Goal: Information Seeking & Learning: Learn about a topic

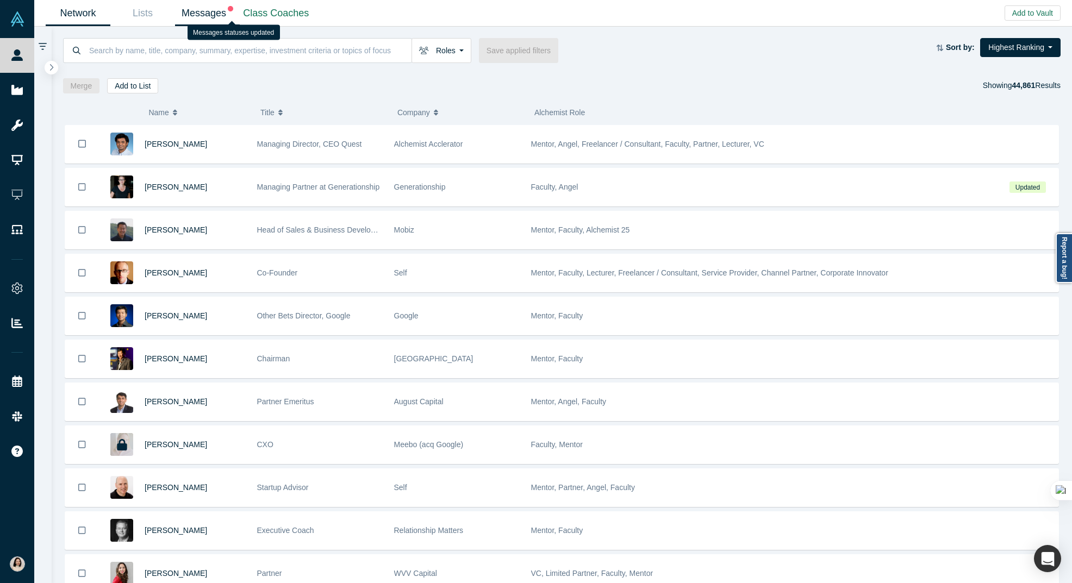
click at [227, 12] on span at bounding box center [229, 13] width 7 height 11
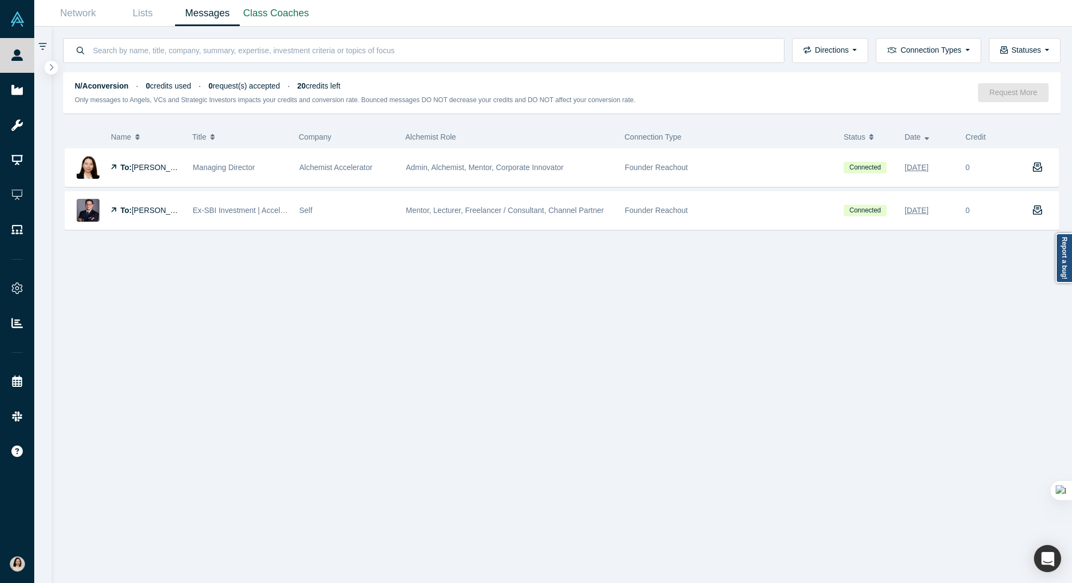
click at [245, 279] on div "To: Ryoko Manabe Managing Director Alchemist Accelerator Admin, Alchemist, Ment…" at bounding box center [562, 365] width 998 height 435
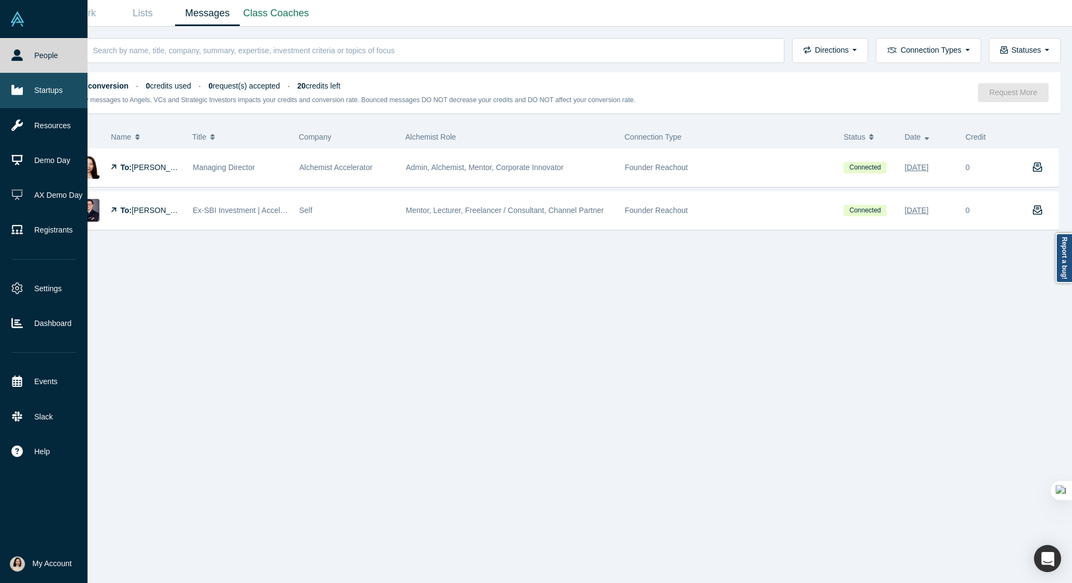
click at [12, 87] on icon at bounding box center [16, 90] width 11 height 10
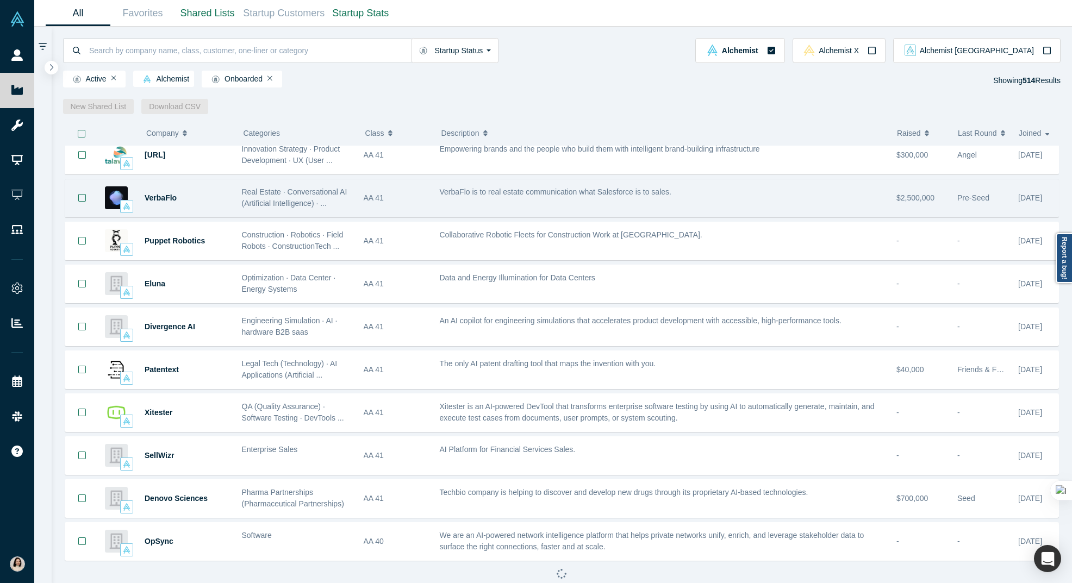
scroll to position [10, 0]
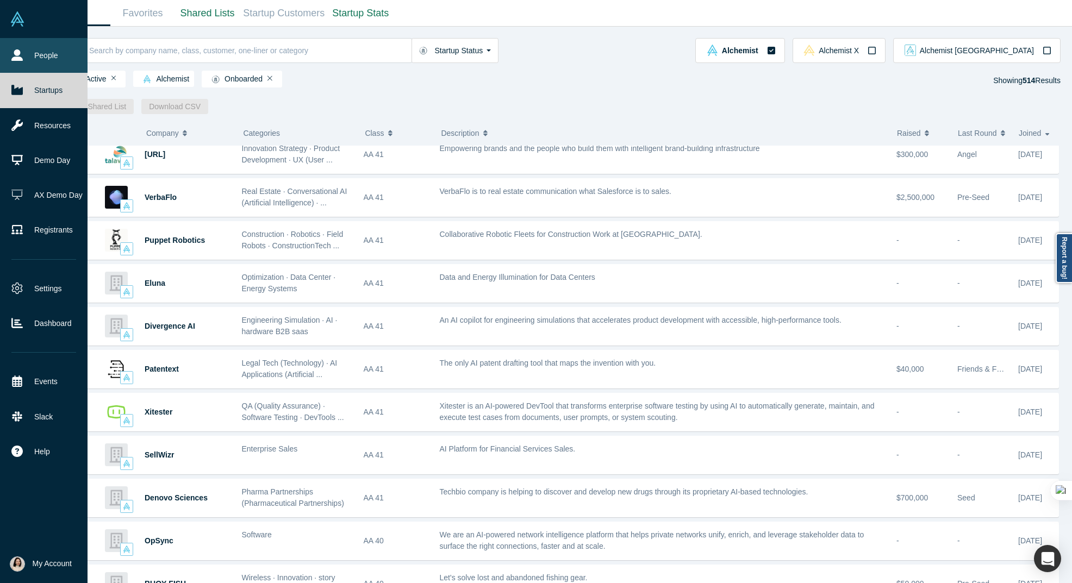
click at [35, 60] on link "People" at bounding box center [43, 55] width 87 height 35
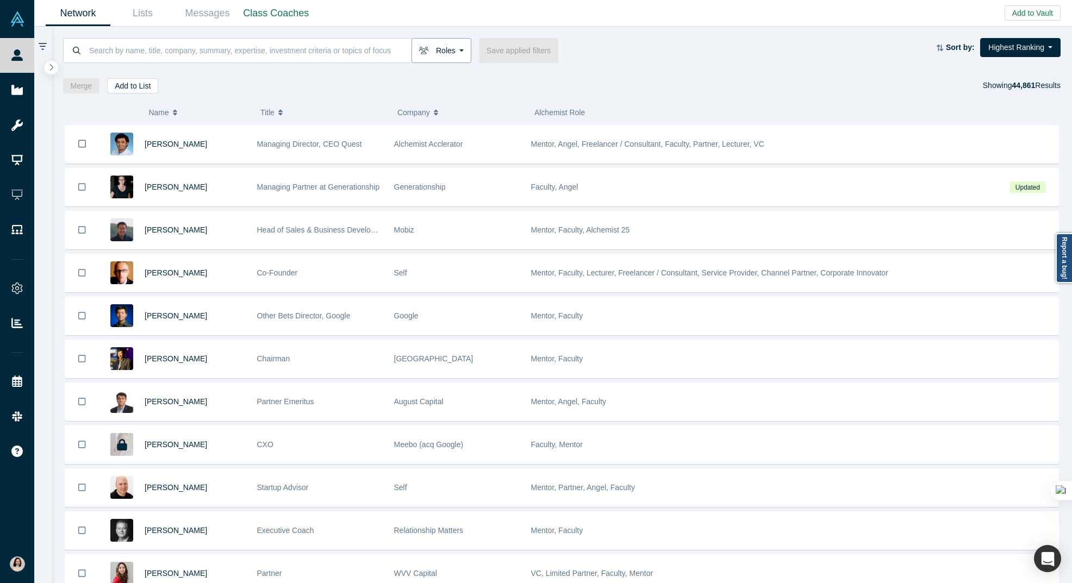
click at [459, 49] on button "Roles" at bounding box center [441, 50] width 60 height 25
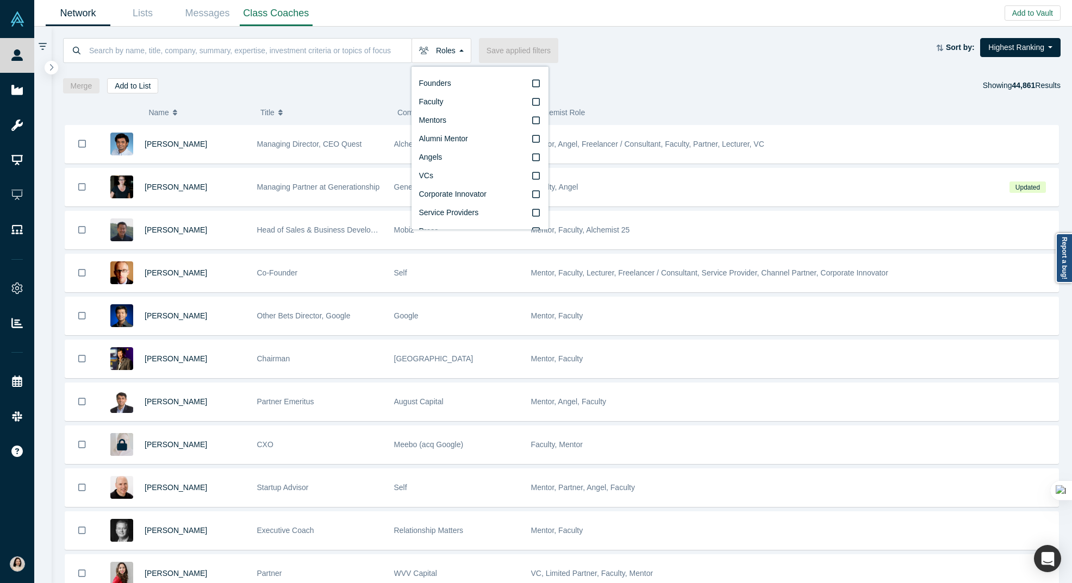
click at [295, 13] on link "Class Coaches" at bounding box center [276, 14] width 73 height 26
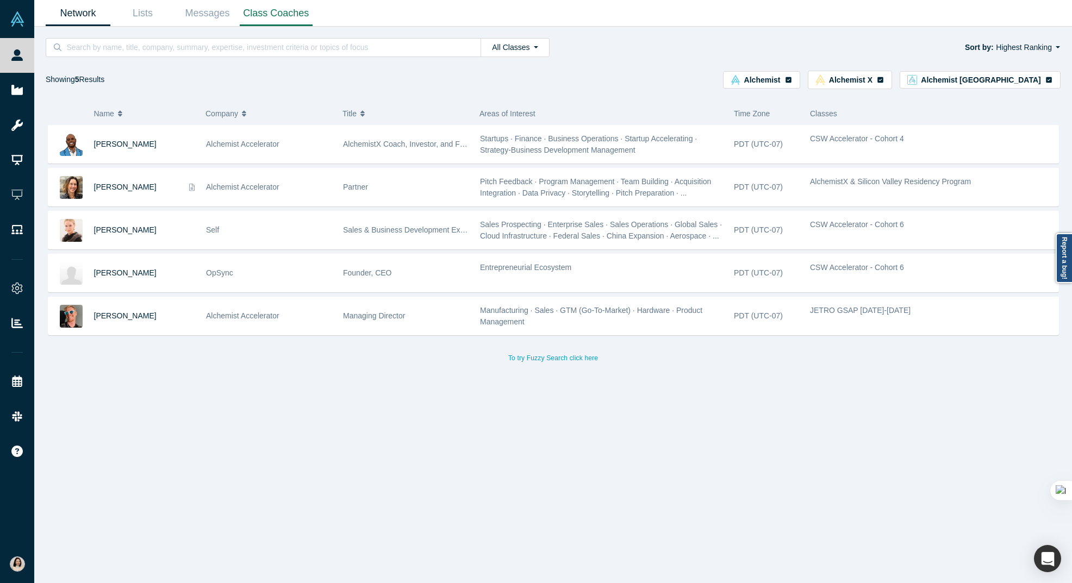
click at [79, 9] on link "Network" at bounding box center [78, 14] width 65 height 26
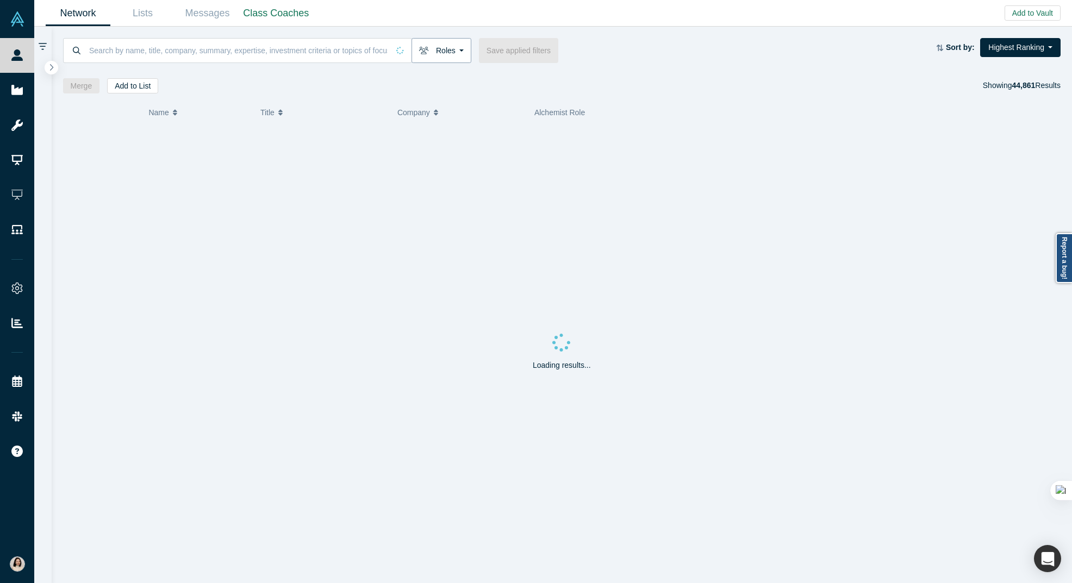
click at [438, 50] on button "Roles" at bounding box center [441, 50] width 60 height 25
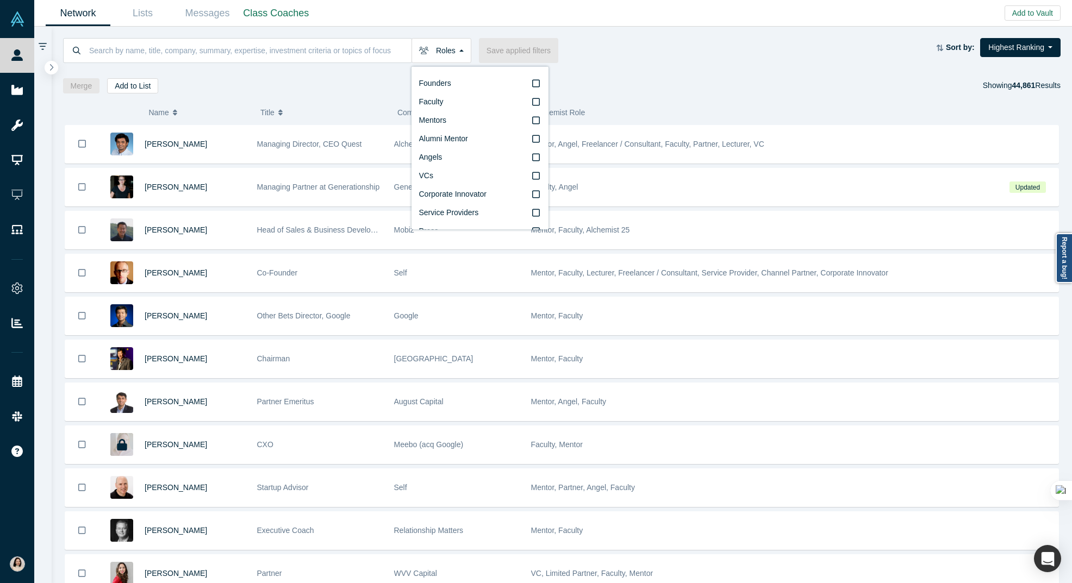
click at [337, 93] on div "( 0 ) Name Title Company Alchemist Role Gnani Palanikumar Managing Director, CE…" at bounding box center [562, 338] width 1021 height 490
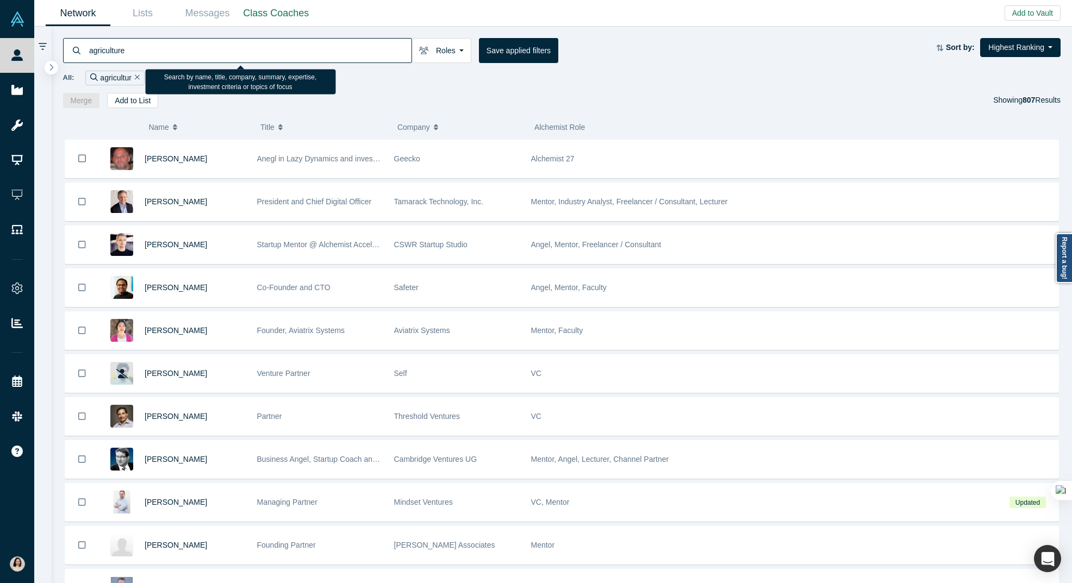
type input "agriculture"
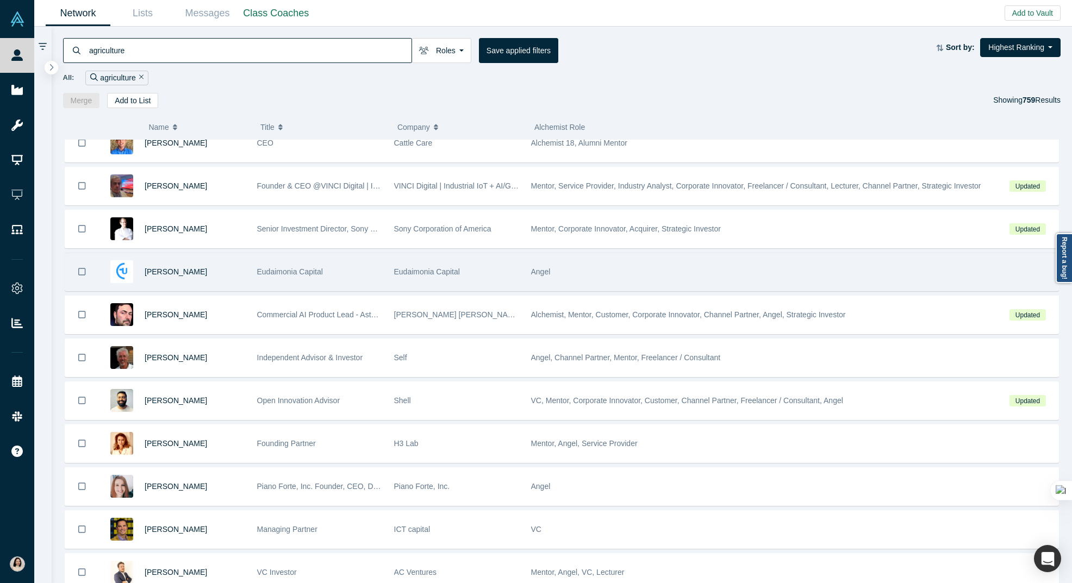
scroll to position [1250, 0]
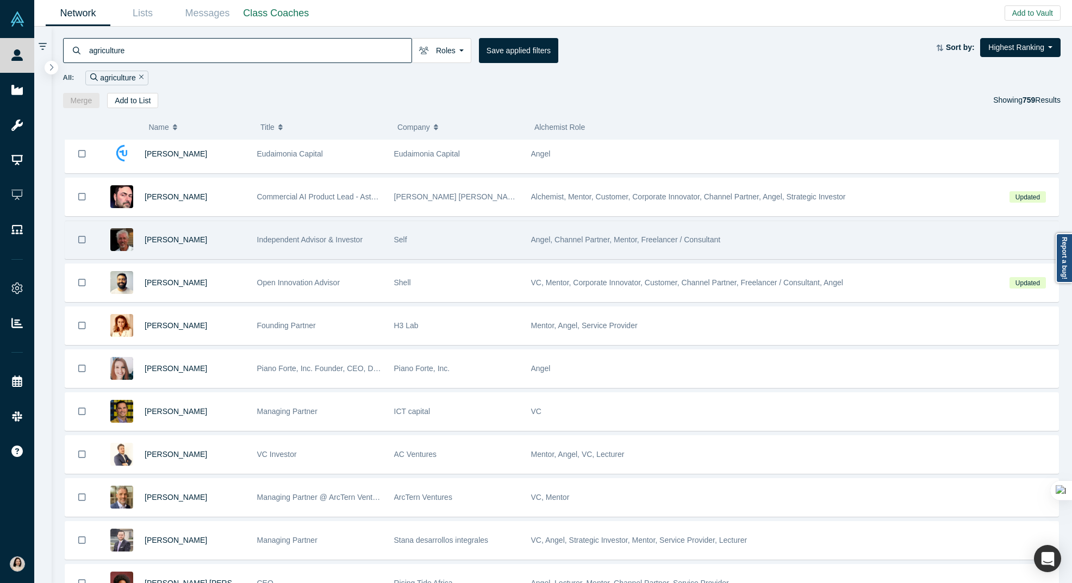
click at [301, 242] on span "Independent Advisor & Investor" at bounding box center [310, 239] width 106 height 9
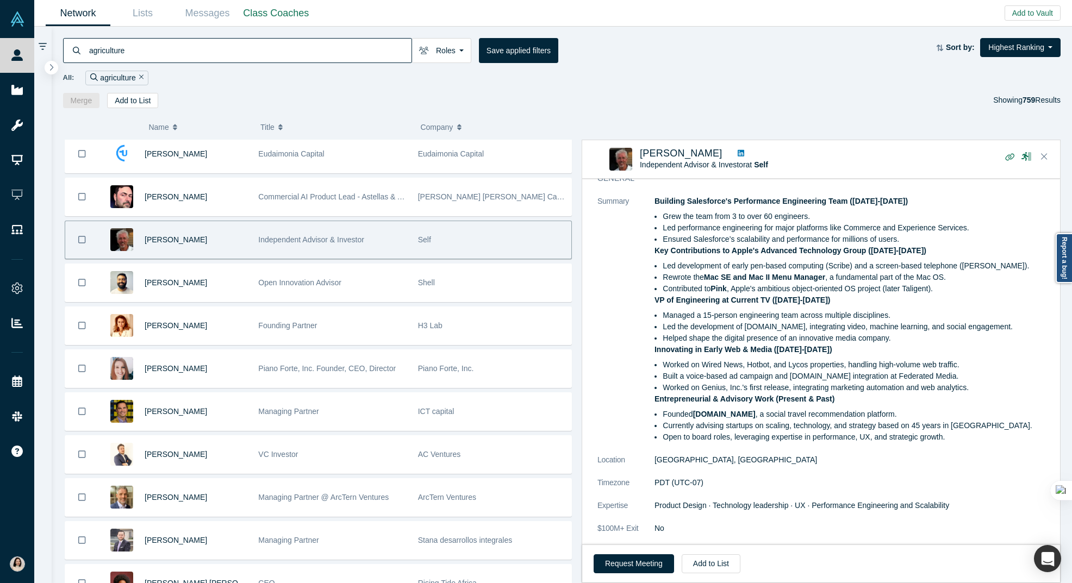
scroll to position [636, 0]
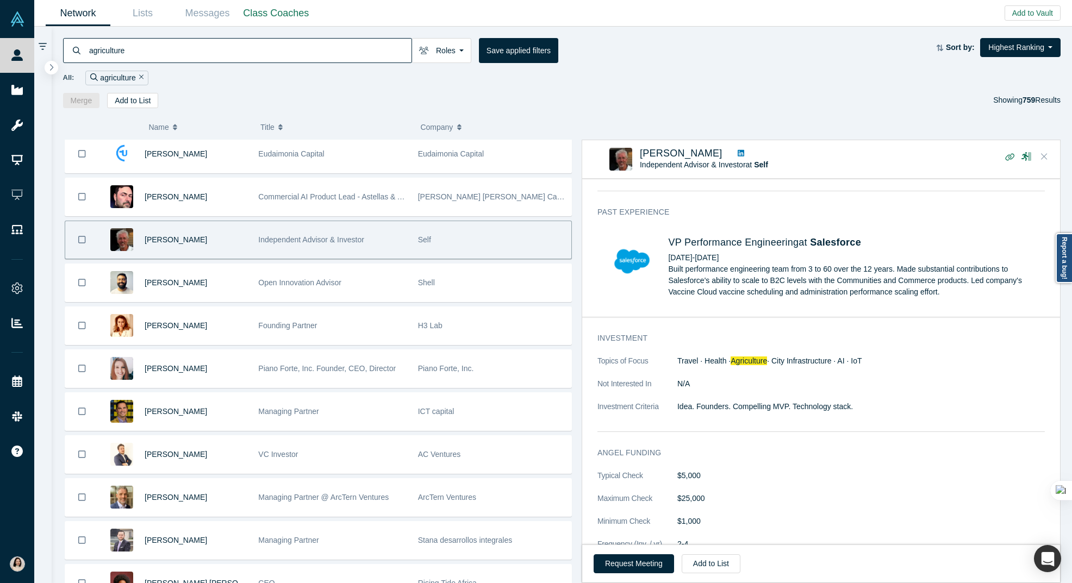
click at [1047, 161] on button "Close" at bounding box center [1044, 156] width 16 height 17
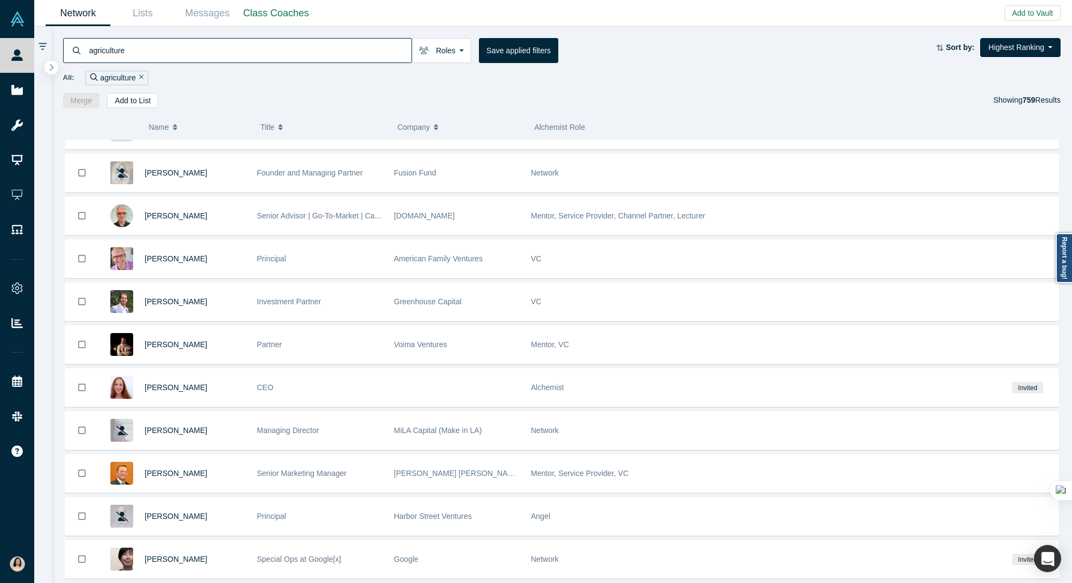
scroll to position [1750, 0]
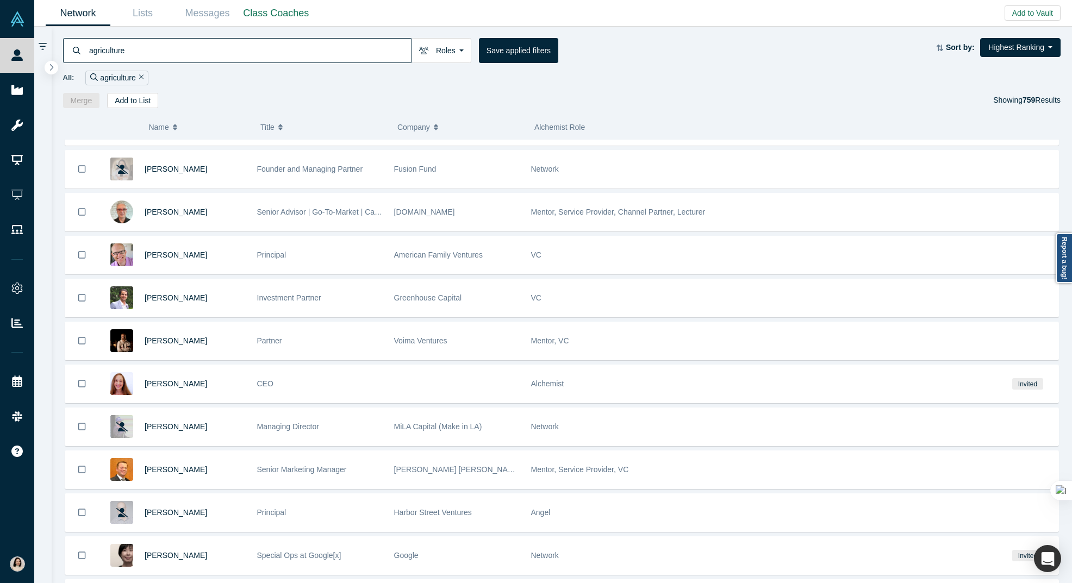
click at [305, 103] on div "Merge Add to List Showing 759 Results" at bounding box center [562, 100] width 998 height 15
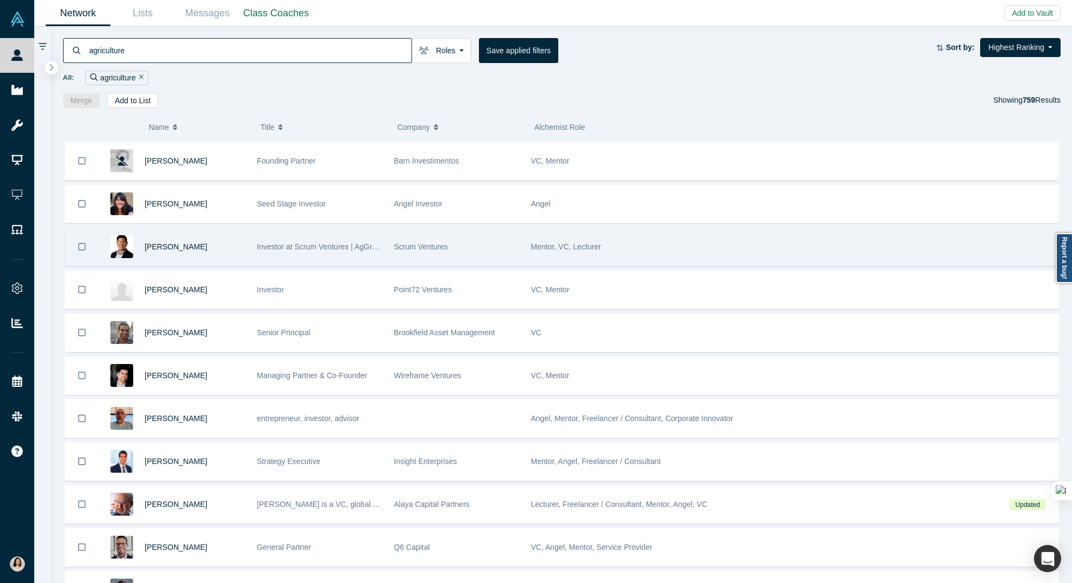
scroll to position [2648, 0]
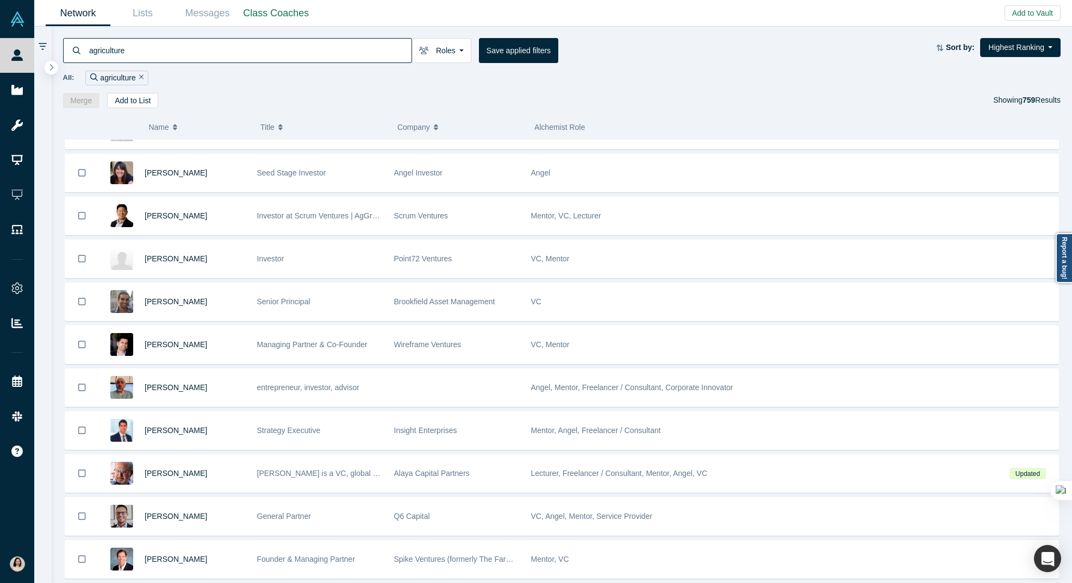
click at [177, 41] on input "agriculture" at bounding box center [249, 50] width 323 height 26
click at [175, 47] on input "agriculture" at bounding box center [249, 50] width 323 height 26
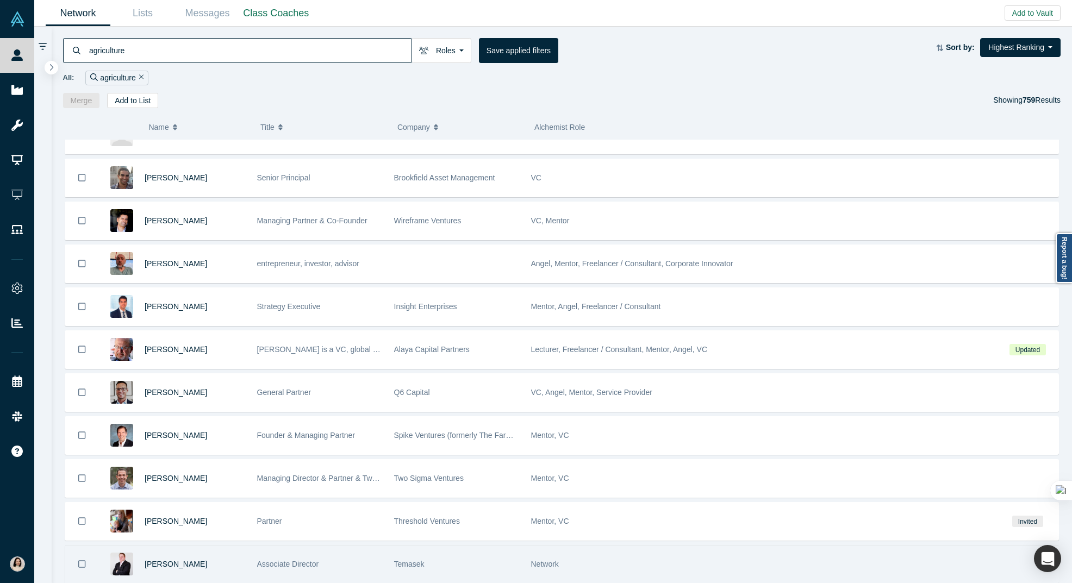
scroll to position [2986, 0]
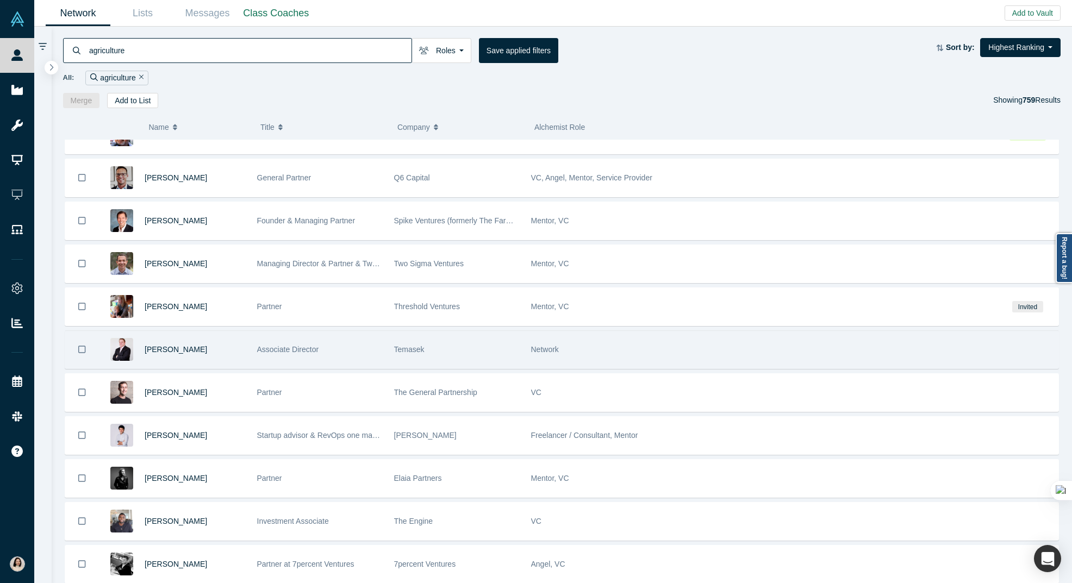
click at [287, 349] on span "Associate Director" at bounding box center [288, 349] width 62 height 9
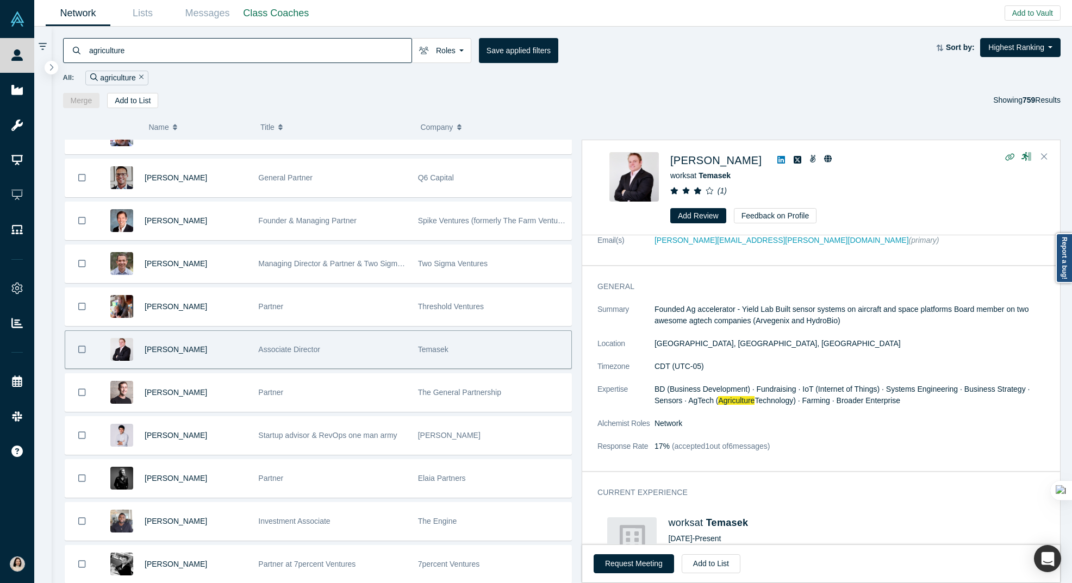
scroll to position [0, 0]
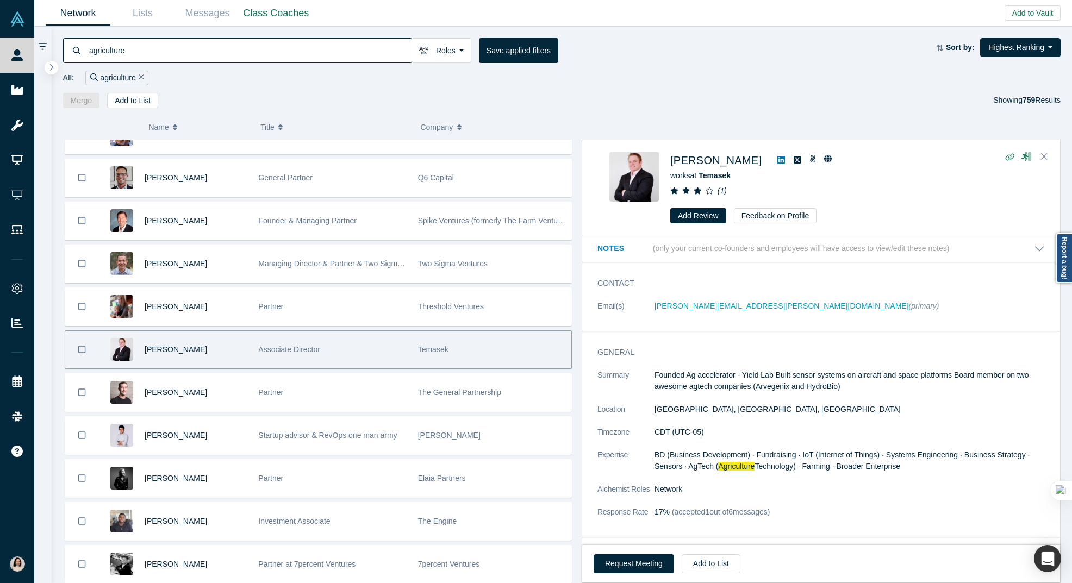
drag, startPoint x: 700, startPoint y: 173, endPoint x: 735, endPoint y: 177, distance: 35.6
click at [735, 177] on div "works at [GEOGRAPHIC_DATA]" at bounding box center [851, 175] width 362 height 11
click at [723, 175] on span "Temasek" at bounding box center [714, 175] width 32 height 9
click at [676, 113] on div "( 0 ) Name Title Company Alchemist Role [PERSON_NAME] Anegl in Lazy Dynamics an…" at bounding box center [562, 346] width 1021 height 476
click at [332, 94] on div "Merge Add to List Showing 759 Results" at bounding box center [562, 100] width 998 height 15
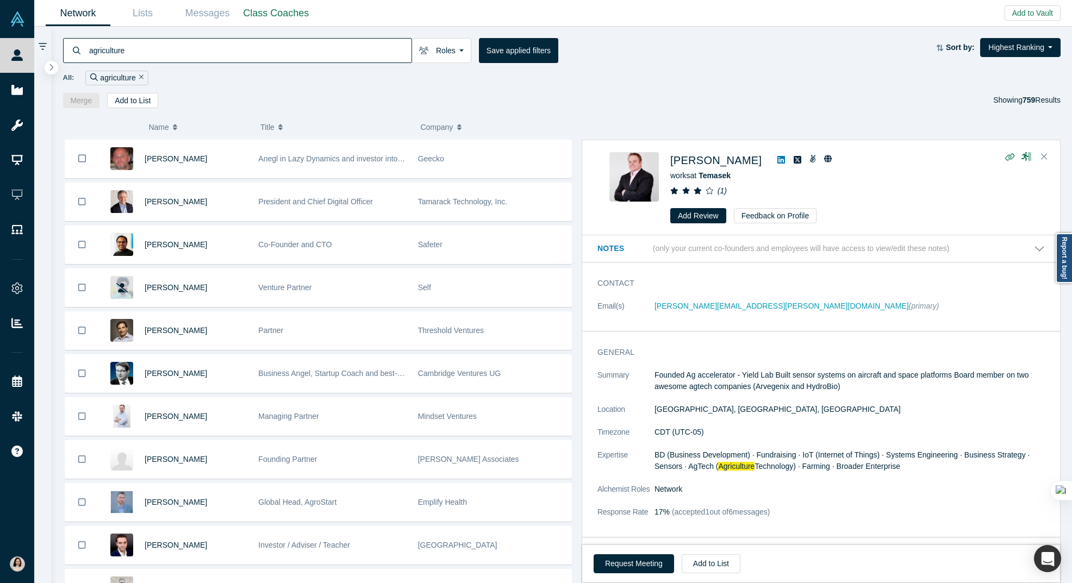
drag, startPoint x: 49, startPoint y: 64, endPoint x: 92, endPoint y: 92, distance: 51.7
click at [49, 64] on icon "button" at bounding box center [51, 68] width 5 height 8
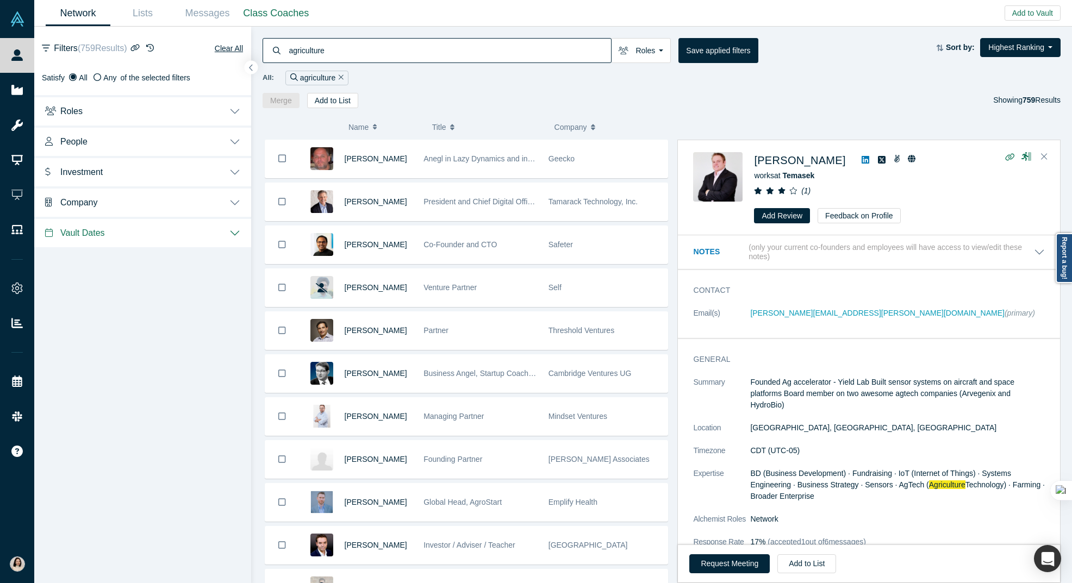
click at [235, 168] on button "Investment" at bounding box center [142, 171] width 217 height 30
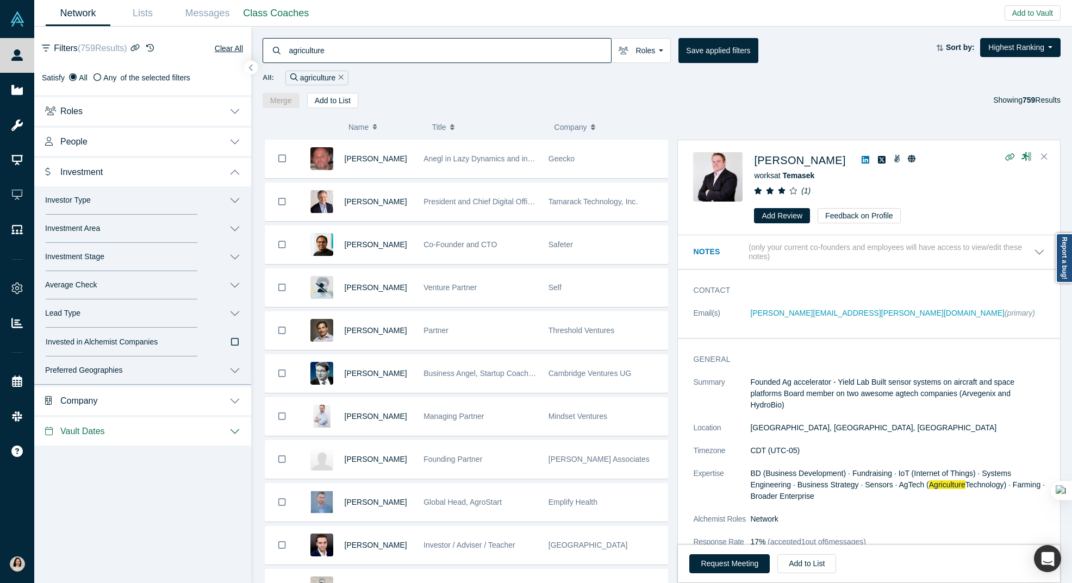
click at [229, 171] on button "Investment" at bounding box center [142, 171] width 217 height 30
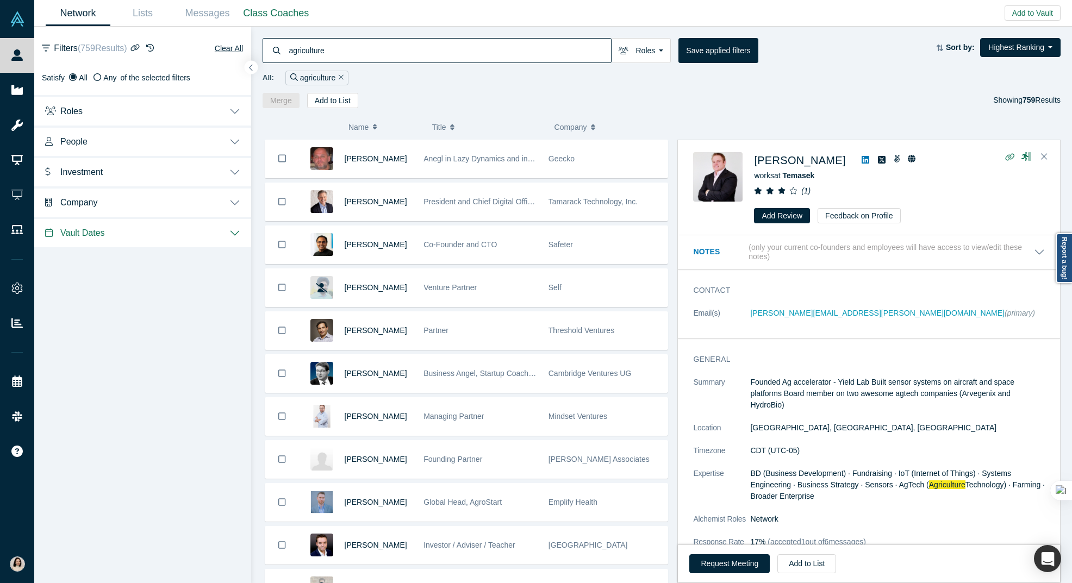
click at [232, 144] on button "People" at bounding box center [142, 141] width 217 height 30
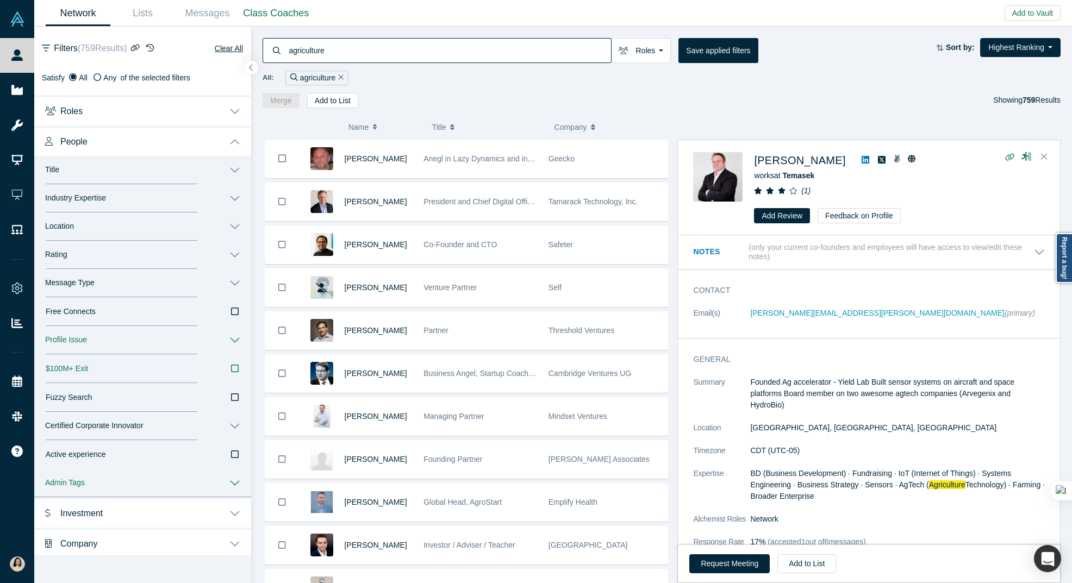
click at [232, 144] on button "People" at bounding box center [142, 141] width 217 height 30
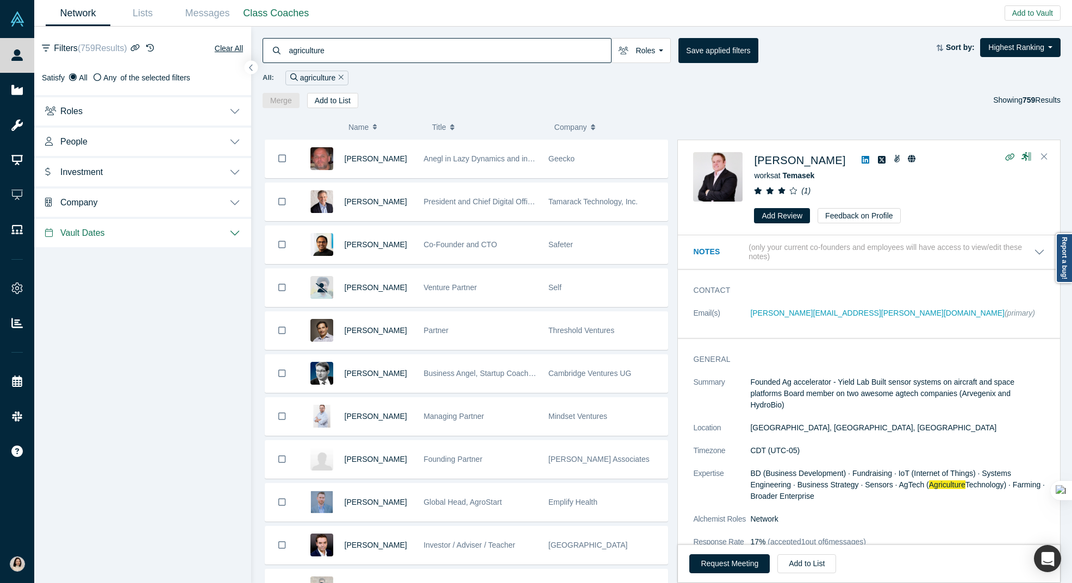
click at [232, 144] on button "People" at bounding box center [142, 141] width 217 height 30
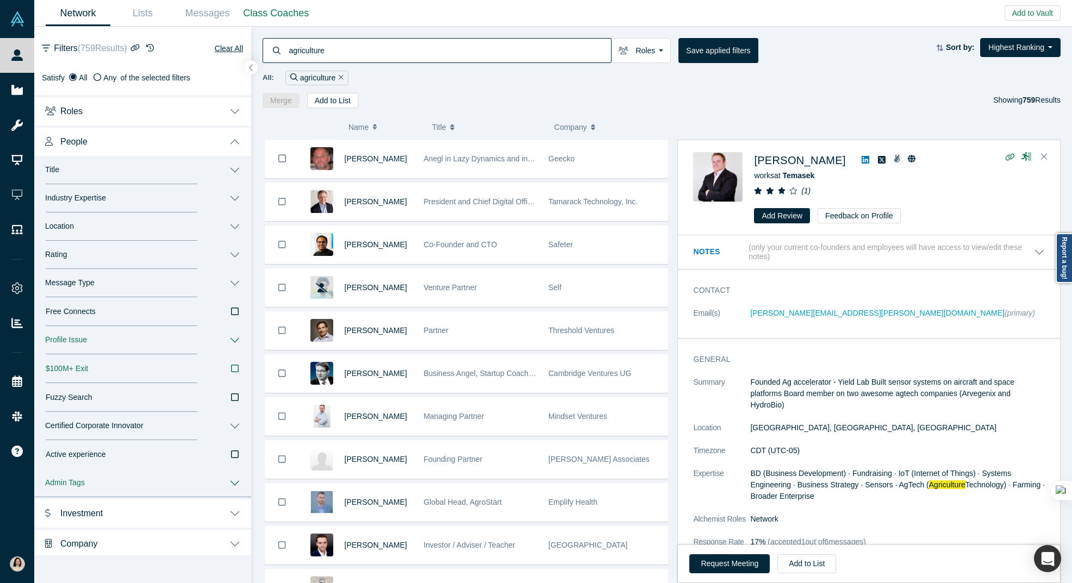
click at [239, 198] on button "Industry Expertise" at bounding box center [142, 198] width 217 height 28
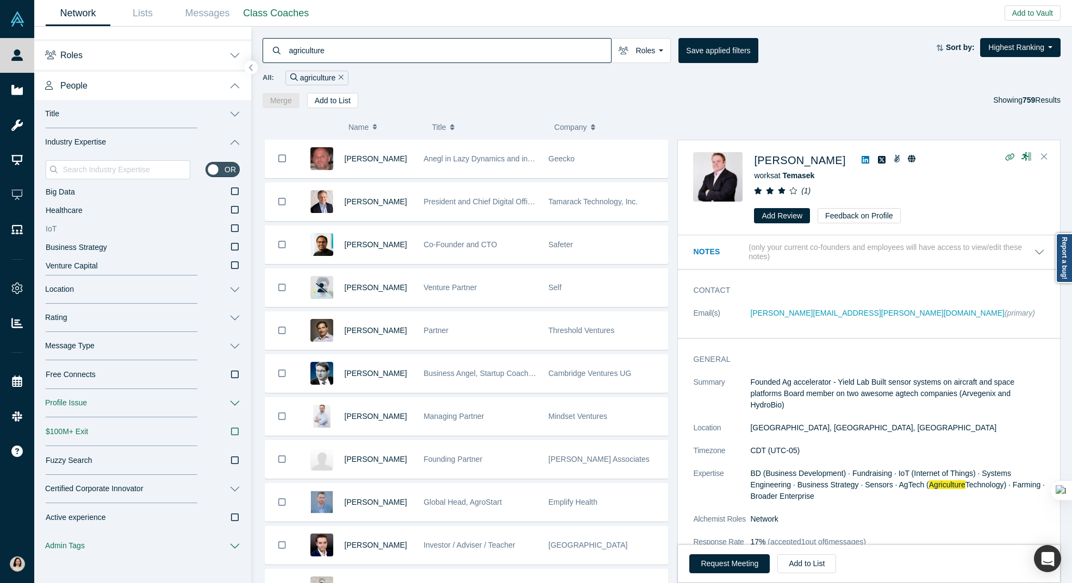
scroll to position [55, 0]
click at [572, 53] on input "agriculture" at bounding box center [449, 50] width 323 height 26
click at [339, 78] on icon "Remove Filter" at bounding box center [341, 77] width 5 height 8
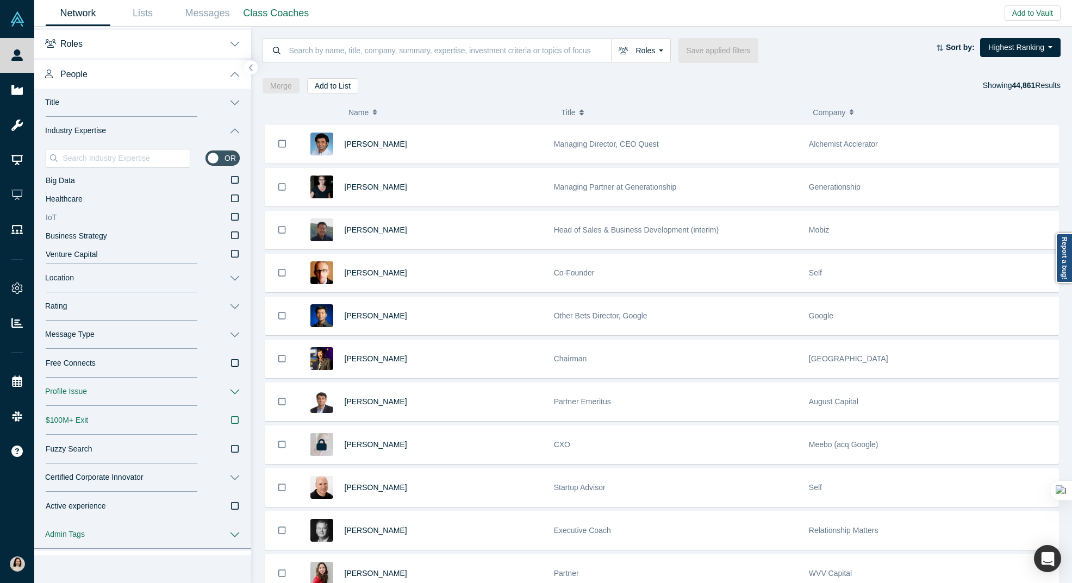
scroll to position [68, 0]
click at [123, 158] on input at bounding box center [125, 158] width 128 height 14
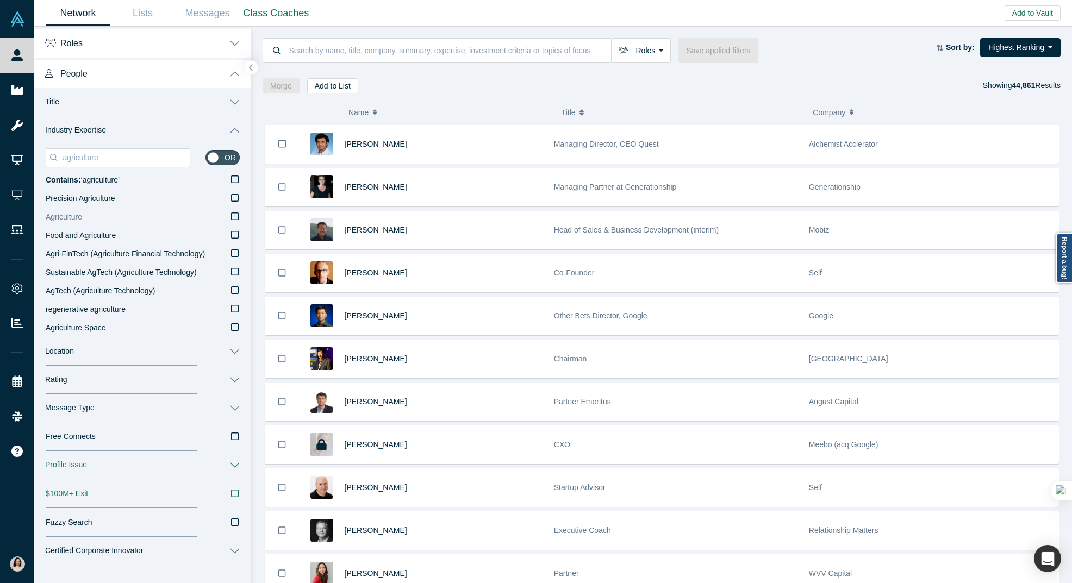
type input "agriculture"
click at [232, 214] on icon at bounding box center [235, 216] width 8 height 9
click at [0, 0] on input "Agriculture" at bounding box center [0, 0] width 0 height 0
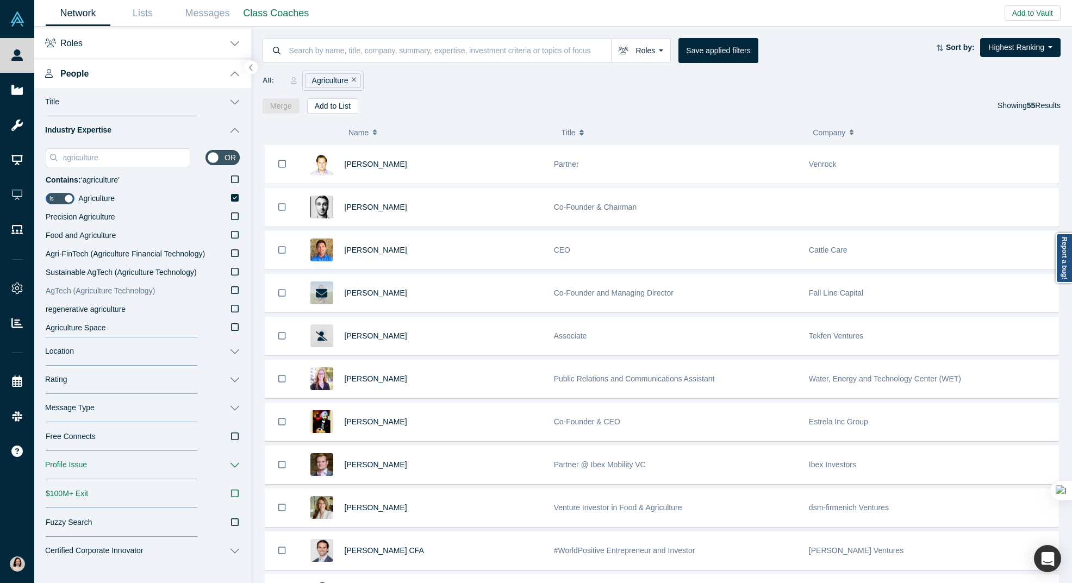
click at [232, 290] on icon at bounding box center [235, 290] width 8 height 9
click at [0, 0] on input "AgTech (Agriculture Technology)" at bounding box center [0, 0] width 0 height 0
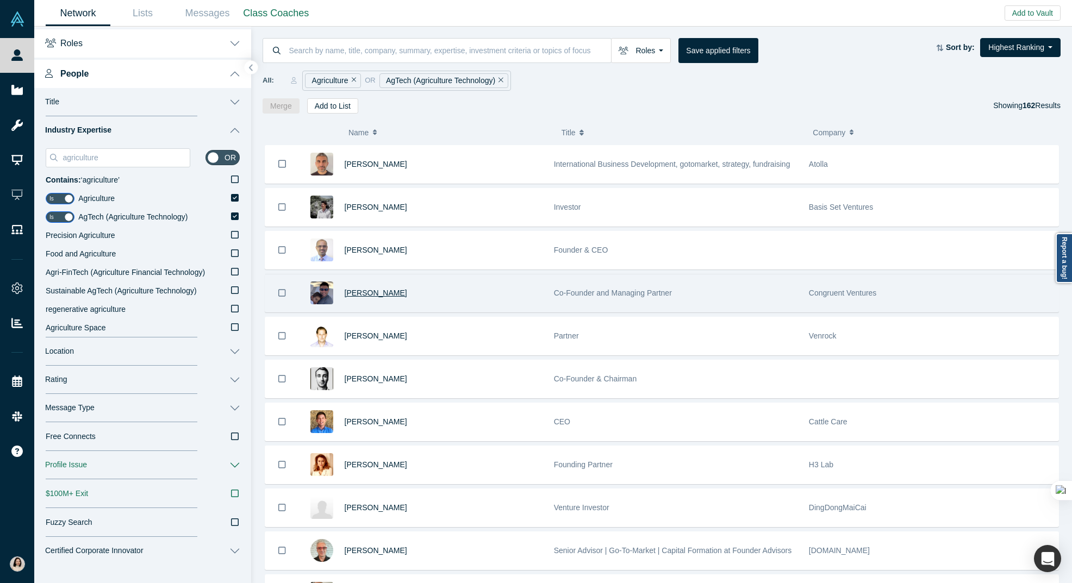
click at [360, 295] on span "[PERSON_NAME]" at bounding box center [376, 293] width 62 height 9
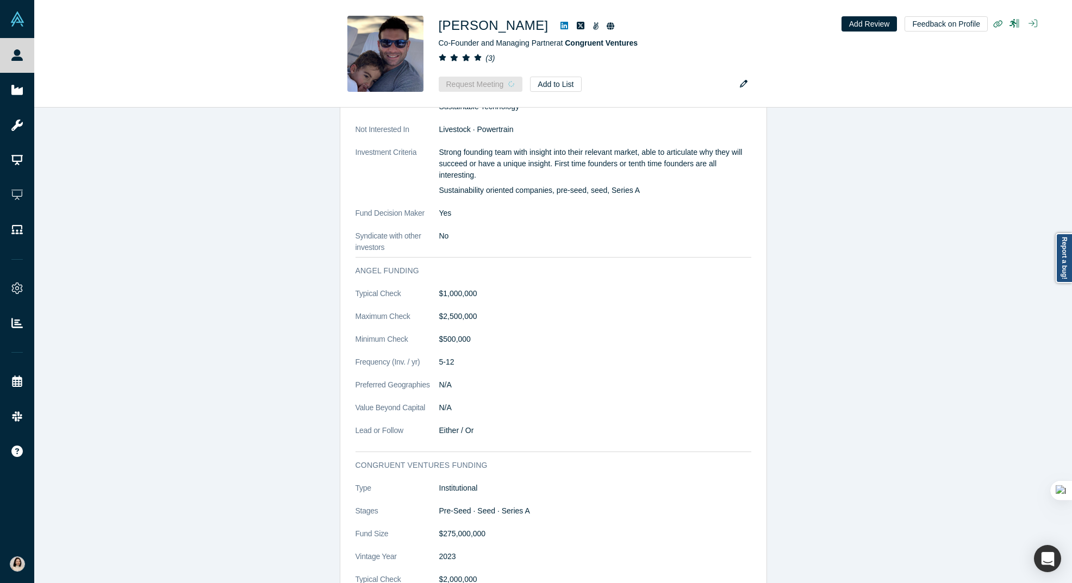
scroll to position [1705, 0]
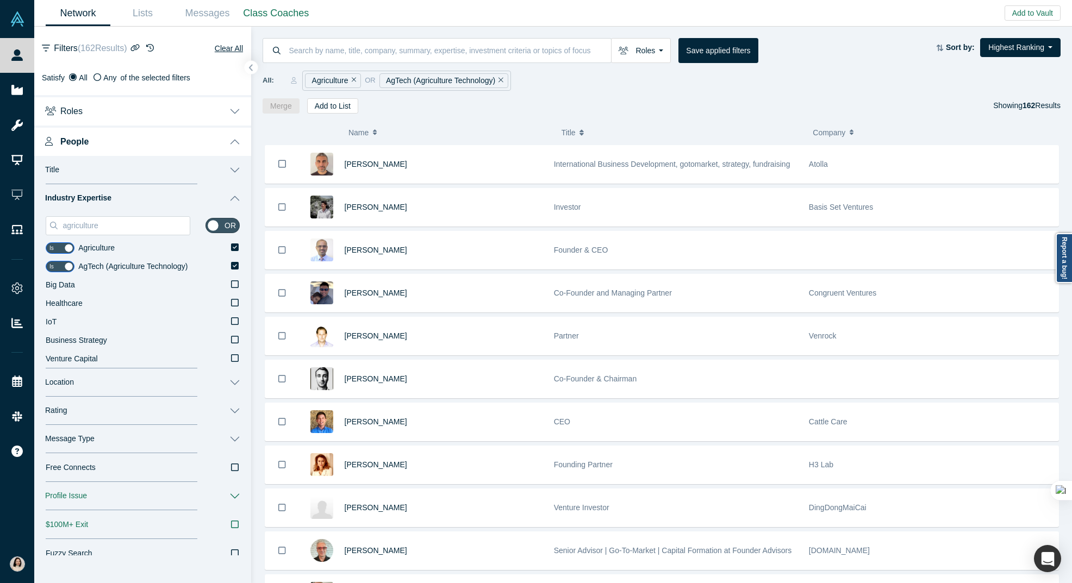
click at [239, 405] on button "Rating" at bounding box center [142, 411] width 217 height 28
click at [237, 500] on icon at bounding box center [234, 502] width 10 height 10
click at [0, 0] on input "3 and higher" at bounding box center [0, 0] width 0 height 0
click at [237, 500] on icon at bounding box center [234, 502] width 10 height 10
click at [0, 0] on input "3 and higher" at bounding box center [0, 0] width 0 height 0
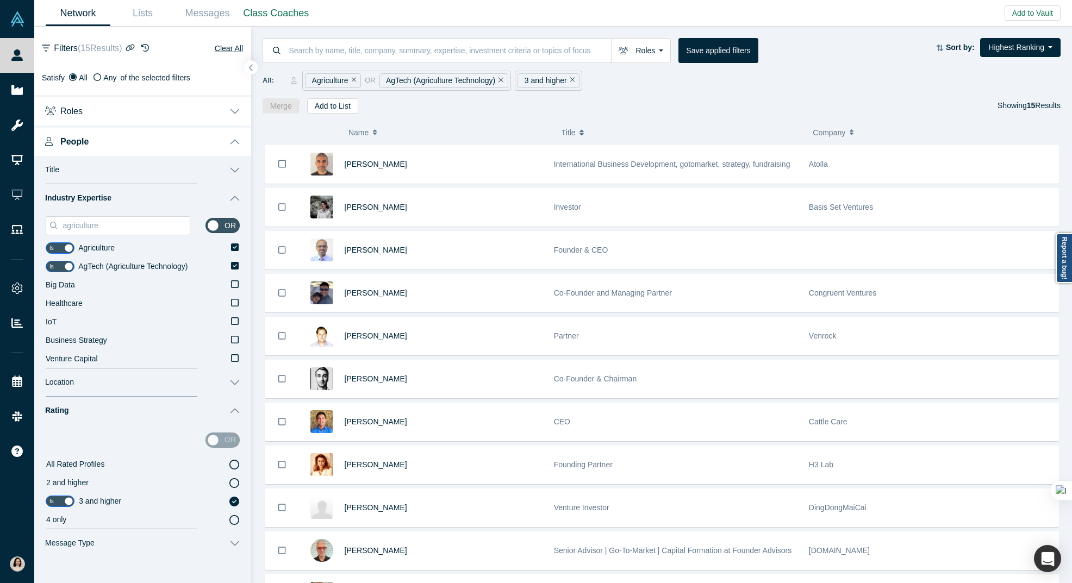
click at [233, 465] on icon at bounding box center [234, 465] width 10 height 10
click at [0, 0] on input "All Rated Profiles" at bounding box center [0, 0] width 0 height 0
click at [227, 49] on button "Clear All" at bounding box center [228, 48] width 29 height 13
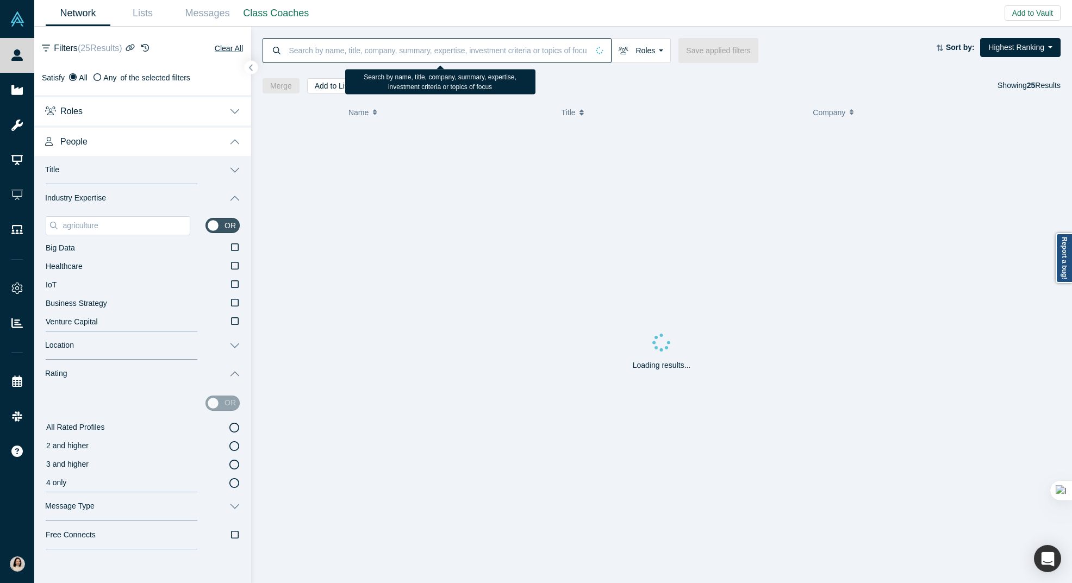
click at [302, 51] on input at bounding box center [438, 50] width 301 height 26
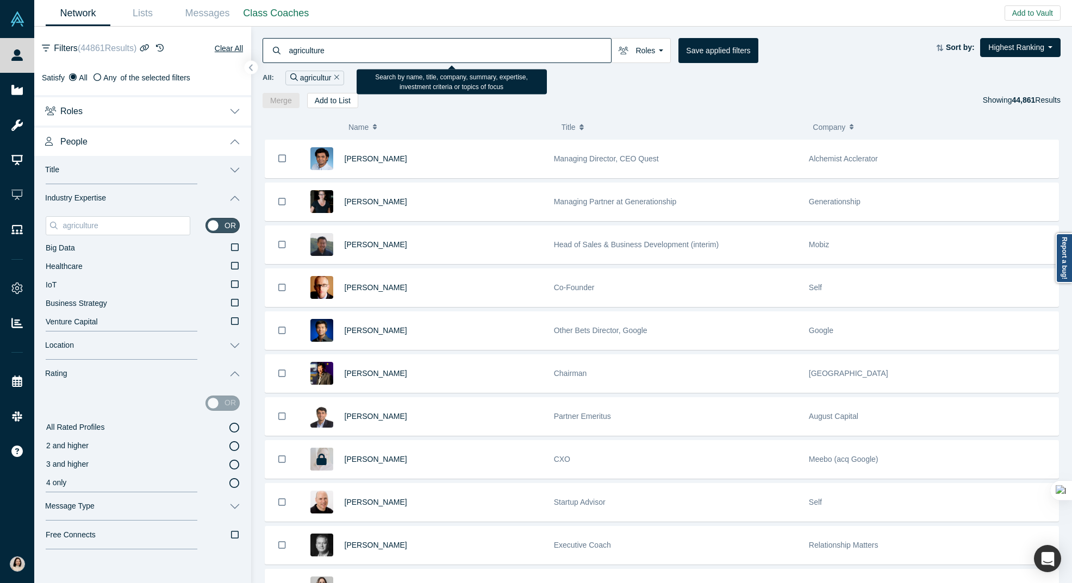
type input "agriculture"
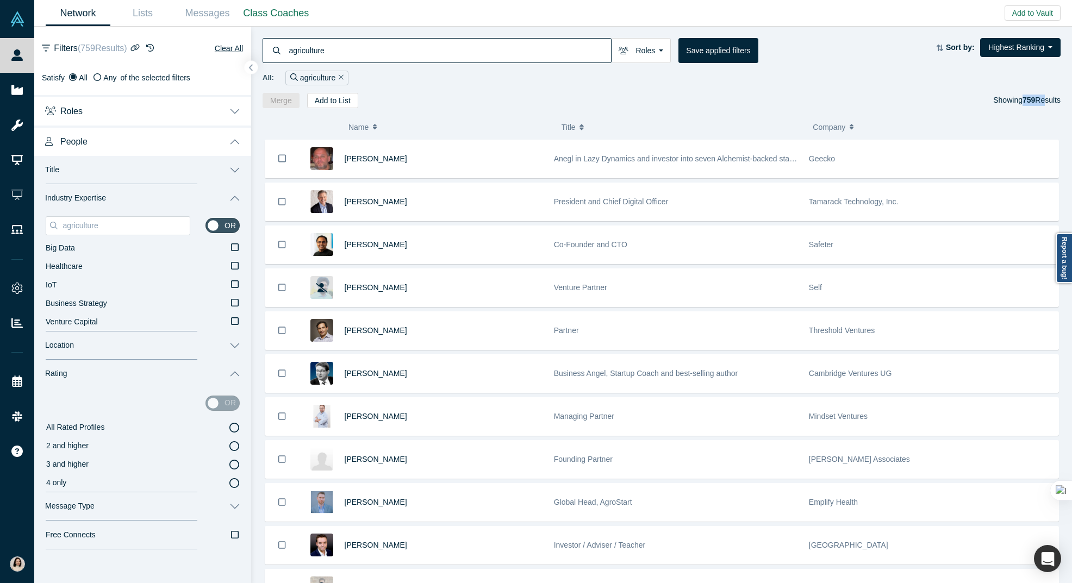
drag, startPoint x: 1021, startPoint y: 100, endPoint x: 1040, endPoint y: 102, distance: 19.6
click at [1040, 102] on span "759 Results" at bounding box center [1041, 100] width 38 height 9
click at [339, 75] on icon "Remove Filter" at bounding box center [341, 77] width 5 height 8
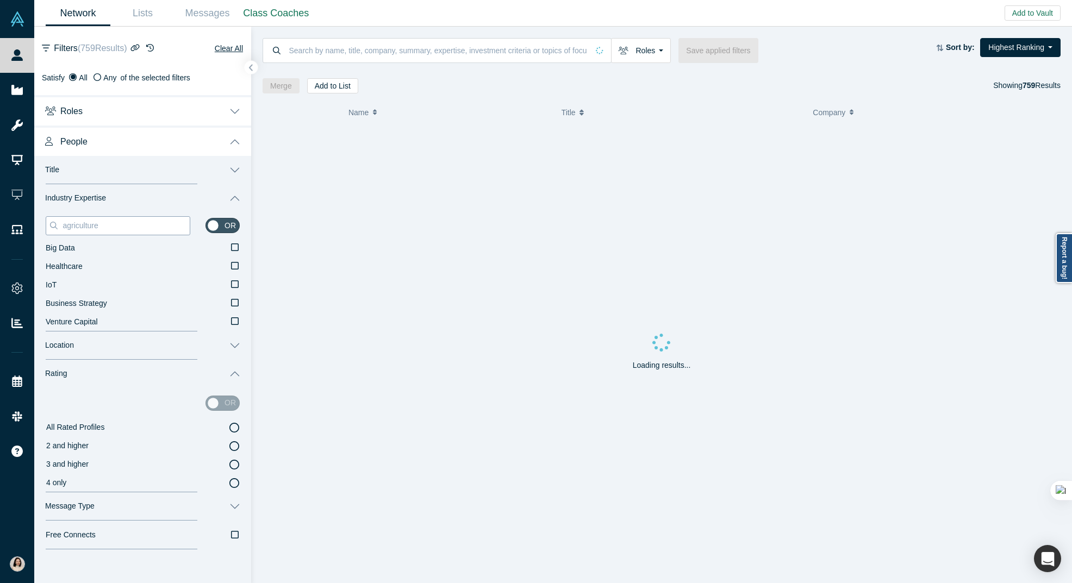
click at [100, 227] on input "agriculture" at bounding box center [125, 225] width 128 height 14
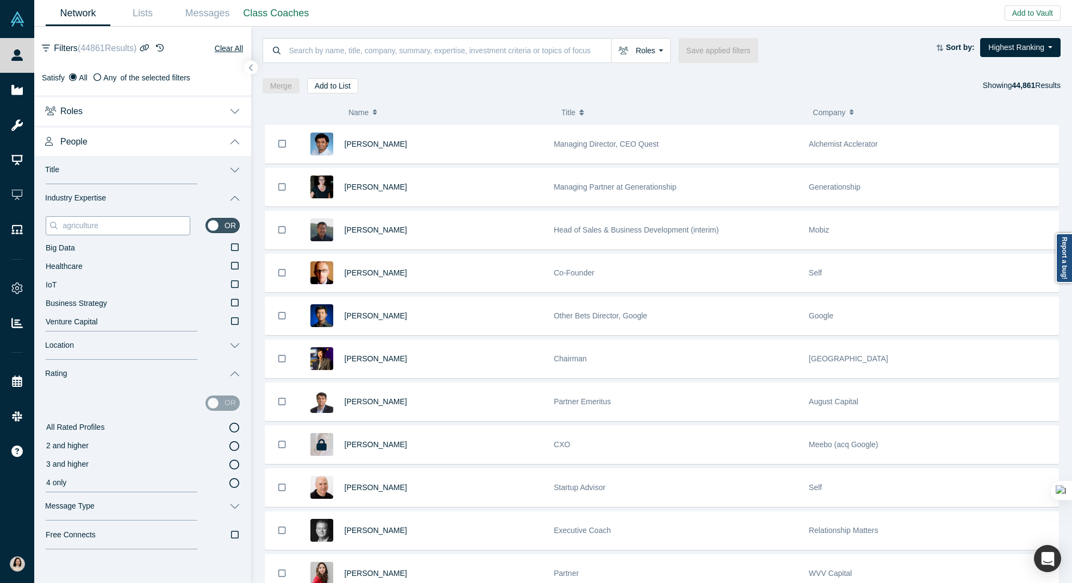
click at [110, 226] on input "agriculture" at bounding box center [125, 225] width 128 height 14
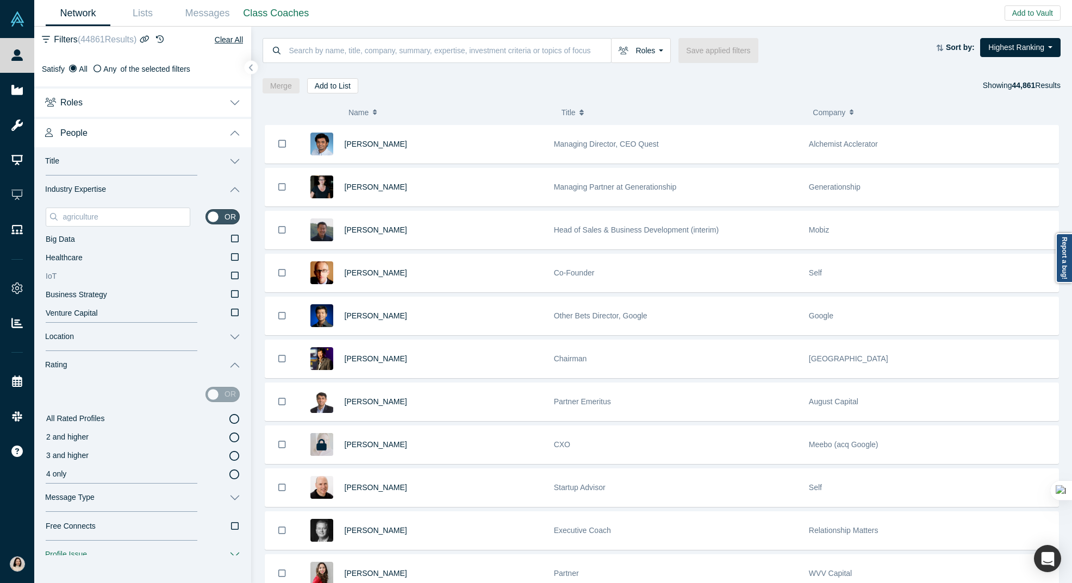
scroll to position [9, 0]
click at [114, 198] on button "Industry Expertise" at bounding box center [142, 189] width 217 height 28
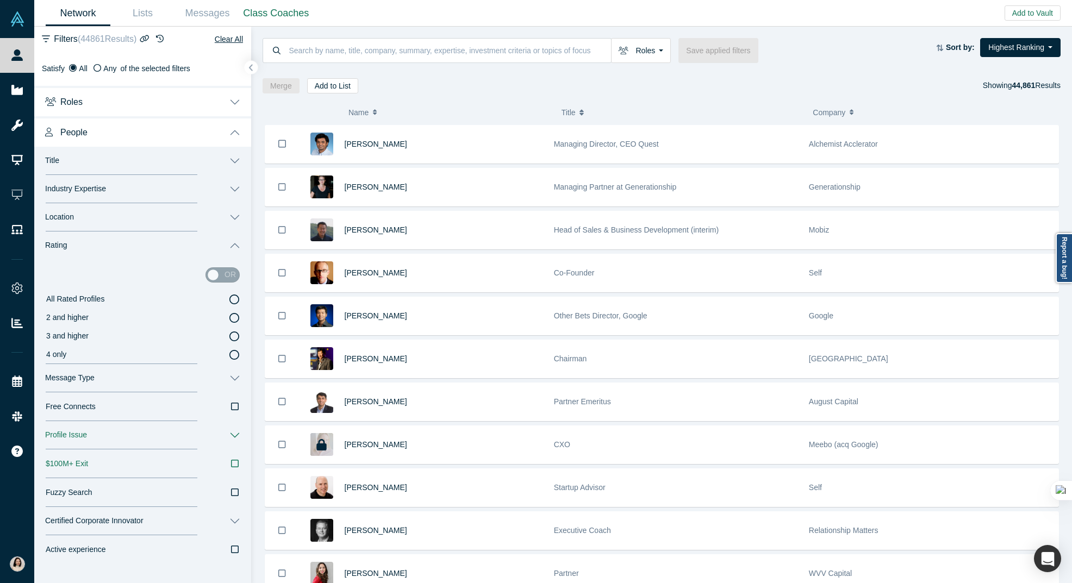
click at [105, 213] on div "Title or Not Defined Partner CEO Managing Director Managing Partner Founder & C…" at bounding box center [142, 370] width 217 height 446
click at [185, 199] on button "Industry Expertise" at bounding box center [142, 189] width 217 height 28
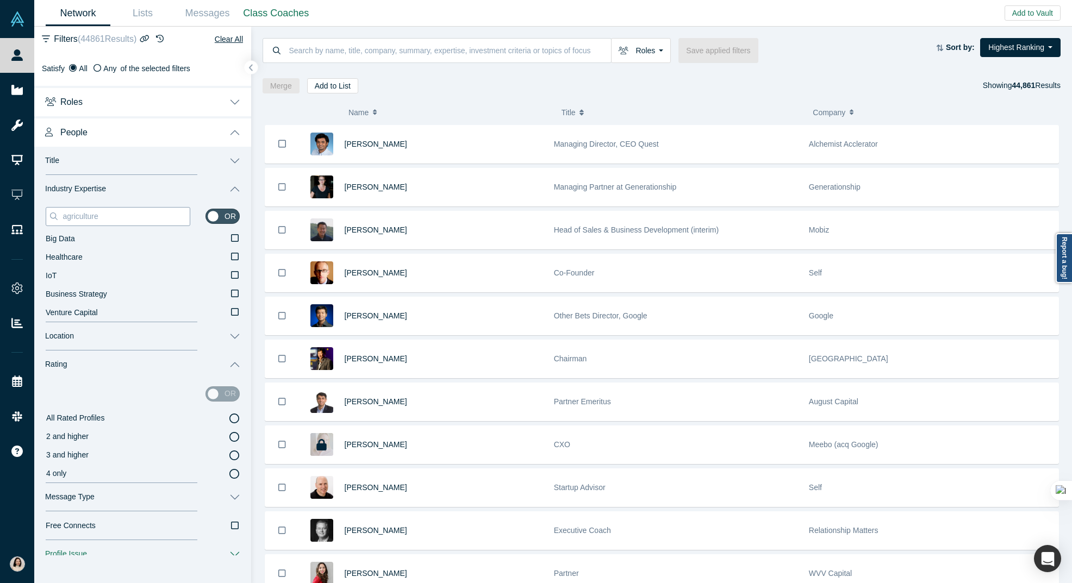
click at [107, 222] on input "agriculture" at bounding box center [125, 216] width 128 height 14
click at [134, 220] on input "agriculture" at bounding box center [125, 216] width 128 height 14
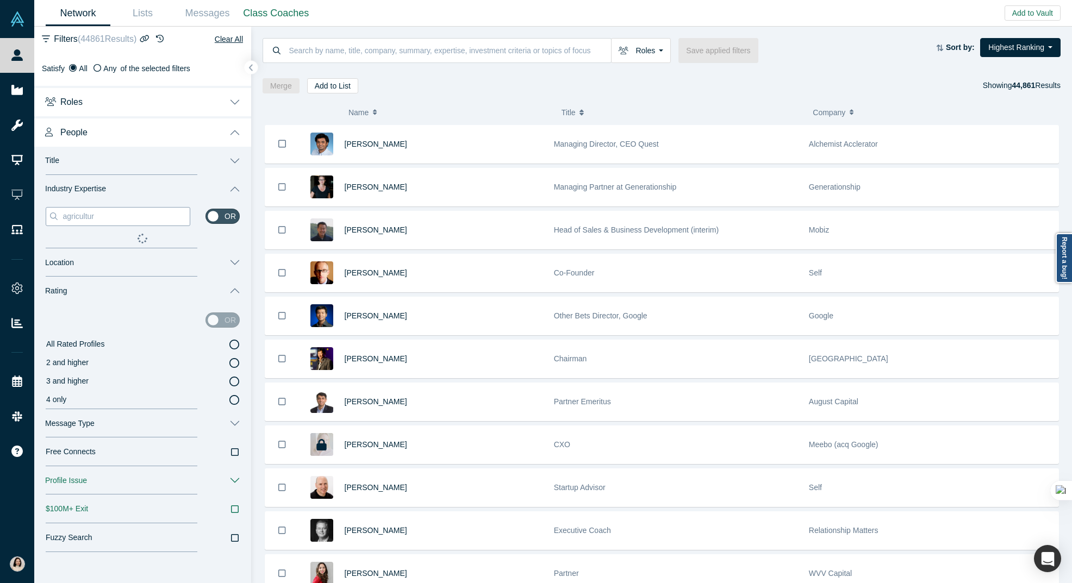
type input "agriculture"
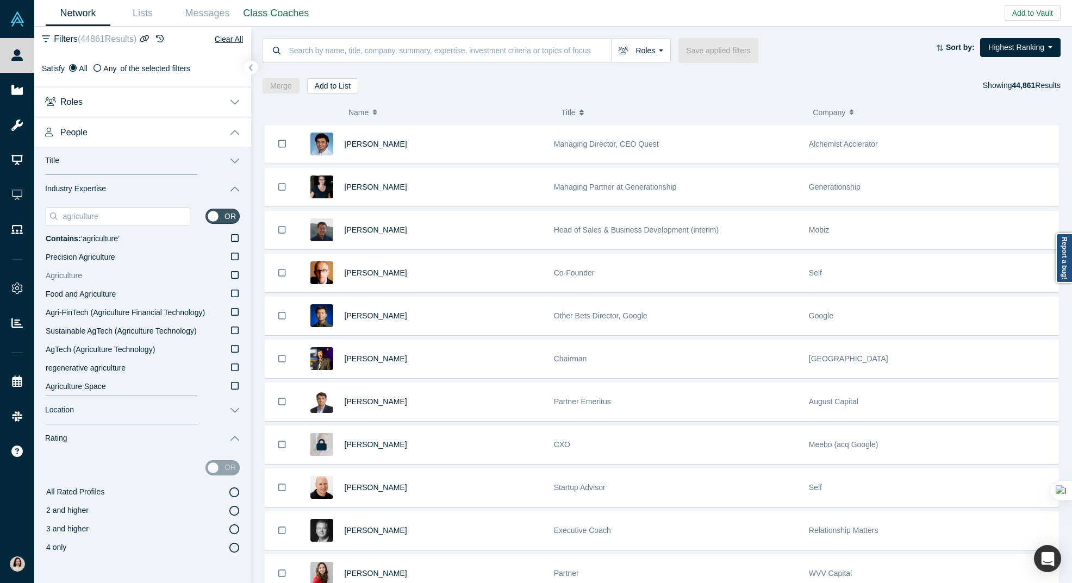
click at [125, 277] on label "Agriculture" at bounding box center [143, 276] width 194 height 18
click at [0, 0] on input "Agriculture" at bounding box center [0, 0] width 0 height 0
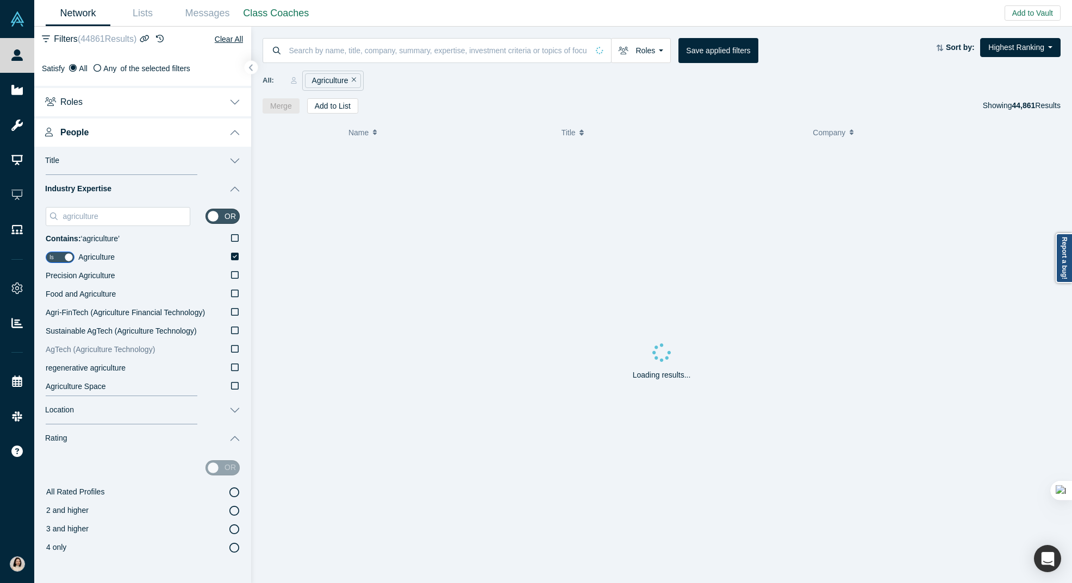
click at [108, 351] on span "AgTech (Agriculture Technology)" at bounding box center [100, 349] width 109 height 9
click at [0, 0] on input "AgTech (Agriculture Technology)" at bounding box center [0, 0] width 0 height 0
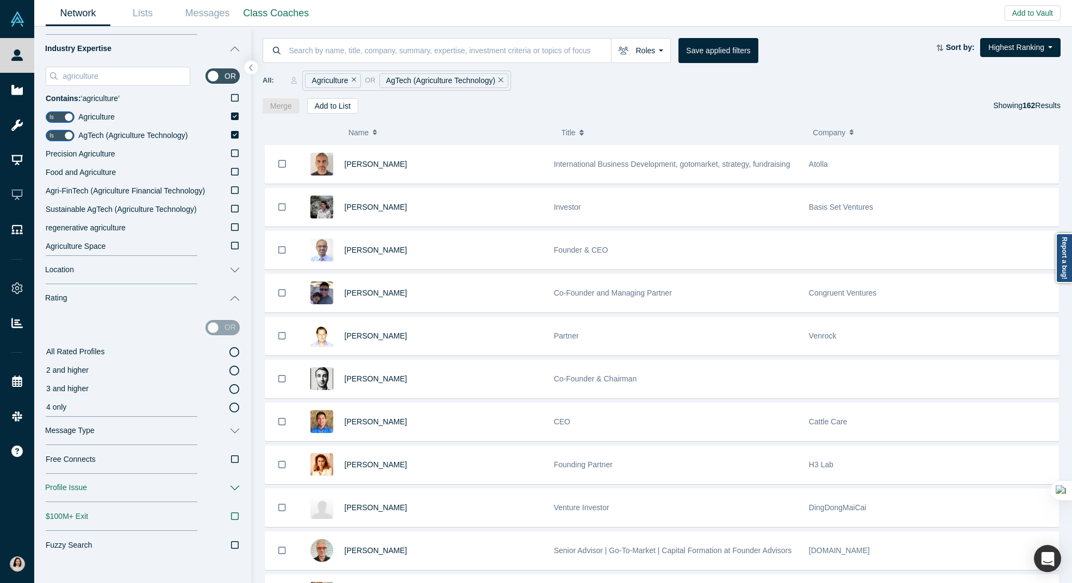
scroll to position [164, 0]
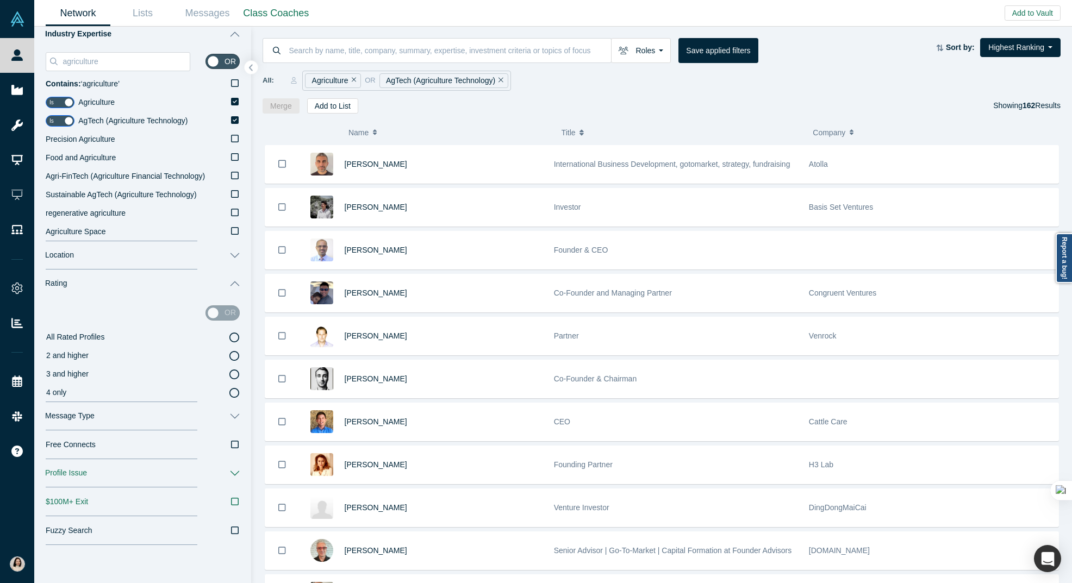
click at [235, 372] on icon at bounding box center [234, 375] width 10 height 10
click at [0, 0] on input "3 and higher" at bounding box center [0, 0] width 0 height 0
click at [235, 376] on icon at bounding box center [234, 375] width 10 height 10
click at [0, 0] on input "3 and higher" at bounding box center [0, 0] width 0 height 0
click at [60, 372] on input "checkbox" at bounding box center [60, 373] width 29 height 11
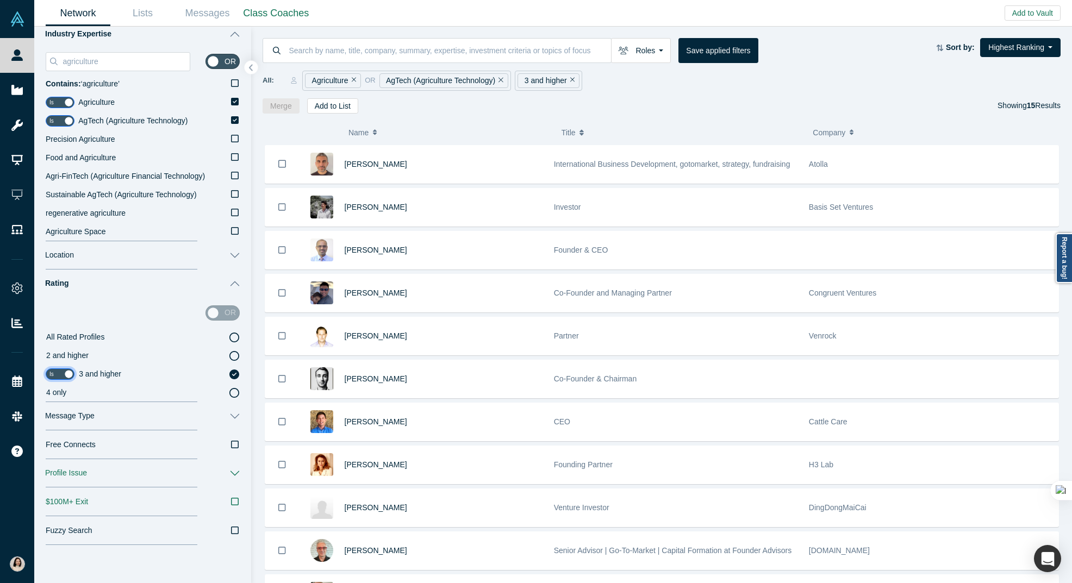
checkbox input "false"
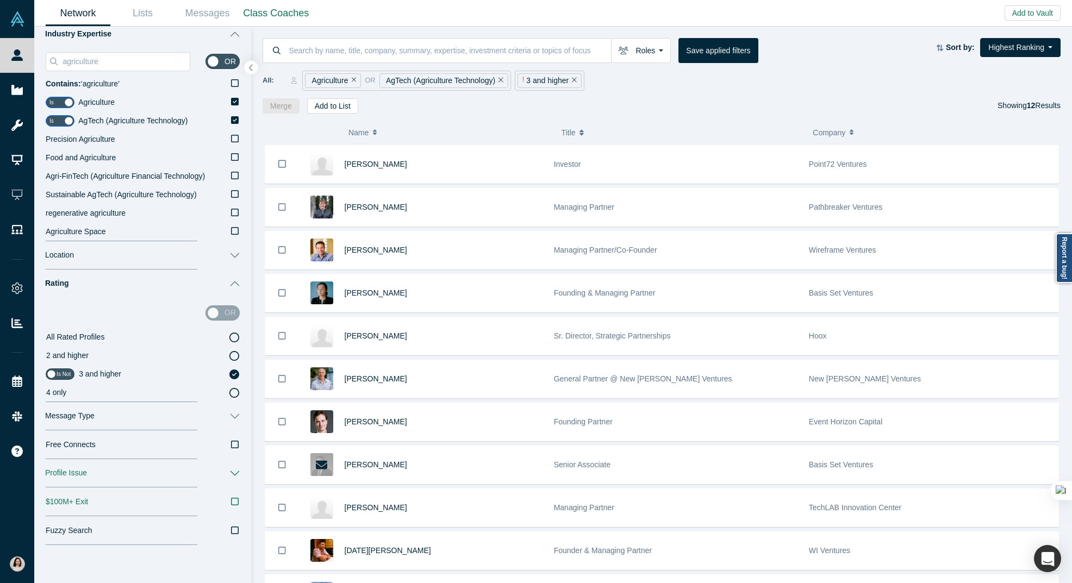
click at [236, 337] on icon at bounding box center [234, 338] width 10 height 10
click at [0, 0] on input "All Rated Profiles" at bounding box center [0, 0] width 0 height 0
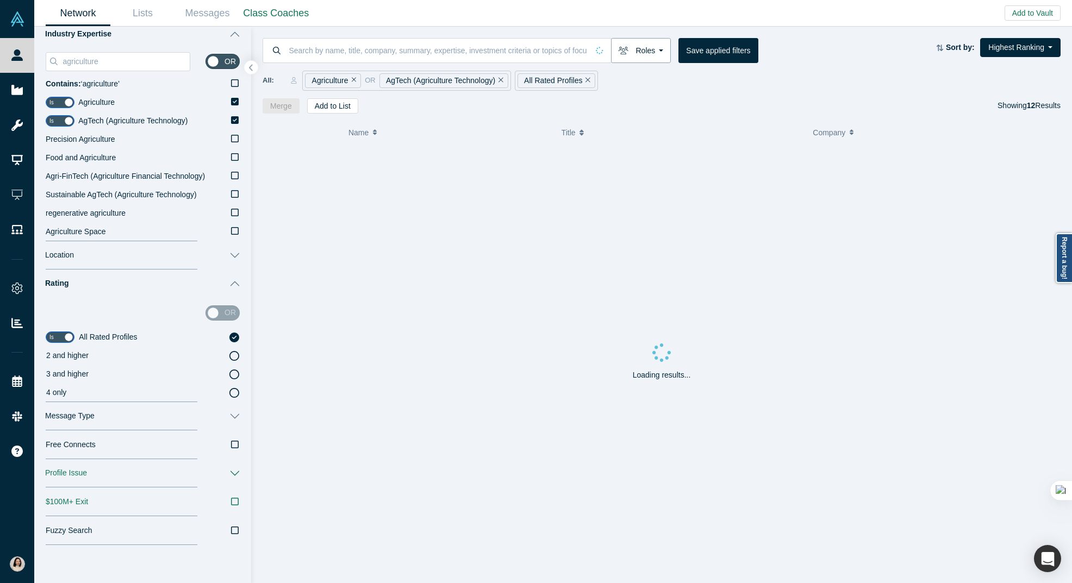
click at [643, 53] on button "Roles" at bounding box center [641, 50] width 60 height 25
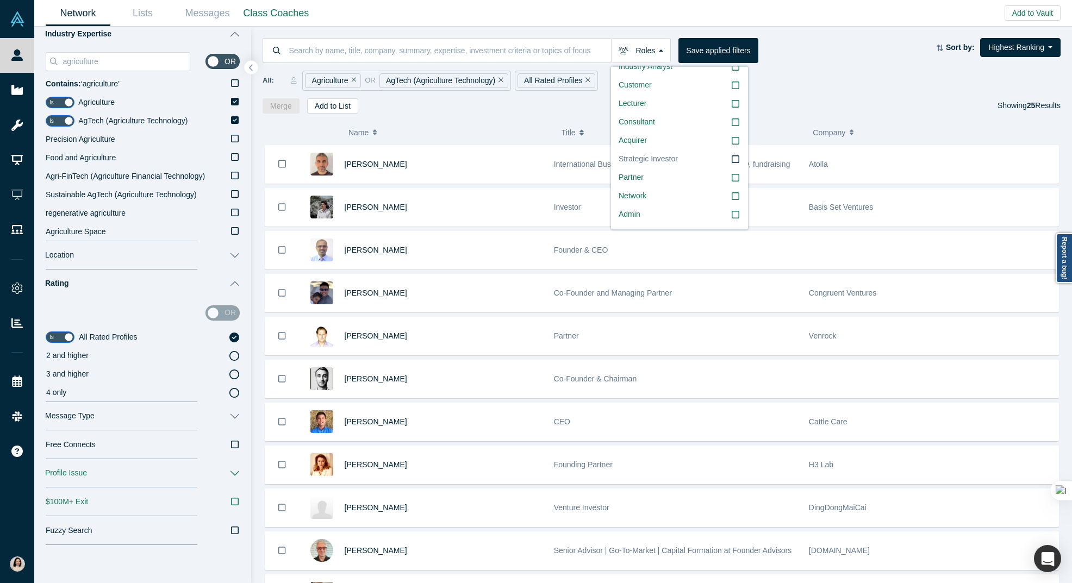
scroll to position [222, 0]
click at [446, 114] on div "( 0 ) Name Title Company Alchemist Role [PERSON_NAME] International Business De…" at bounding box center [661, 349] width 821 height 470
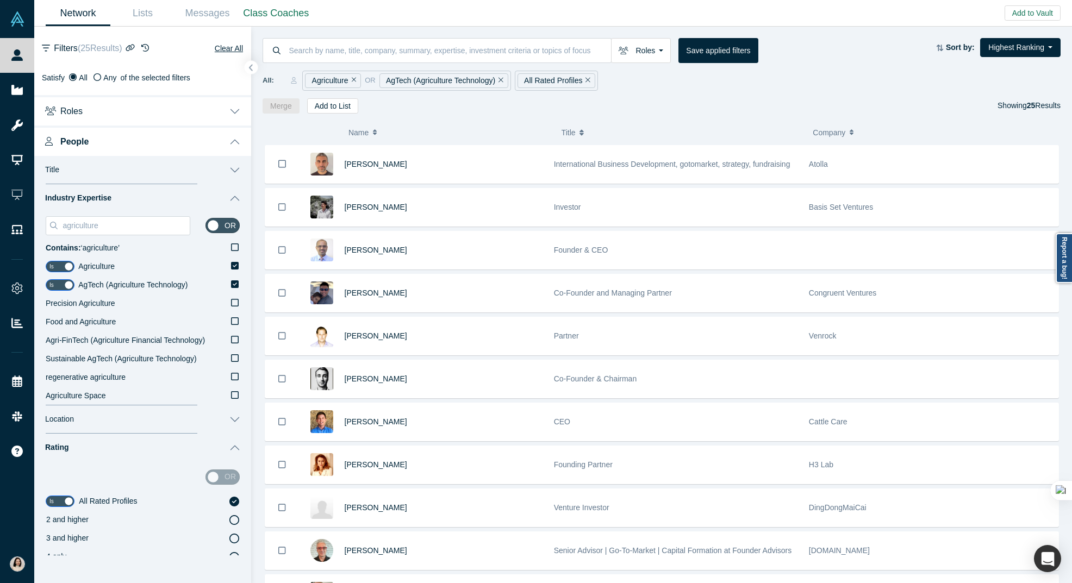
scroll to position [0, 0]
click at [227, 112] on button "Roles" at bounding box center [142, 110] width 217 height 30
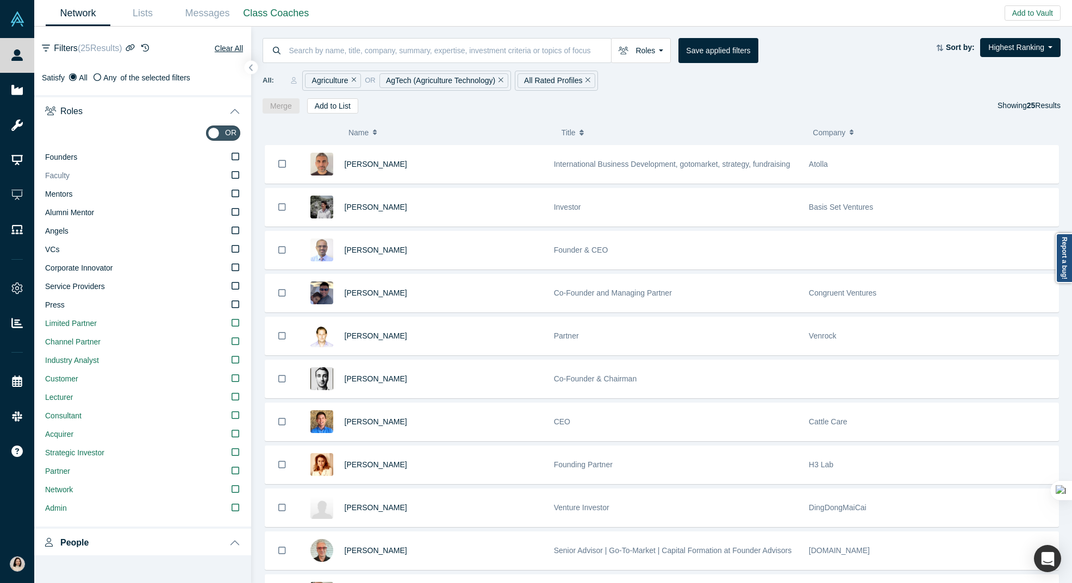
click at [236, 174] on icon at bounding box center [236, 175] width 8 height 9
click at [0, 0] on input "Faculty" at bounding box center [0, 0] width 0 height 0
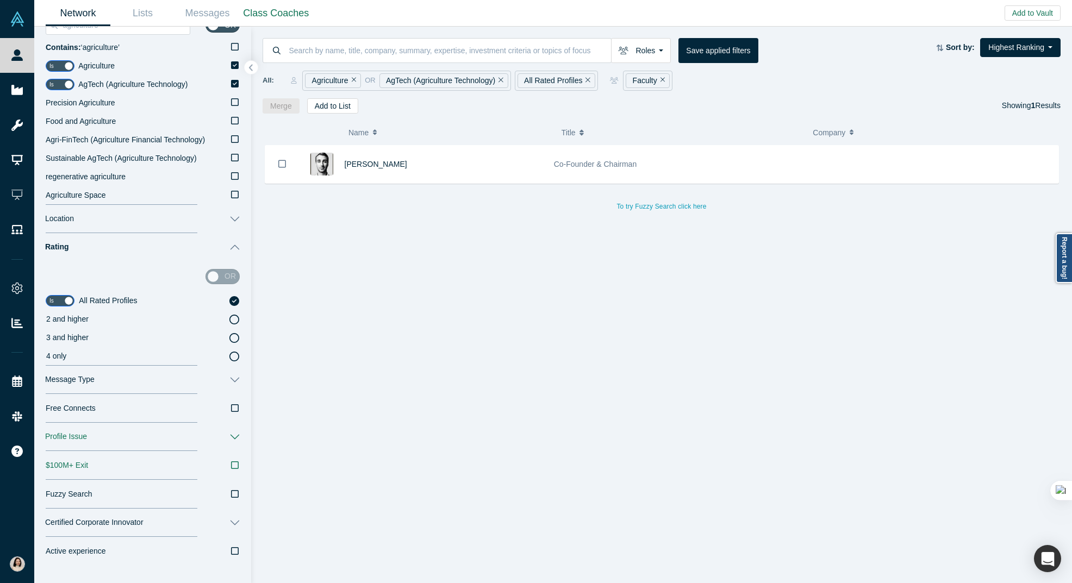
scroll to position [603, 0]
click at [55, 300] on input "checkbox" at bounding box center [60, 299] width 29 height 11
checkbox input "false"
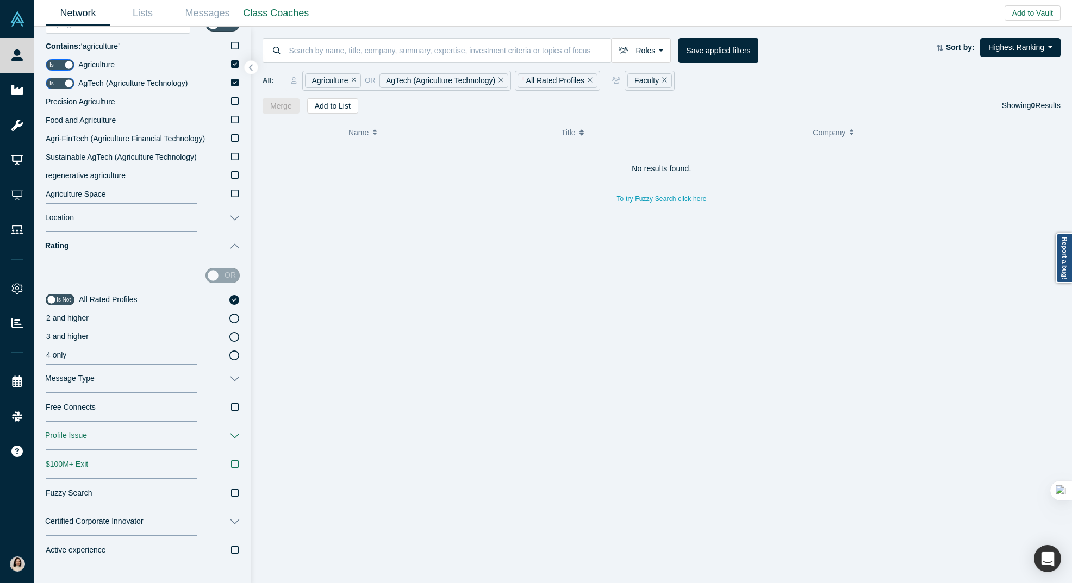
click at [233, 298] on icon at bounding box center [234, 300] width 10 height 10
click at [0, 0] on input "All Rated Profiles" at bounding box center [0, 0] width 0 height 0
click at [590, 78] on icon "Remove Filter" at bounding box center [589, 80] width 5 height 8
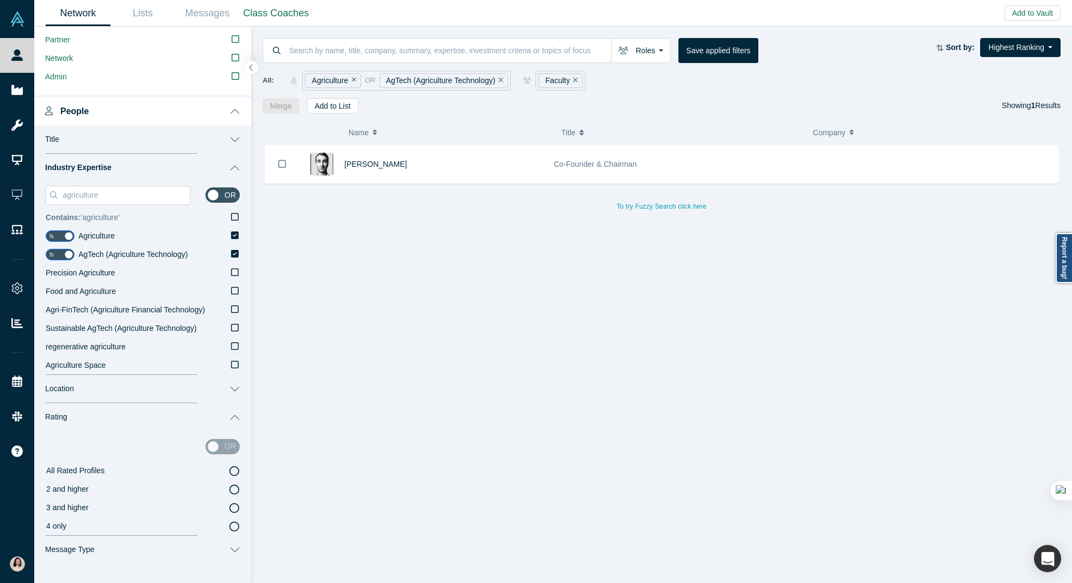
scroll to position [574, 0]
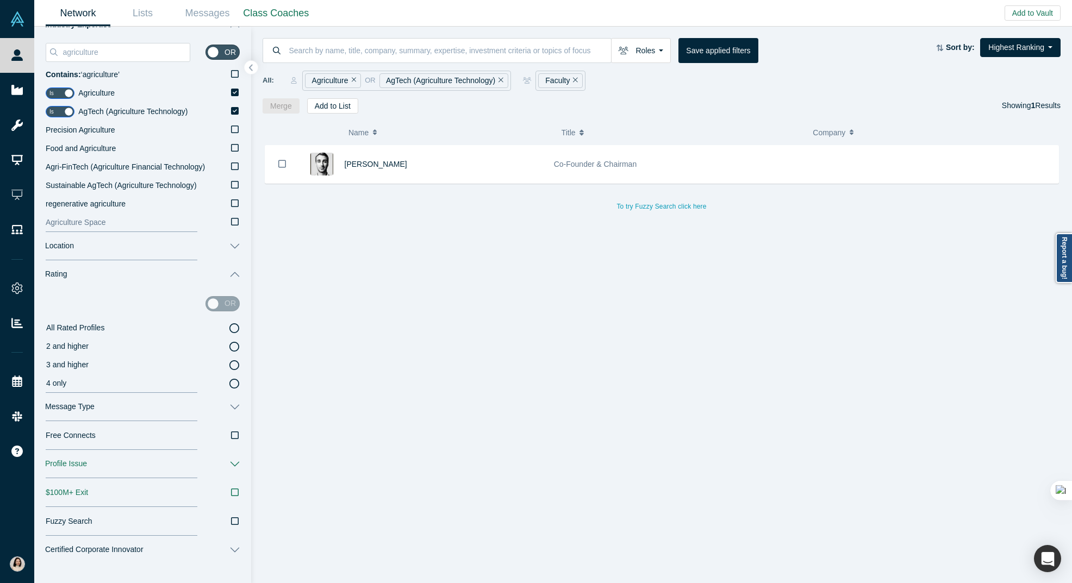
click at [233, 223] on icon at bounding box center [235, 221] width 8 height 9
click at [0, 0] on input "Agriculture Space" at bounding box center [0, 0] width 0 height 0
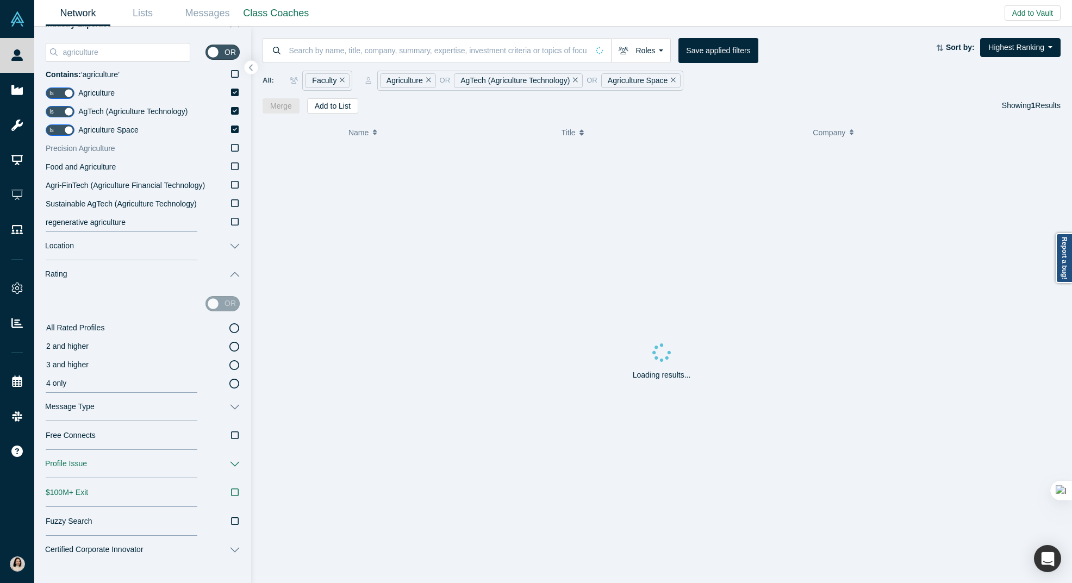
click at [235, 145] on icon at bounding box center [235, 147] width 8 height 9
click at [0, 0] on input "Precision Agriculture" at bounding box center [0, 0] width 0 height 0
click at [234, 184] on icon at bounding box center [235, 184] width 8 height 9
click at [0, 0] on input "Agri-FinTech (Agriculture Financial Technology)" at bounding box center [0, 0] width 0 height 0
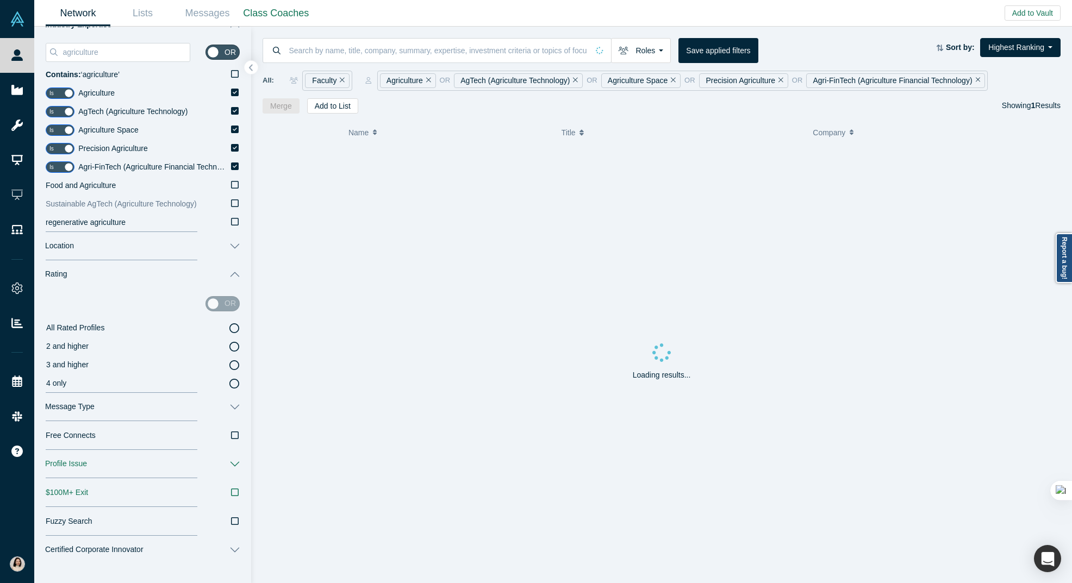
click at [234, 202] on icon at bounding box center [235, 203] width 8 height 9
click at [0, 0] on input "Sustainable AgTech (Agriculture Technology)" at bounding box center [0, 0] width 0 height 0
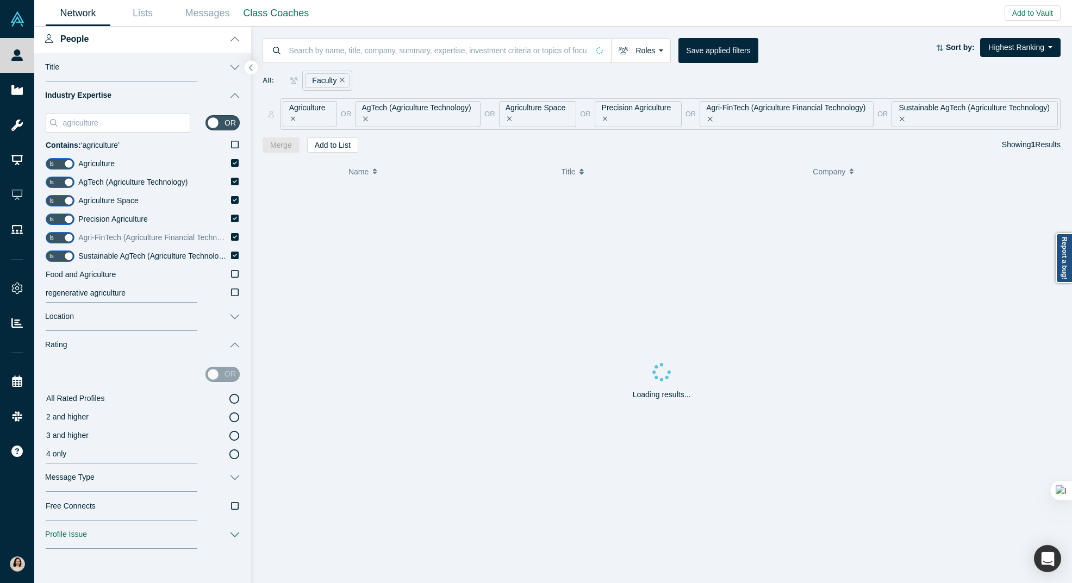
scroll to position [496, 0]
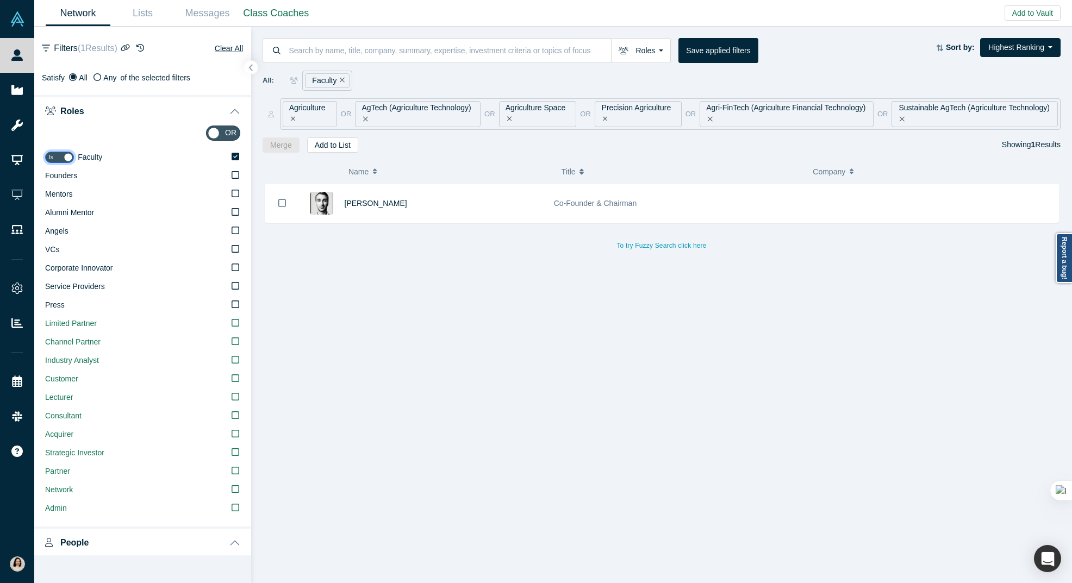
click at [65, 158] on input "checkbox" at bounding box center [59, 157] width 29 height 11
checkbox input "false"
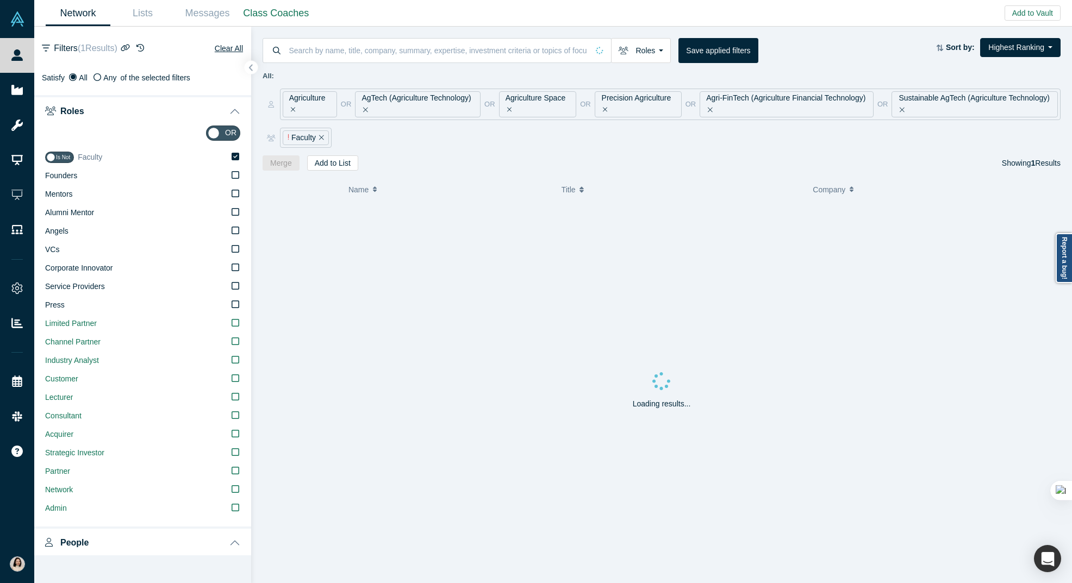
click at [236, 160] on icon at bounding box center [236, 157] width 8 height 8
click at [0, 0] on input "Faculty" at bounding box center [0, 0] width 0 height 0
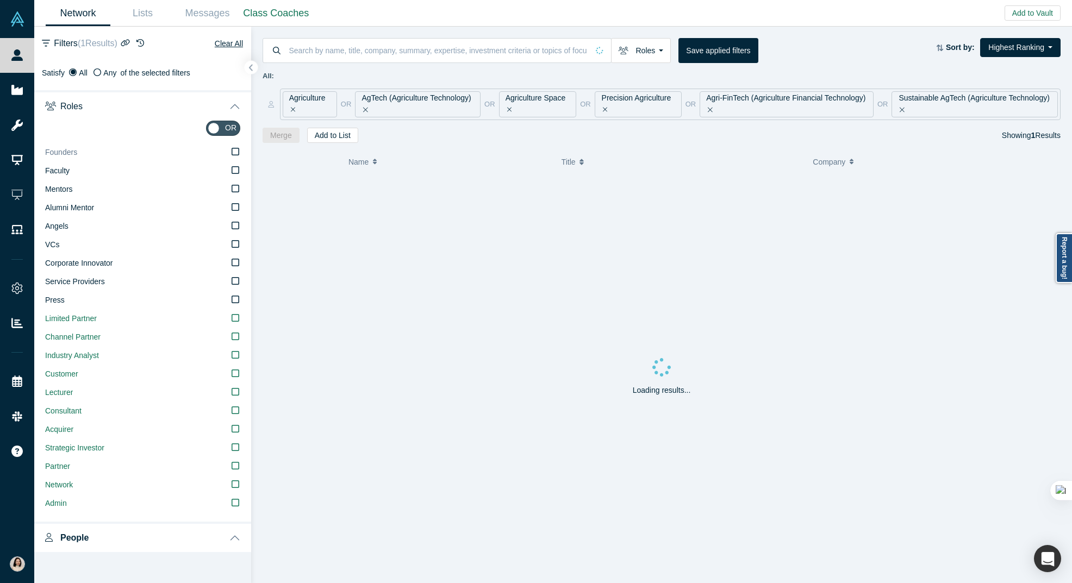
scroll to position [6, 0]
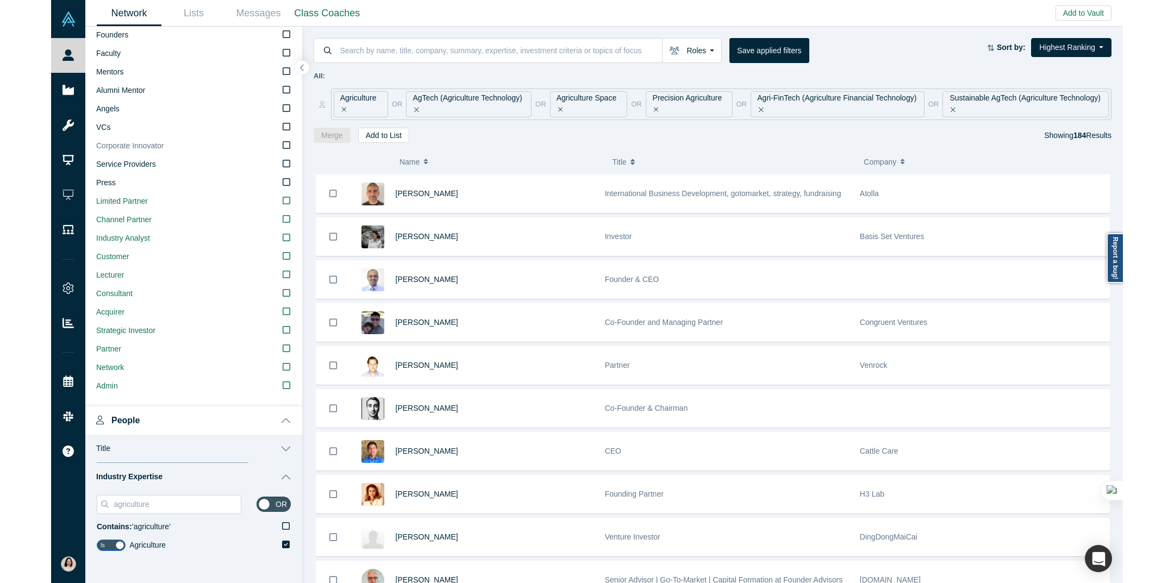
scroll to position [477, 0]
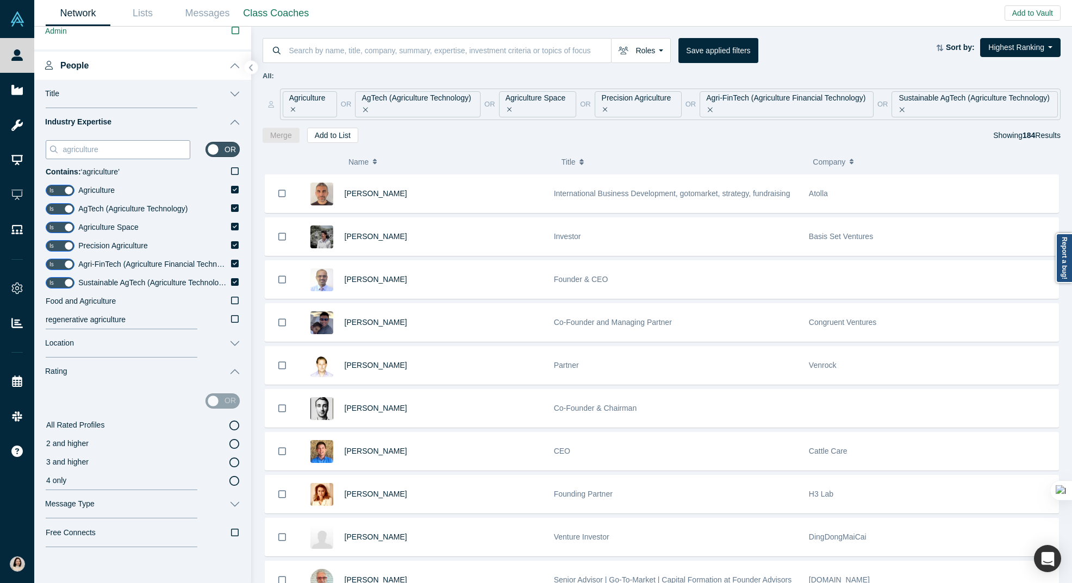
click at [111, 152] on input "agriculture" at bounding box center [125, 149] width 128 height 14
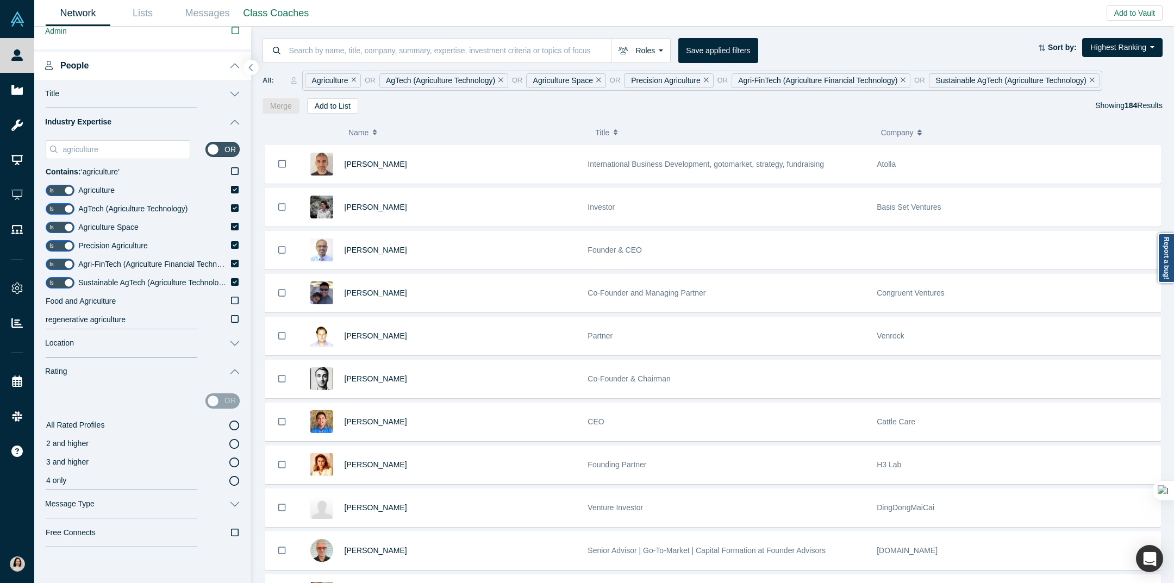
click at [250, 72] on button "button" at bounding box center [251, 67] width 15 height 15
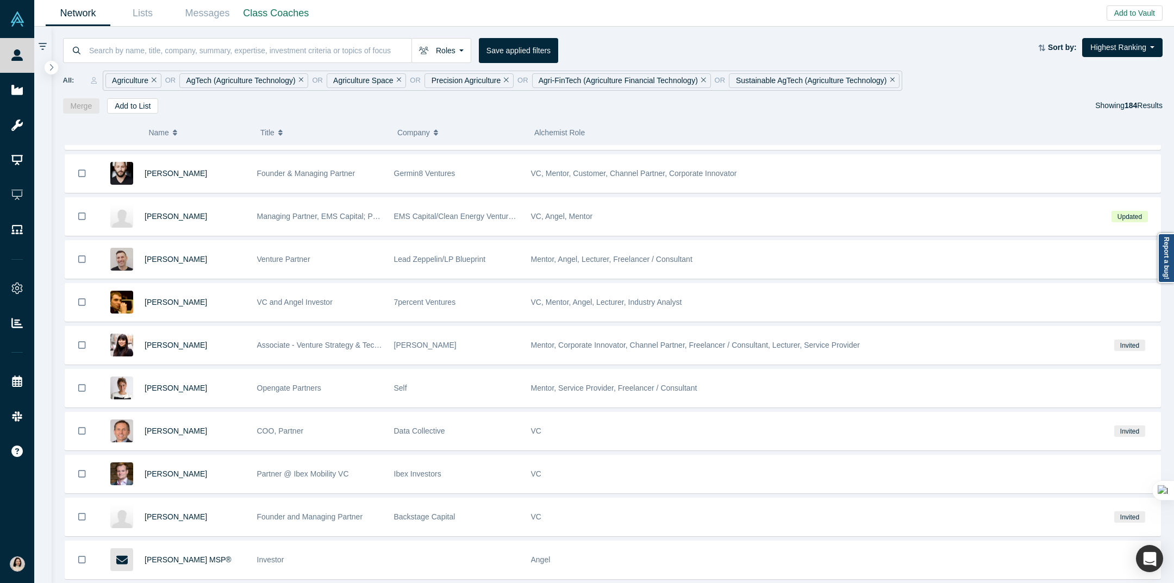
scroll to position [0, 0]
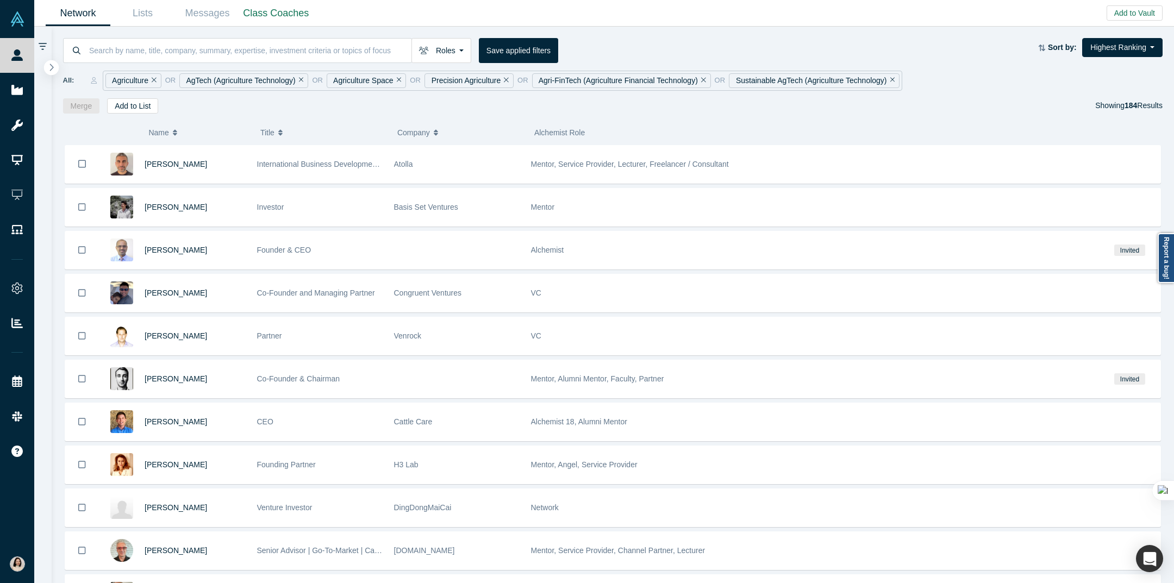
click at [54, 66] on button "button" at bounding box center [51, 67] width 15 height 15
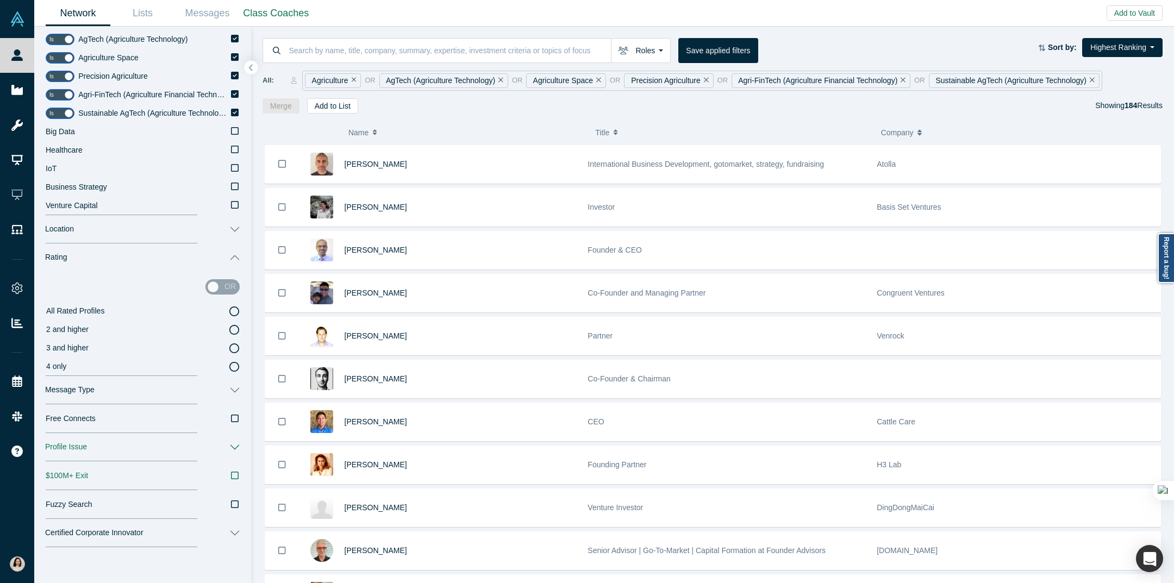
scroll to position [768, 0]
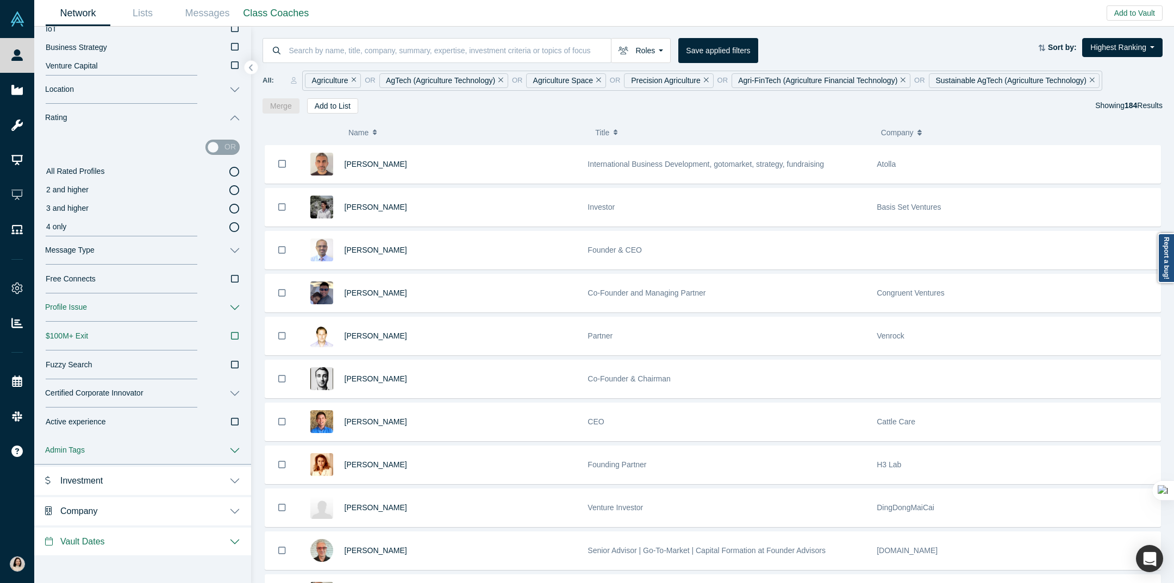
click at [235, 335] on icon "button" at bounding box center [235, 336] width 8 height 9
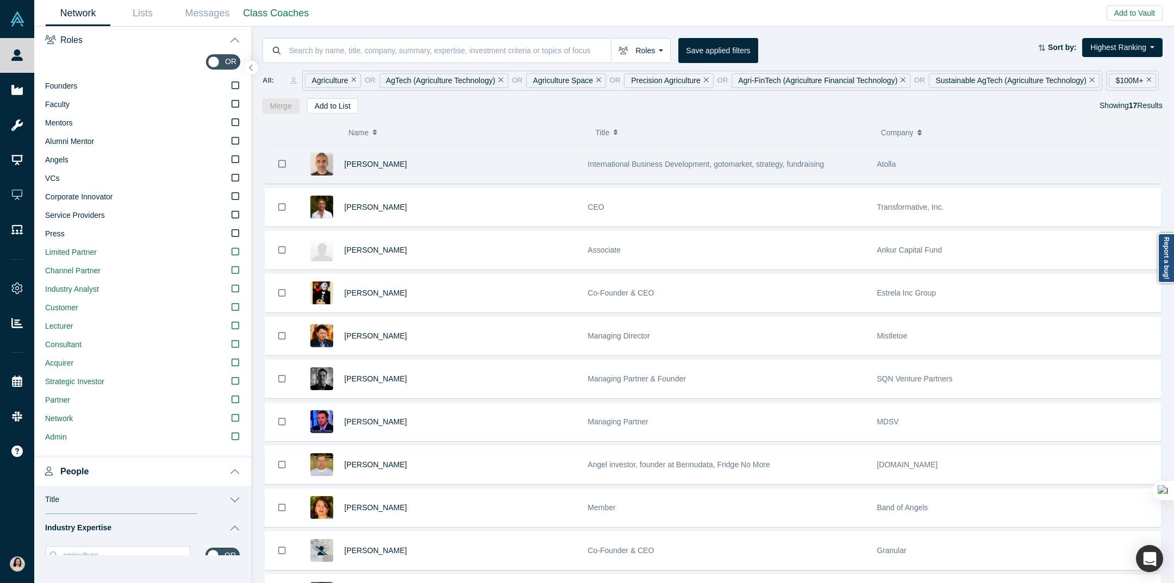
click at [780, 164] on span "International Business Development, gotomarket, strategy, fundraising" at bounding box center [705, 164] width 236 height 9
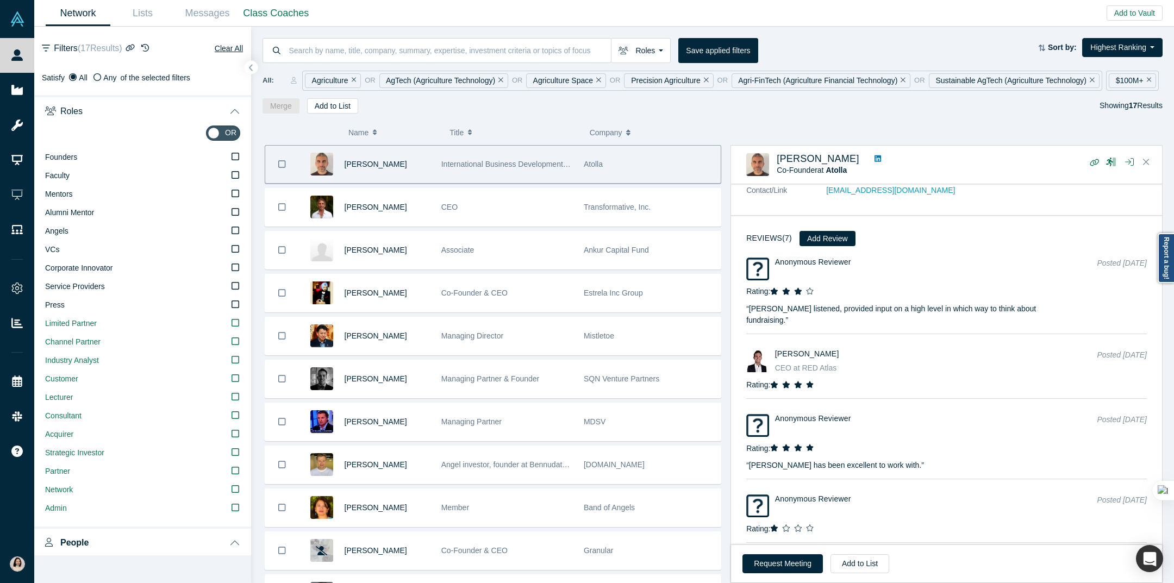
scroll to position [1065, 0]
drag, startPoint x: 961, startPoint y: 146, endPoint x: 977, endPoint y: 135, distance: 19.0
click at [961, 146] on div "[PERSON_NAME] Co-Founder at Atolla ( 7 )" at bounding box center [946, 165] width 431 height 38
click at [221, 44] on button "Clear All" at bounding box center [228, 48] width 29 height 13
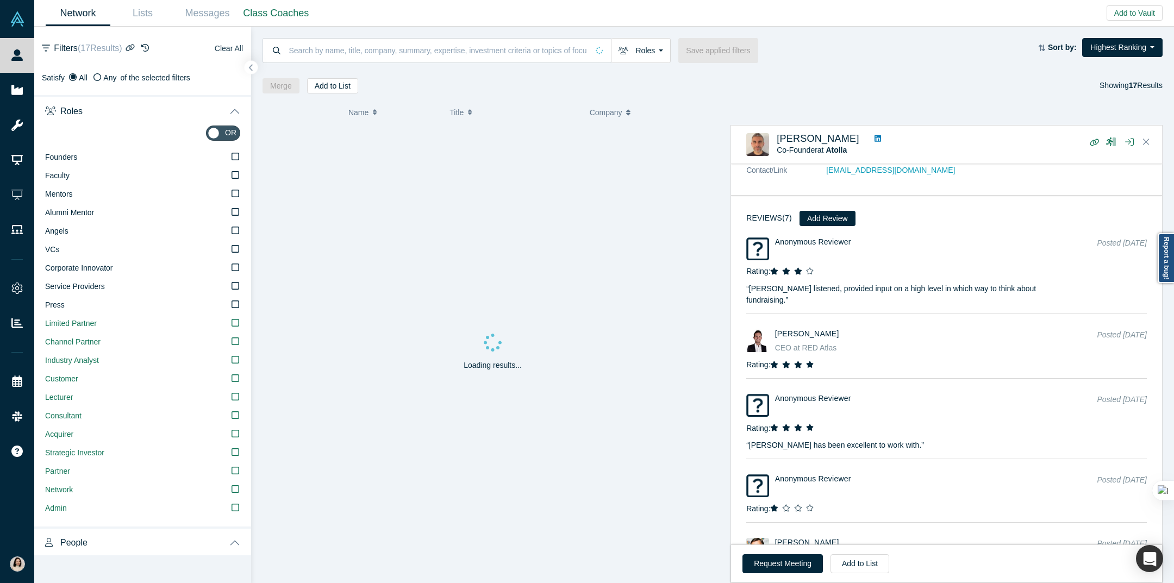
click at [220, 46] on button "Clear All" at bounding box center [228, 48] width 29 height 13
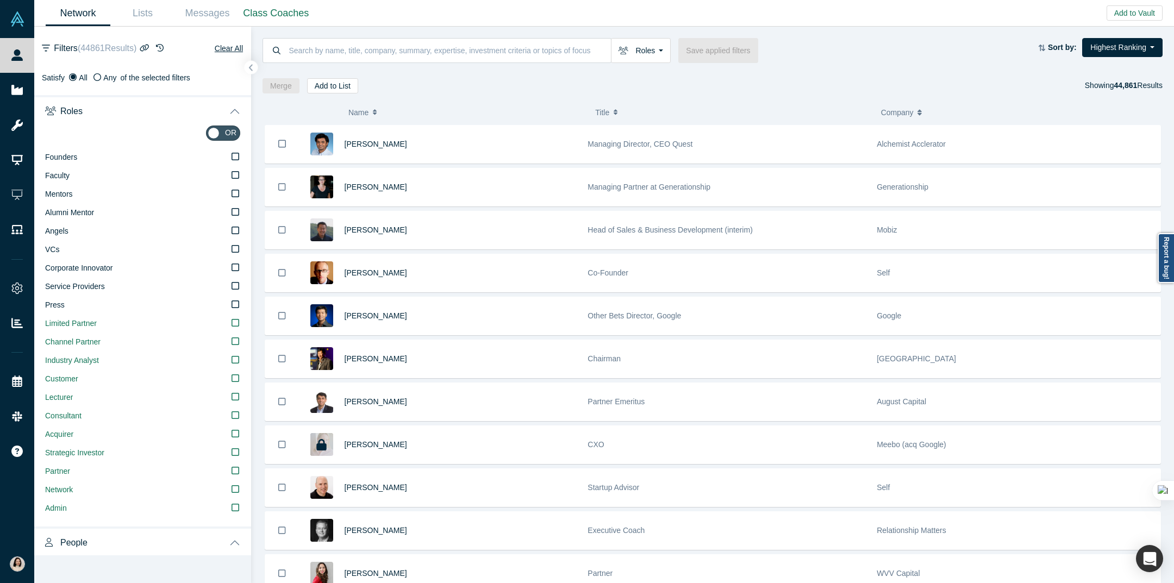
drag, startPoint x: 1072, startPoint y: 84, endPoint x: 1140, endPoint y: 91, distance: 67.8
click at [1071, 91] on div "Merge Add to List Showing 44,861 Results" at bounding box center [712, 85] width 900 height 15
click at [490, 75] on div "Roles Founders Faculty Mentors Alumni Mentor Angels VCs Corporate Innovator Ser…" at bounding box center [712, 60] width 923 height 67
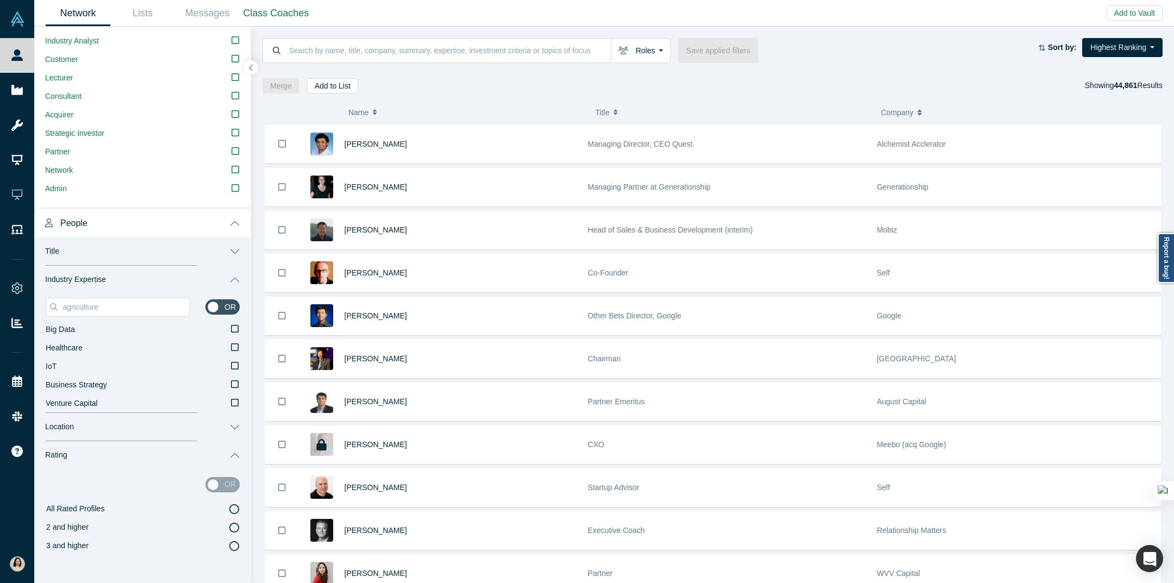
scroll to position [290, 0]
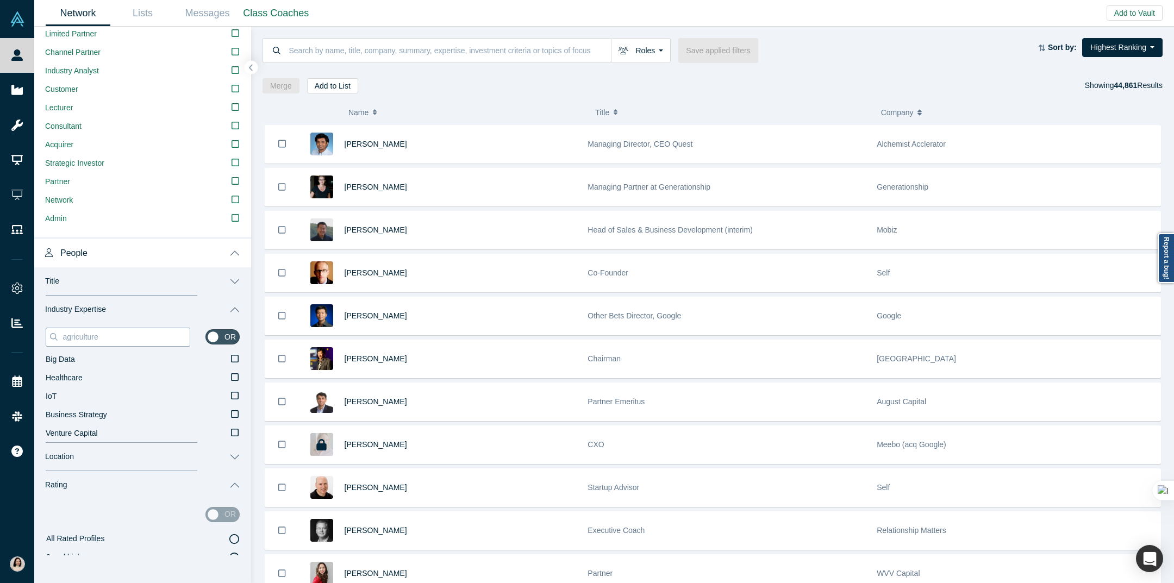
click at [106, 341] on input "agriculture" at bounding box center [125, 337] width 128 height 14
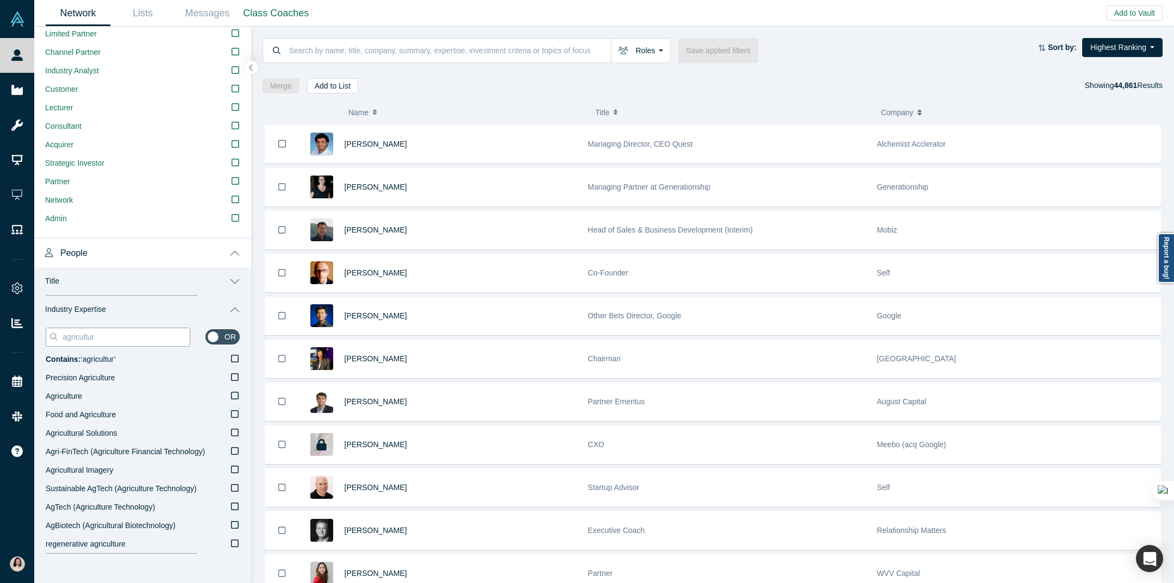
type input "agriculture"
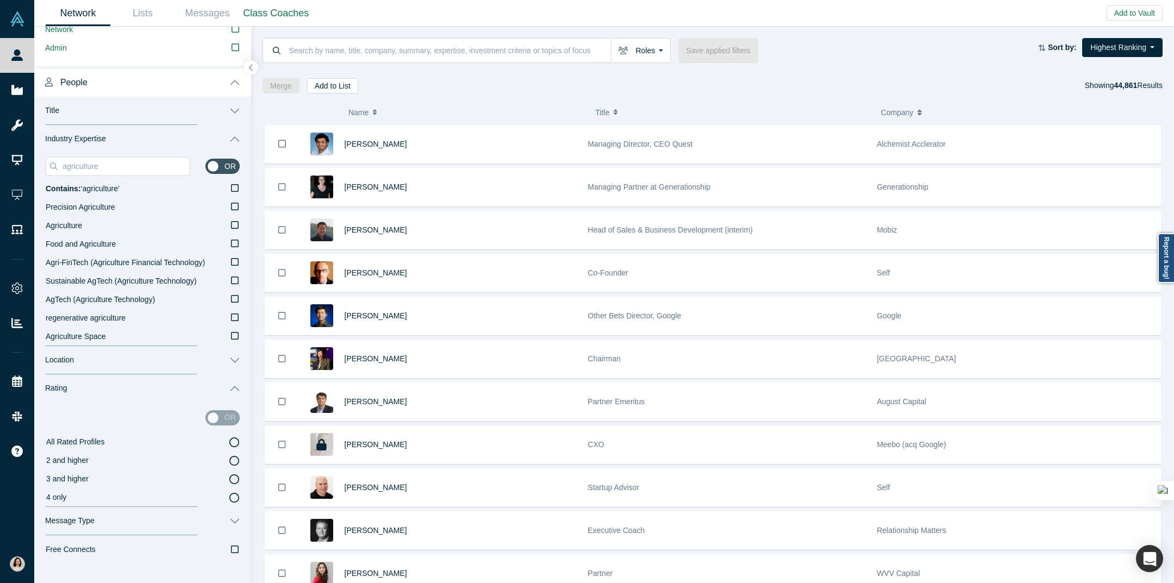
scroll to position [466, 0]
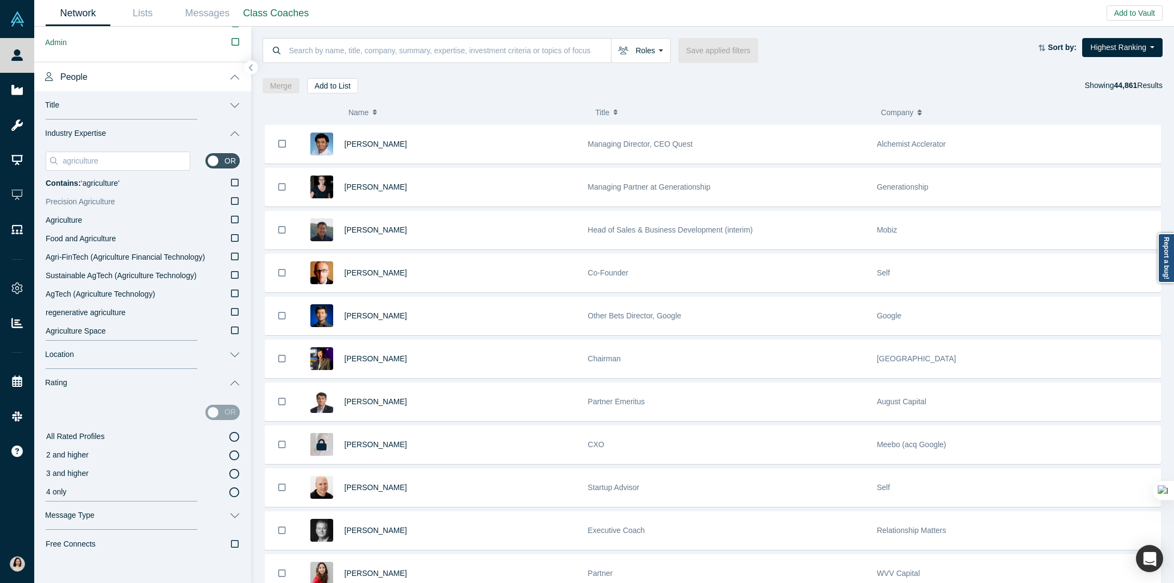
click at [164, 203] on label "Precision Agriculture" at bounding box center [143, 202] width 194 height 18
click at [0, 0] on input "Precision Agriculture" at bounding box center [0, 0] width 0 height 0
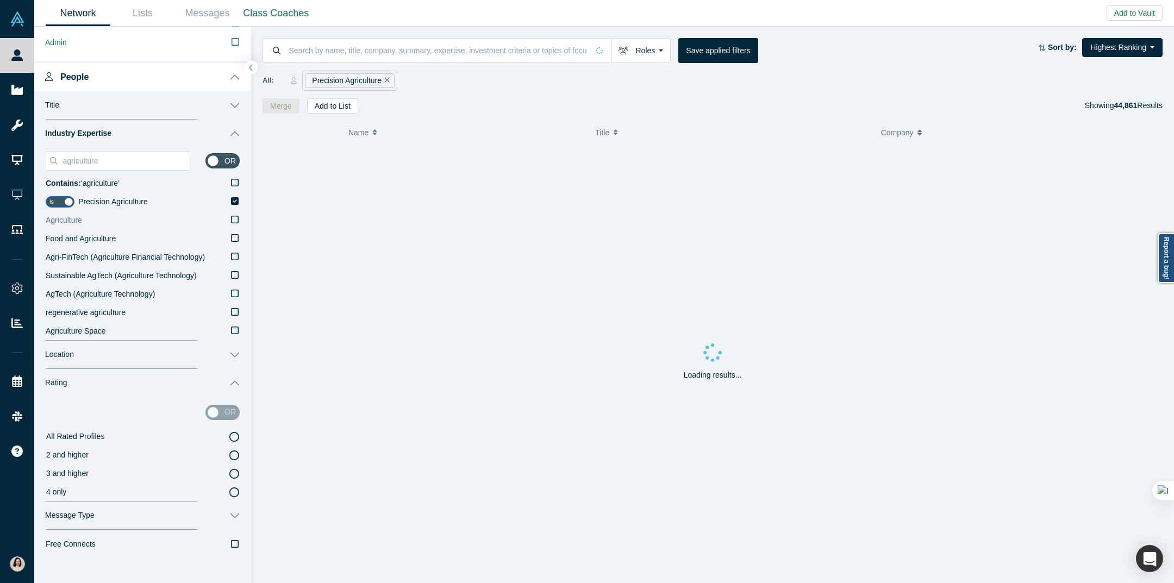
click at [166, 223] on label "Agriculture" at bounding box center [143, 220] width 194 height 18
click at [0, 0] on input "Agriculture" at bounding box center [0, 0] width 0 height 0
click at [164, 240] on label "Food and Agriculture" at bounding box center [143, 239] width 194 height 18
click at [0, 0] on input "Food and Agriculture" at bounding box center [0, 0] width 0 height 0
click at [162, 249] on label "Agri-FinTech (Agriculture Financial Technology)" at bounding box center [143, 257] width 194 height 18
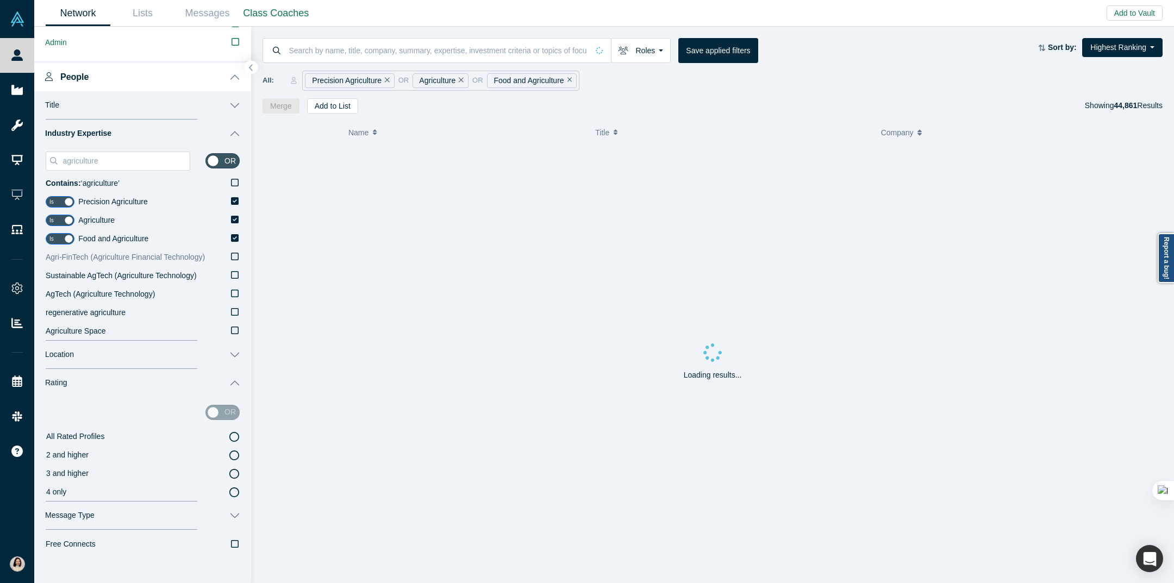
click at [0, 0] on input "Agri-FinTech (Agriculture Financial Technology)" at bounding box center [0, 0] width 0 height 0
click at [153, 272] on span "Sustainable AgTech (Agriculture Technology)" at bounding box center [121, 275] width 151 height 9
click at [0, 0] on input "Sustainable AgTech (Agriculture Technology)" at bounding box center [0, 0] width 0 height 0
click at [150, 290] on span "AgTech (Agriculture Technology)" at bounding box center [100, 294] width 109 height 9
click at [0, 0] on input "AgTech (Agriculture Technology)" at bounding box center [0, 0] width 0 height 0
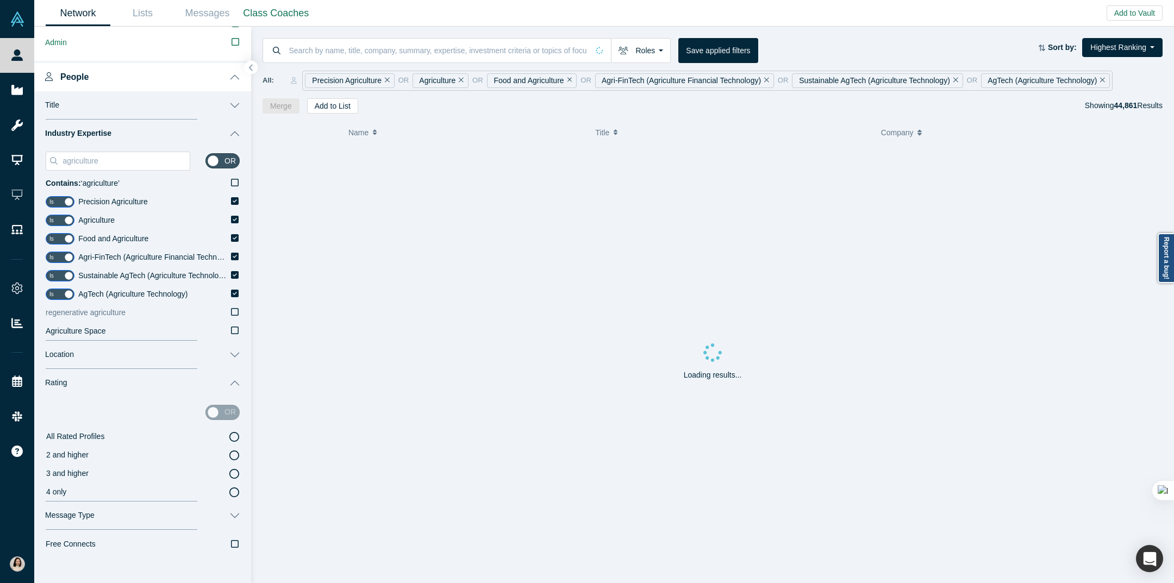
click at [141, 316] on label "regenerative agriculture" at bounding box center [143, 313] width 194 height 18
click at [0, 0] on input "regenerative agriculture" at bounding box center [0, 0] width 0 height 0
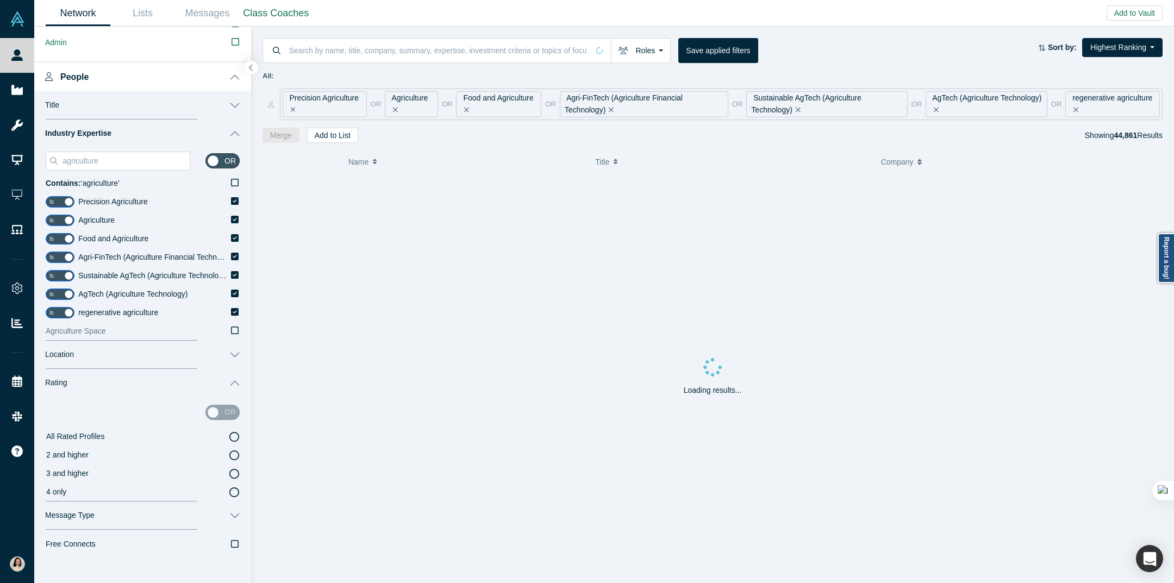
click at [136, 332] on label "Agriculture Space" at bounding box center [143, 331] width 194 height 18
click at [0, 0] on input "Agriculture Space" at bounding box center [0, 0] width 0 height 0
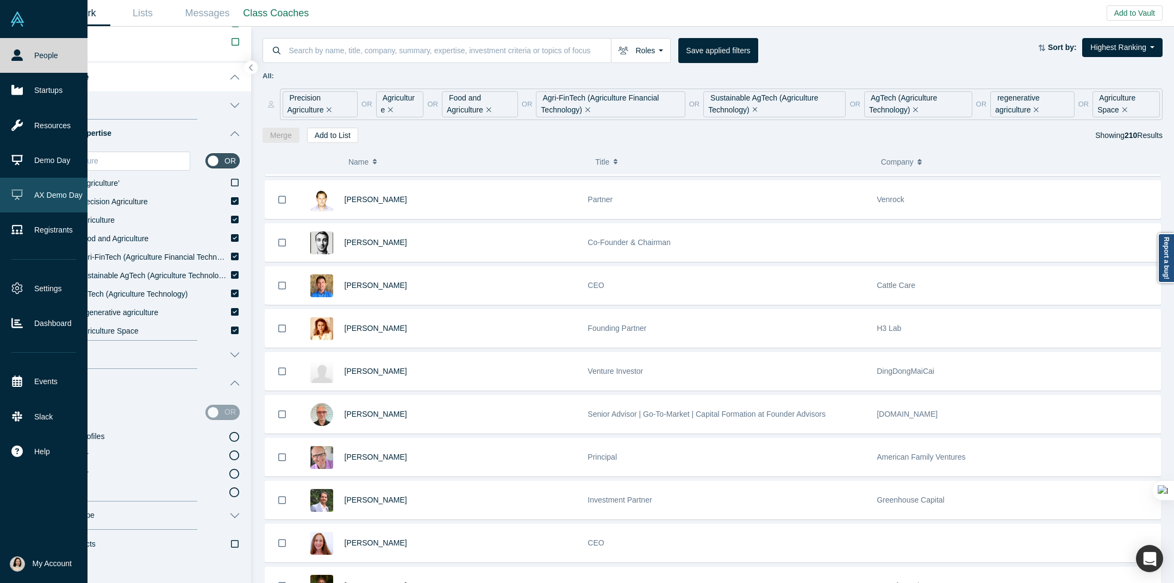
scroll to position [464, 0]
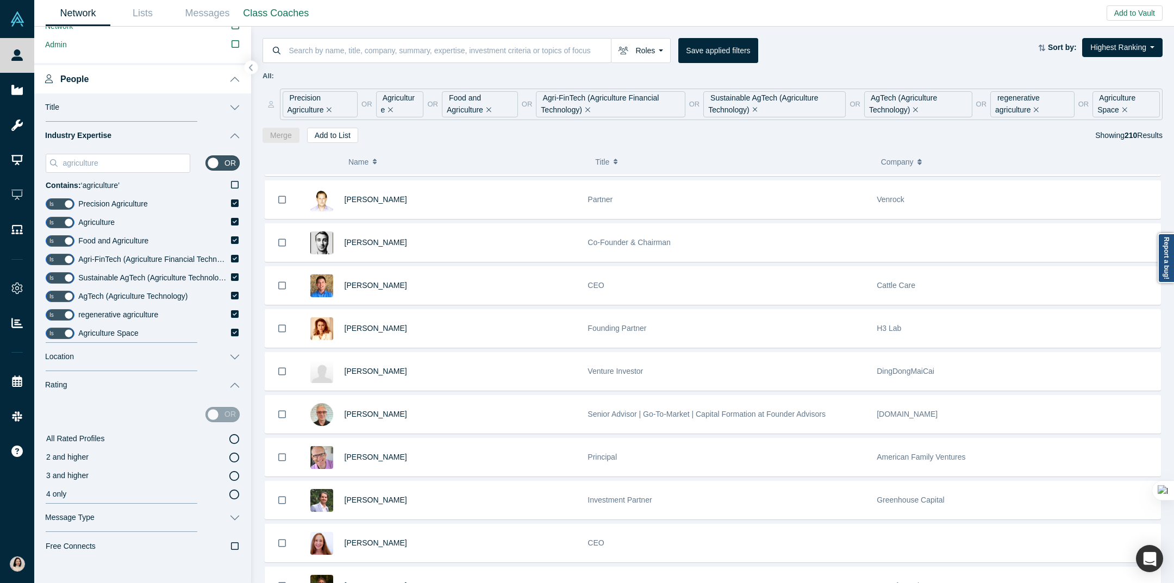
click at [231, 474] on icon at bounding box center [234, 476] width 10 height 10
click at [0, 0] on input "3 and higher" at bounding box center [0, 0] width 0 height 0
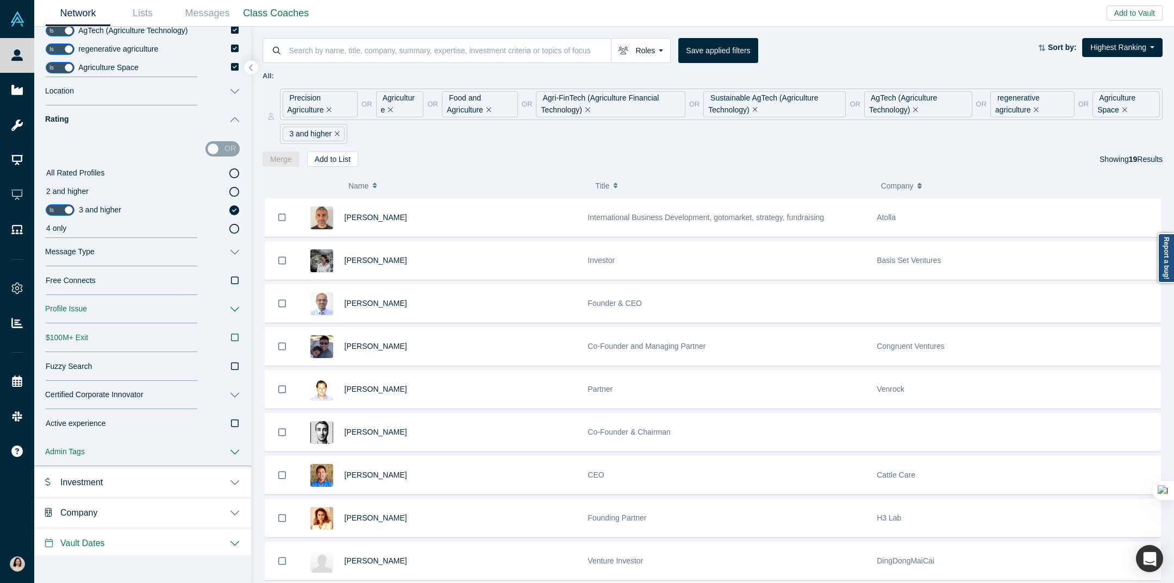
scroll to position [729, 0]
click at [227, 333] on div "$100M+ Exit" at bounding box center [143, 338] width 194 height 11
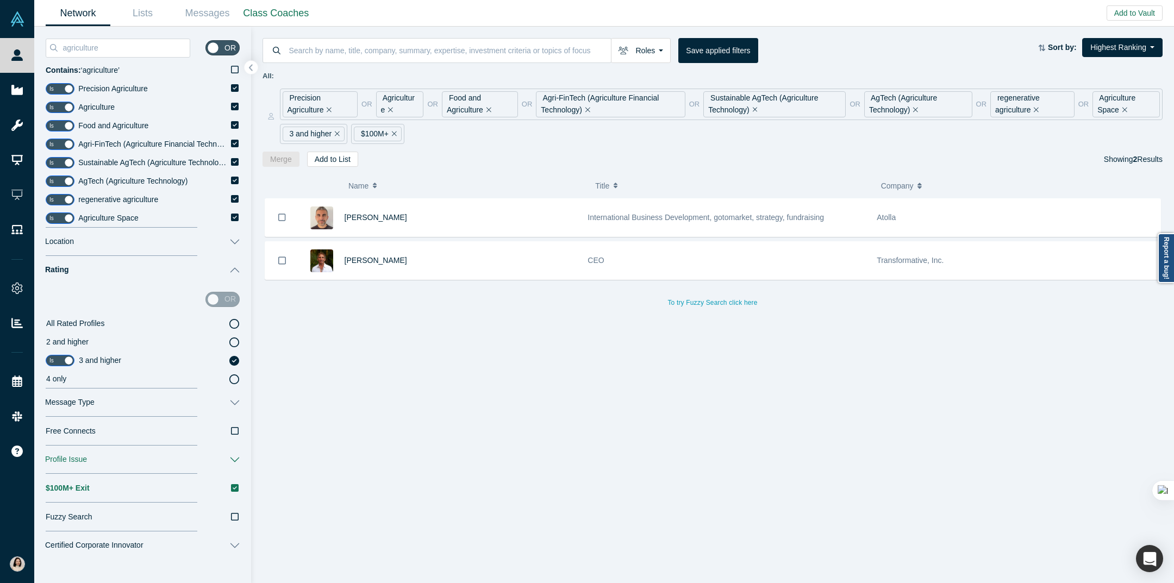
scroll to position [578, 0]
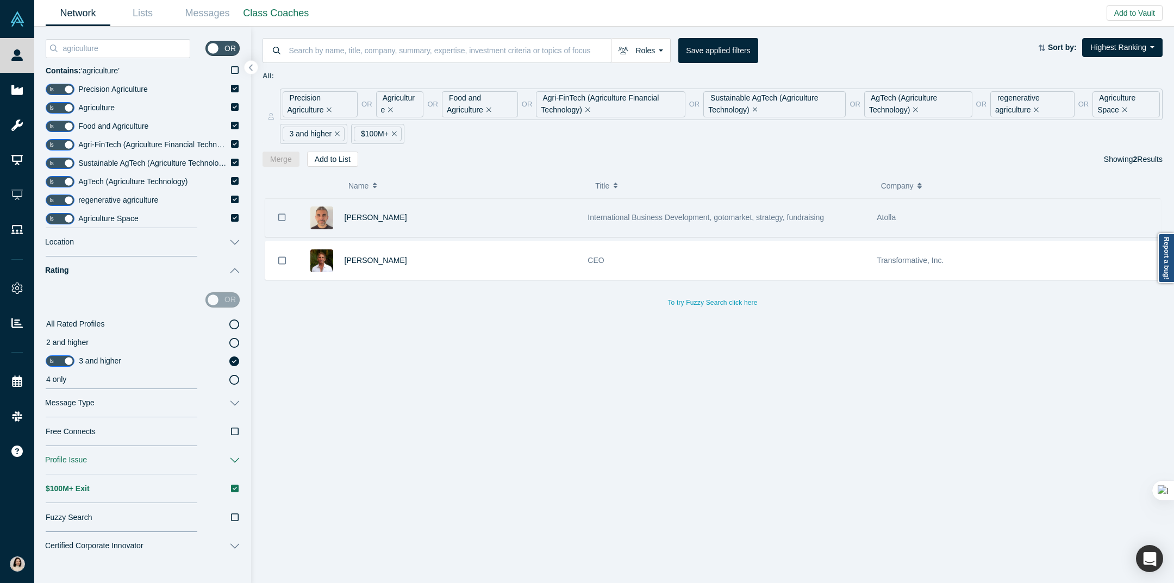
click at [385, 212] on div "[PERSON_NAME]" at bounding box center [461, 217] width 232 height 37
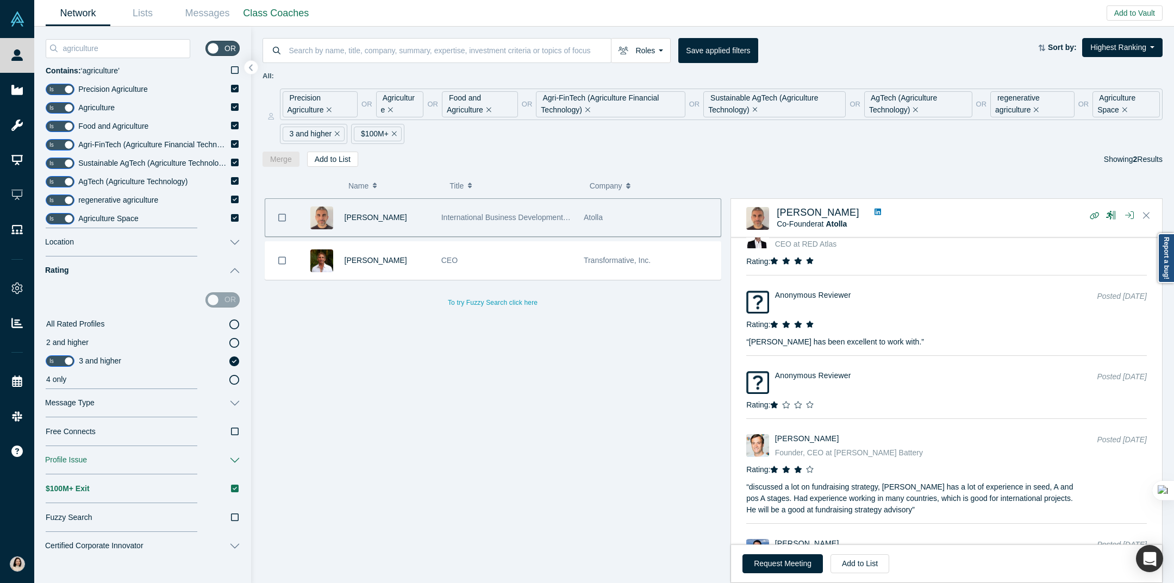
scroll to position [1302, 0]
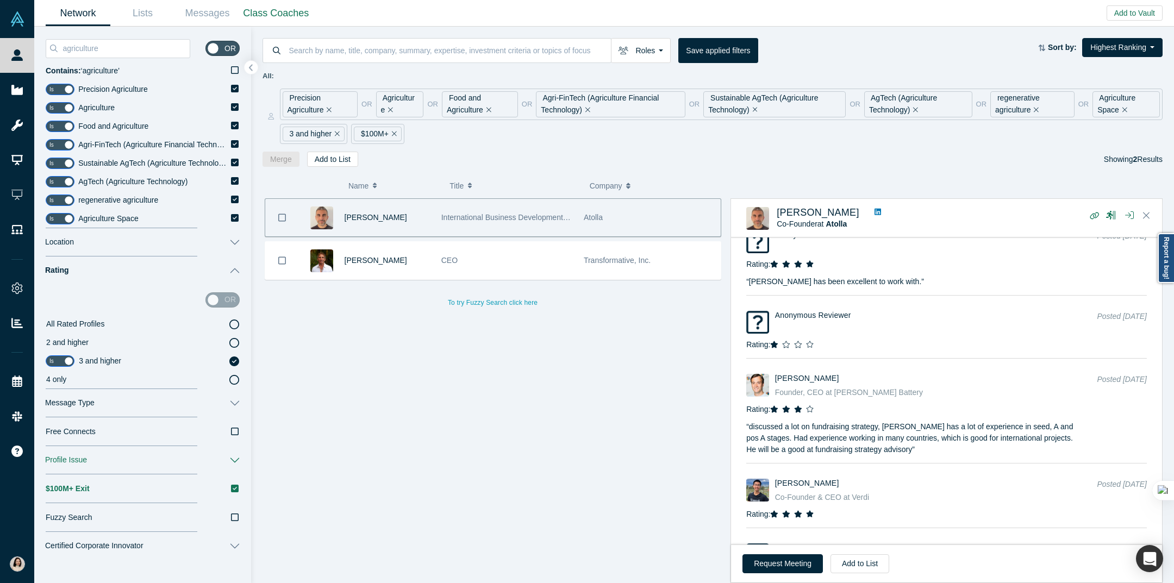
drag, startPoint x: 564, startPoint y: 346, endPoint x: 528, endPoint y: 322, distance: 43.9
click at [564, 346] on div "[PERSON_NAME] International Business Development, gotomarket, strategy, fundrai…" at bounding box center [492, 390] width 460 height 385
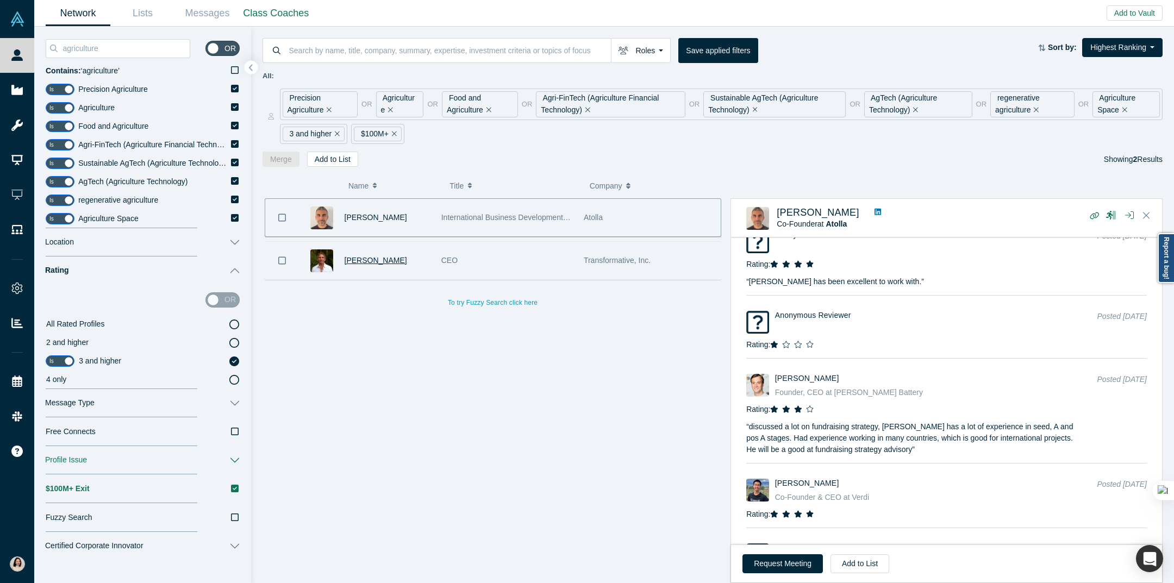
click at [369, 264] on span "[PERSON_NAME]" at bounding box center [376, 260] width 62 height 9
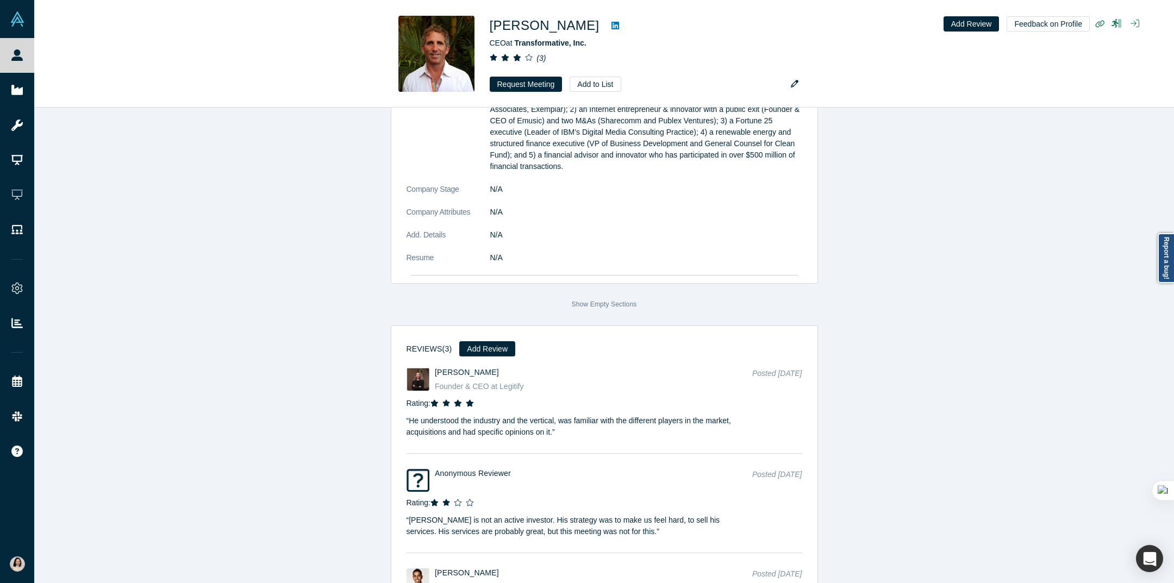
scroll to position [3214, 0]
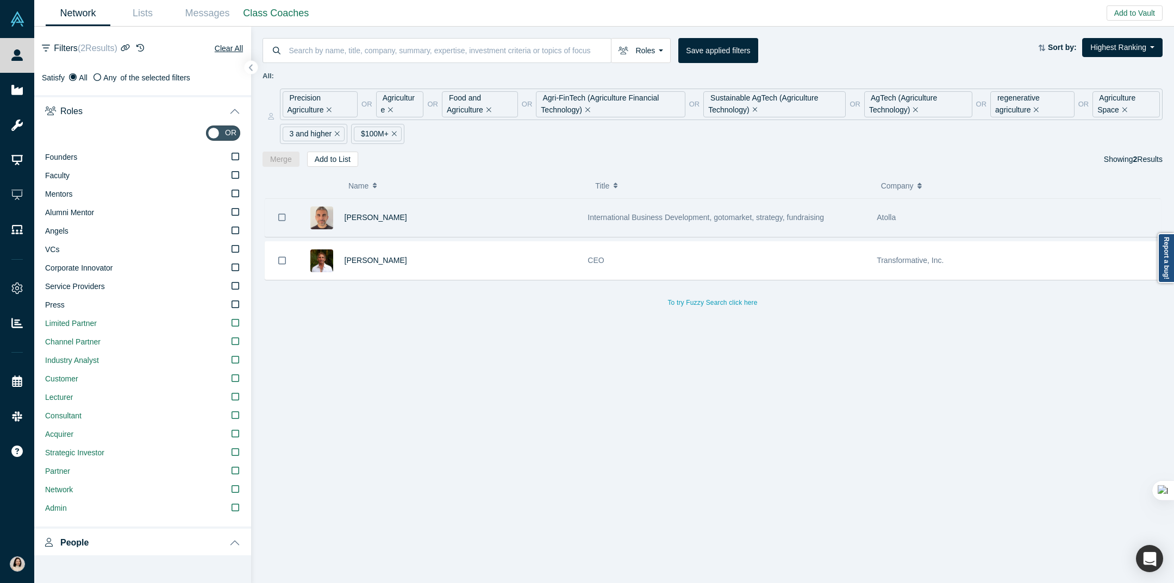
click at [1001, 228] on div "Atolla" at bounding box center [1016, 217] width 278 height 37
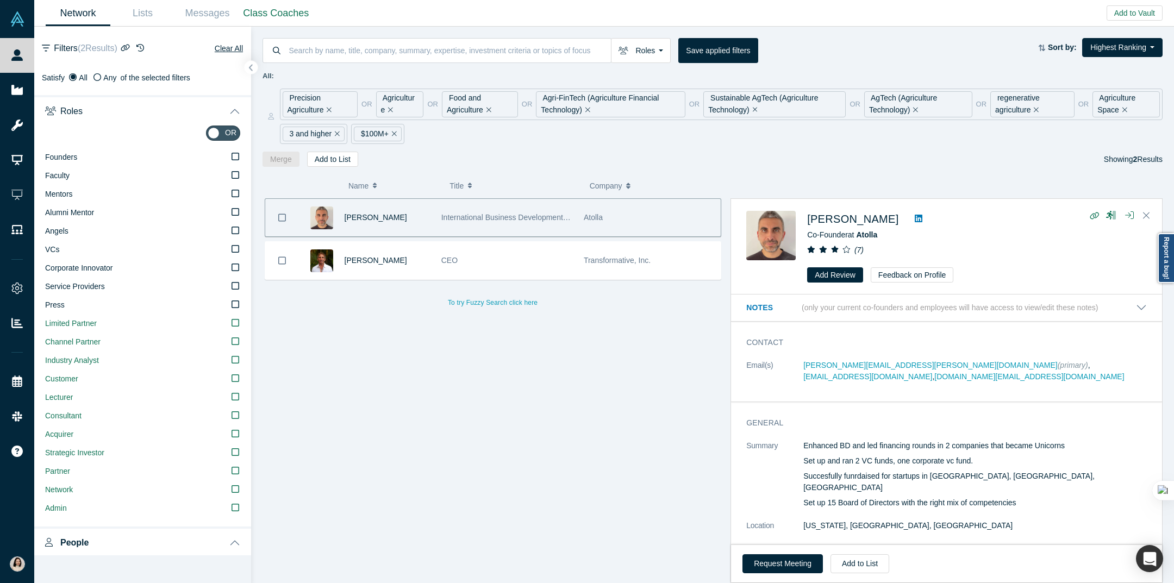
click at [442, 377] on div "[PERSON_NAME] International Business Development, gotomarket, strategy, fundrai…" at bounding box center [492, 390] width 460 height 385
click at [130, 48] on icon "button" at bounding box center [126, 48] width 10 height 8
click at [441, 380] on div "[PERSON_NAME] International Business Development, gotomarket, strategy, fundrai…" at bounding box center [492, 390] width 460 height 385
click at [126, 47] on icon "button" at bounding box center [126, 48] width 10 height 8
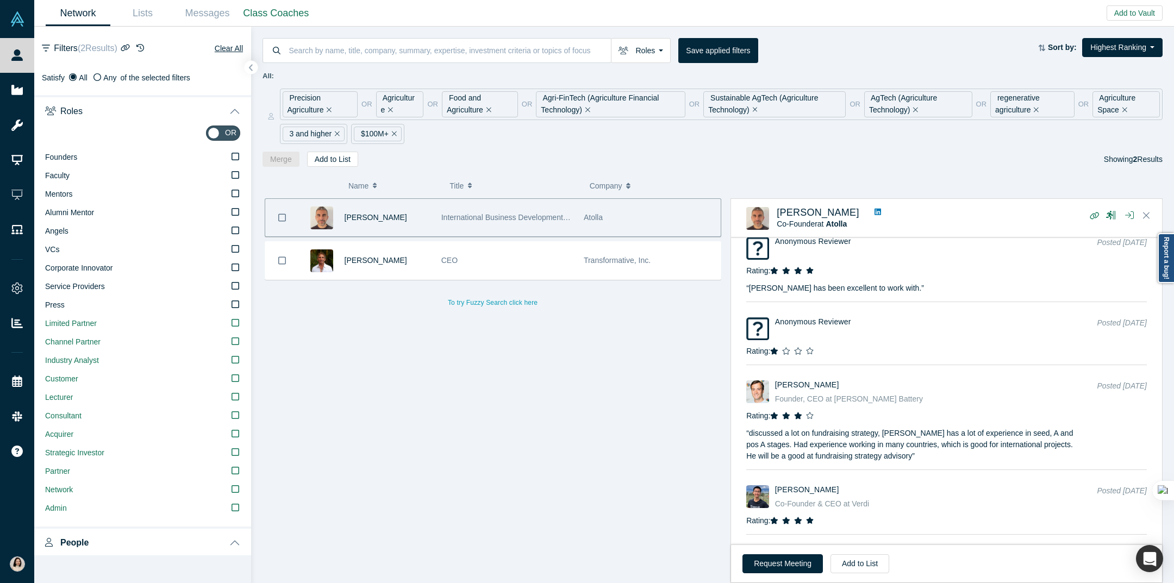
scroll to position [1067, 0]
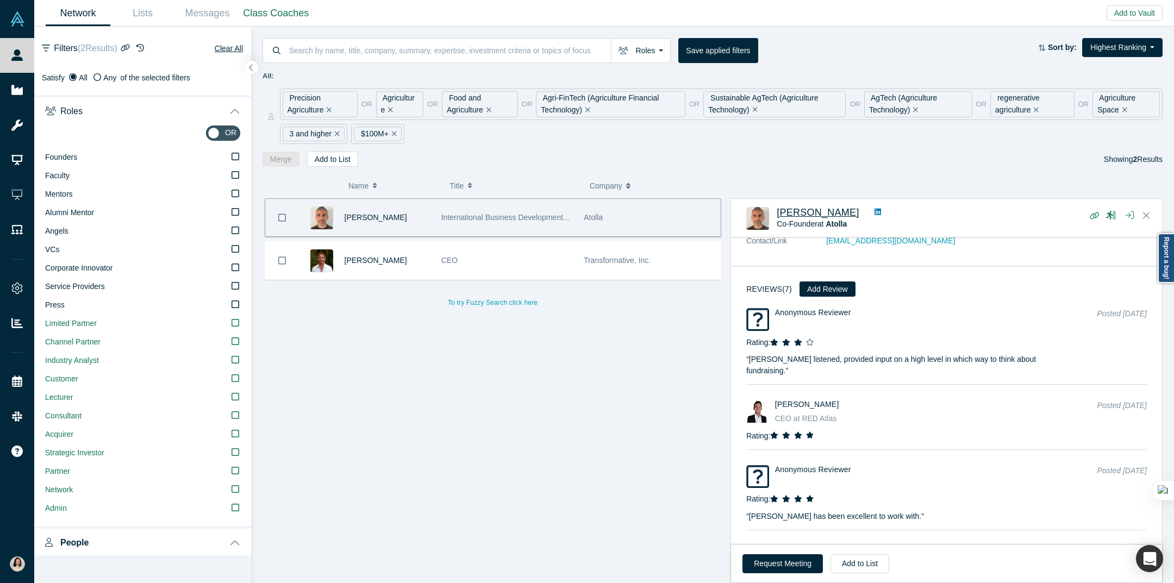
drag, startPoint x: 776, startPoint y: 204, endPoint x: 777, endPoint y: 214, distance: 9.8
click at [777, 214] on div "[PERSON_NAME] Co-Founder at Atolla ( 7 )" at bounding box center [946, 218] width 431 height 38
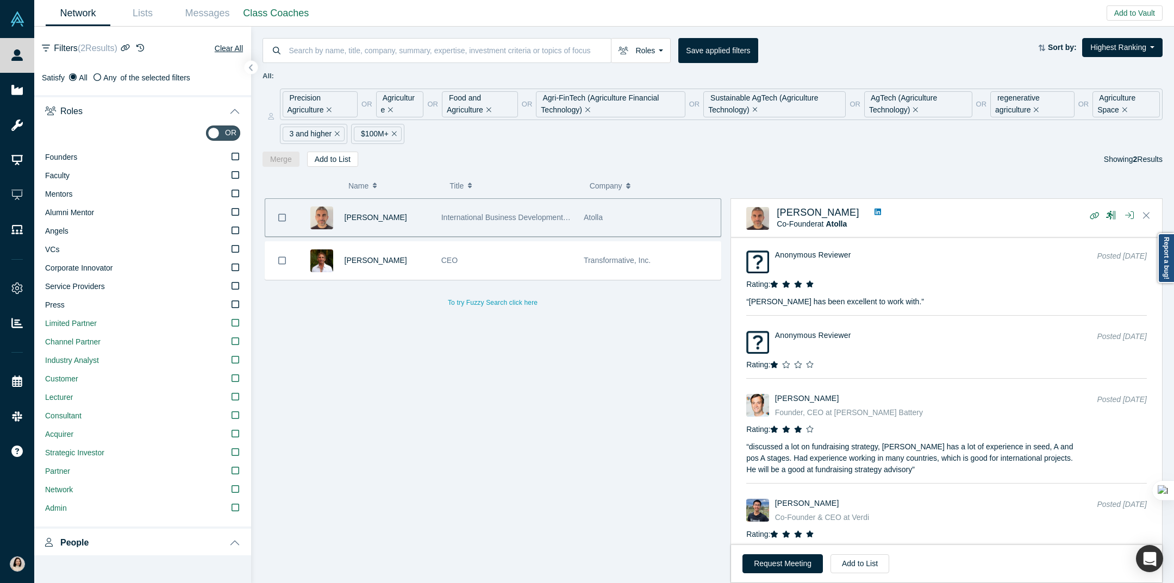
scroll to position [1302, 0]
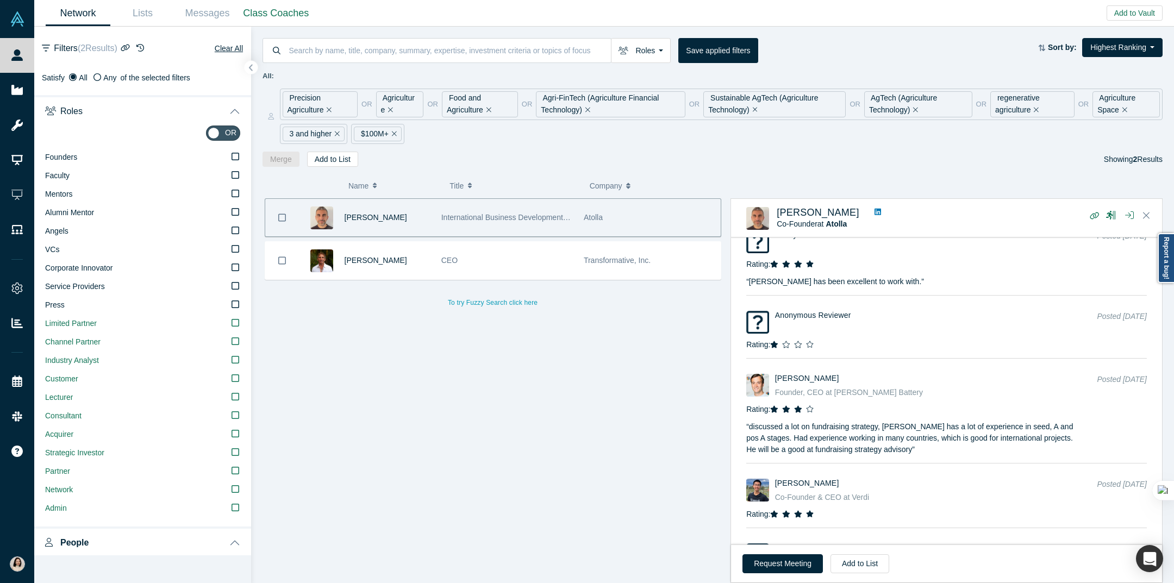
click at [493, 395] on div "[PERSON_NAME] International Business Development, gotomarket, strategy, fundrai…" at bounding box center [492, 390] width 460 height 385
click at [1071, 215] on icon "Close" at bounding box center [1146, 215] width 7 height 7
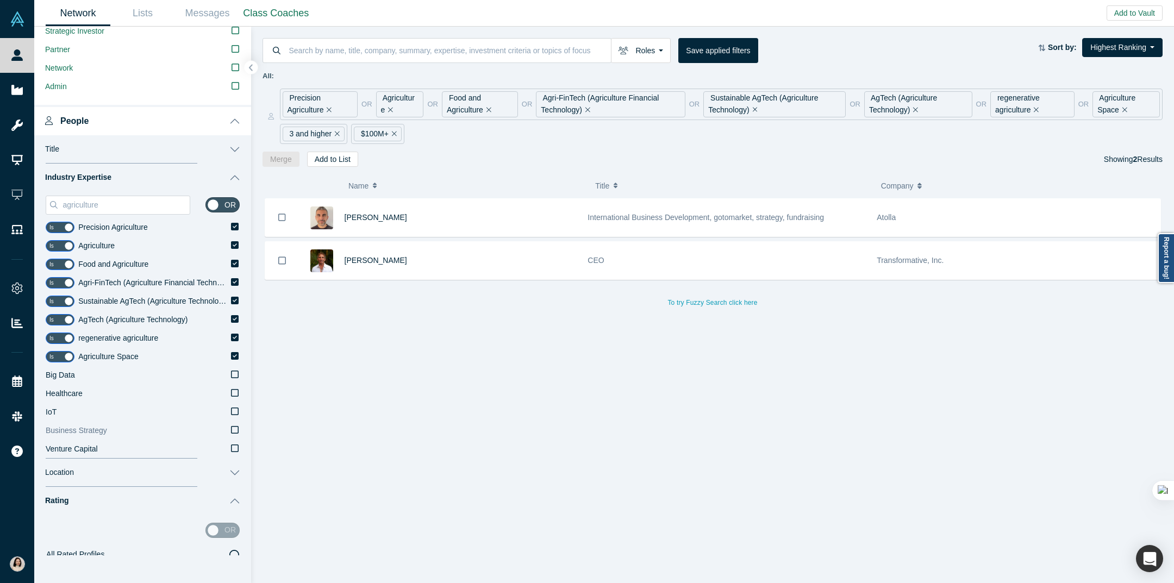
scroll to position [560, 0]
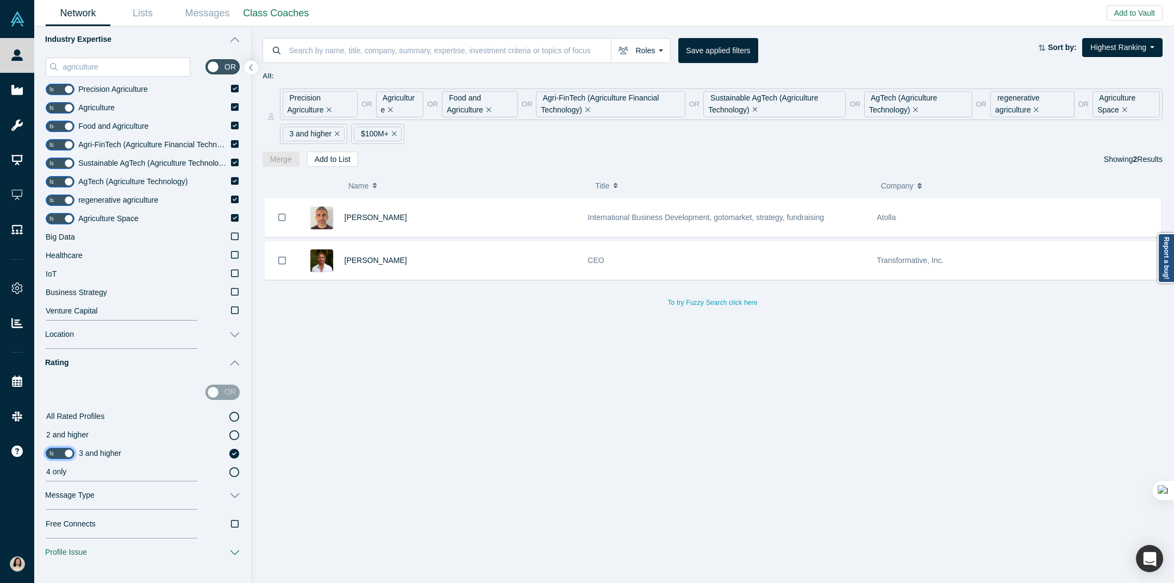
click at [61, 453] on input "checkbox" at bounding box center [60, 453] width 29 height 11
checkbox input "false"
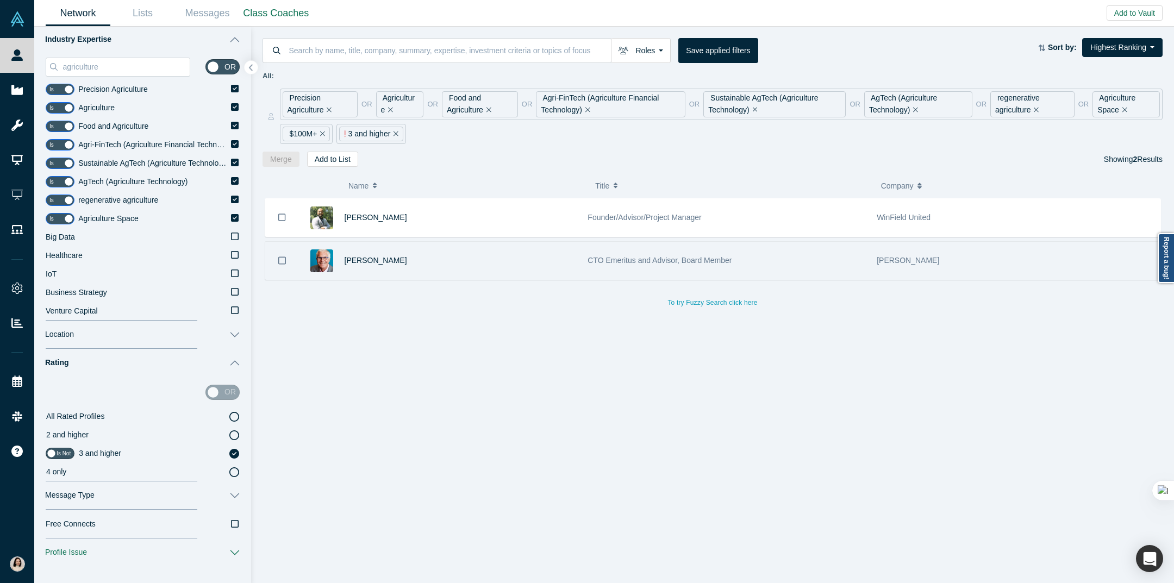
click at [529, 255] on div "[PERSON_NAME]" at bounding box center [461, 260] width 232 height 37
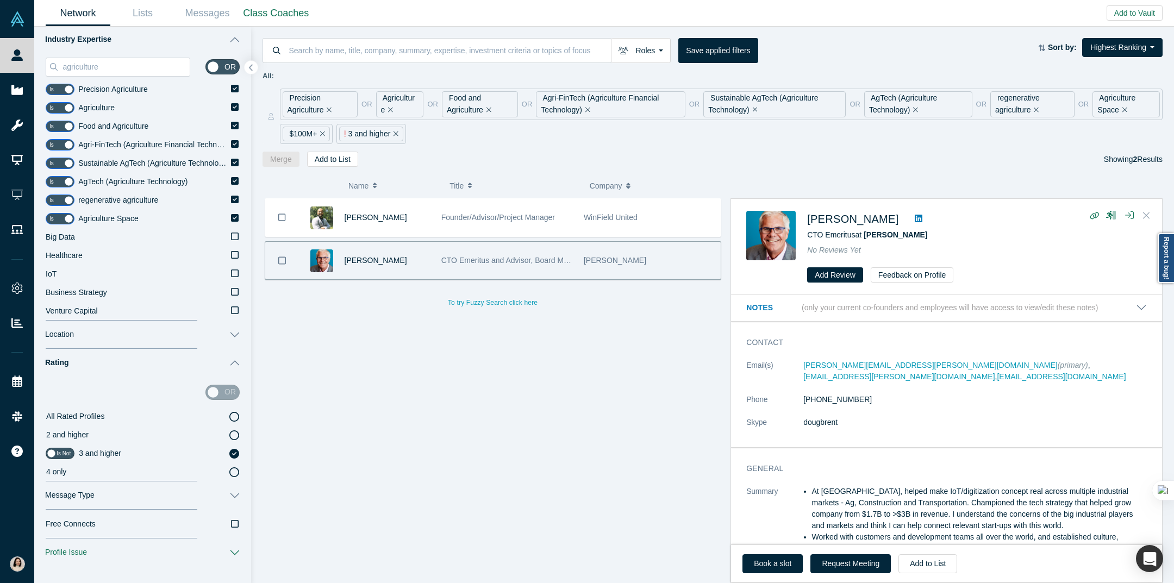
click at [1071, 216] on icon "Close" at bounding box center [1146, 215] width 7 height 10
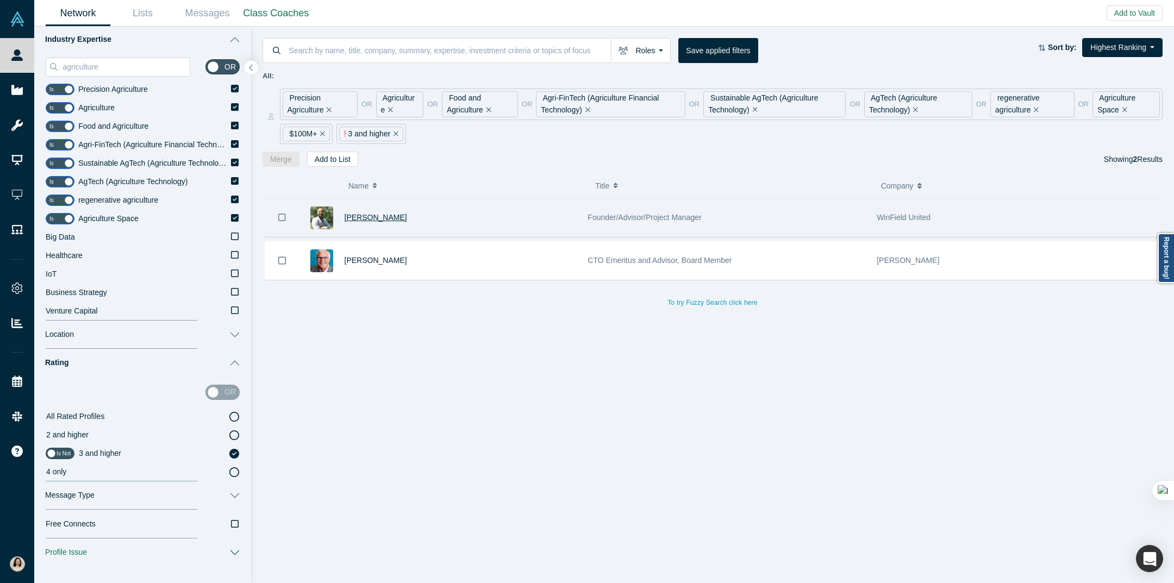
click at [371, 218] on span "[PERSON_NAME]" at bounding box center [376, 217] width 62 height 9
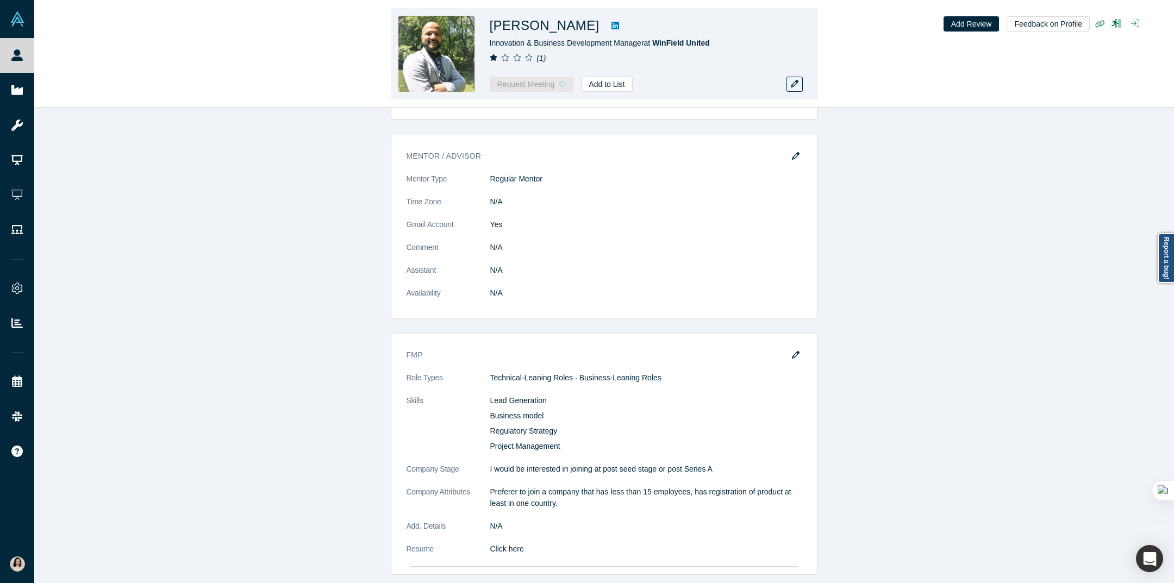
scroll to position [1448, 0]
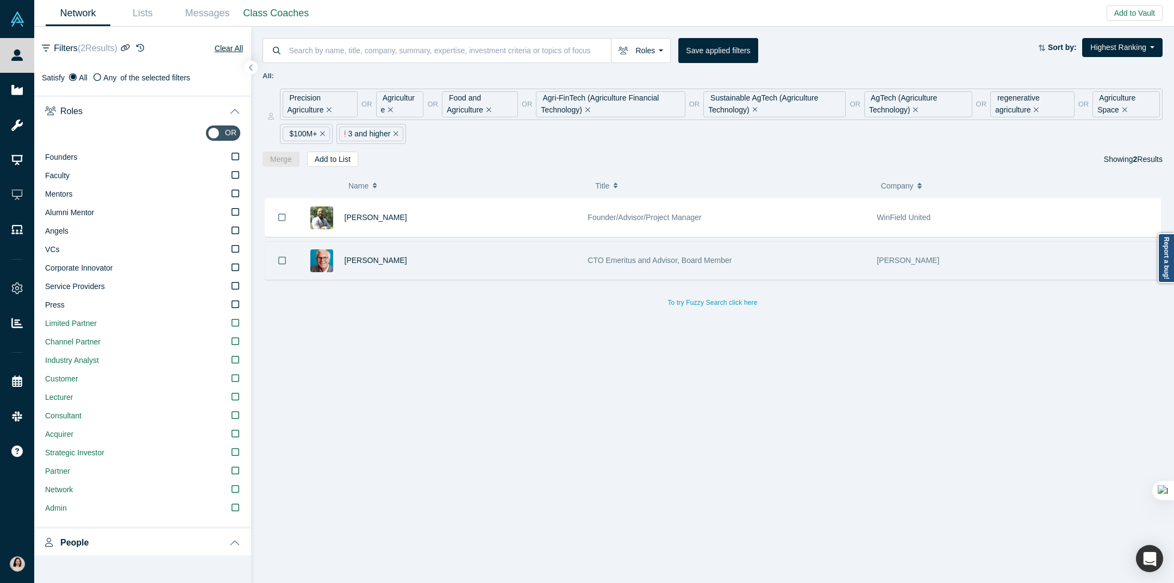
click at [971, 263] on div "[PERSON_NAME]" at bounding box center [1016, 260] width 278 height 37
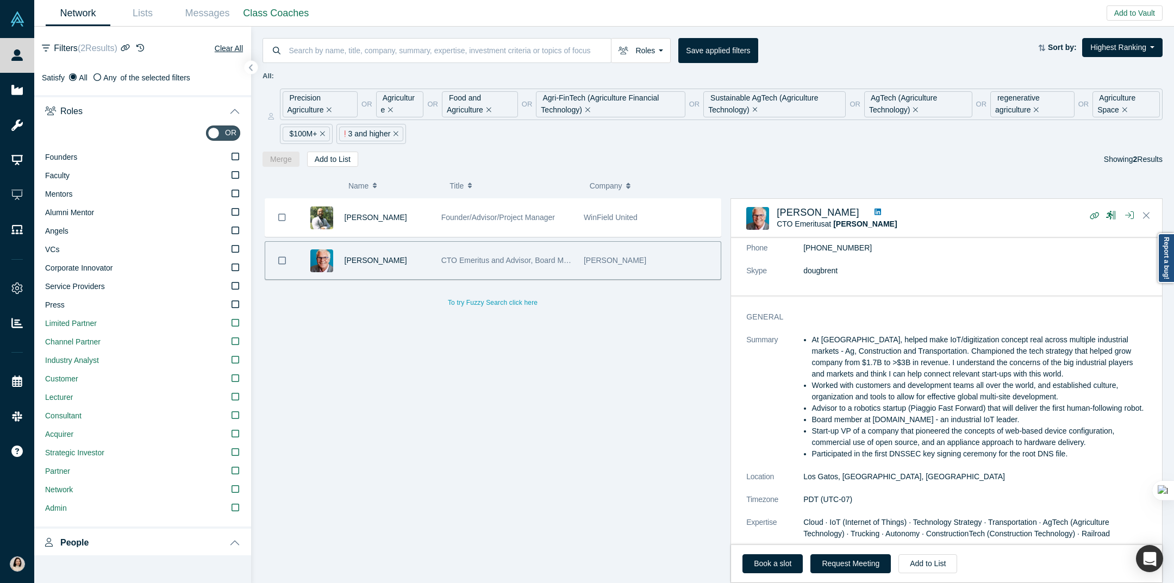
scroll to position [103, 0]
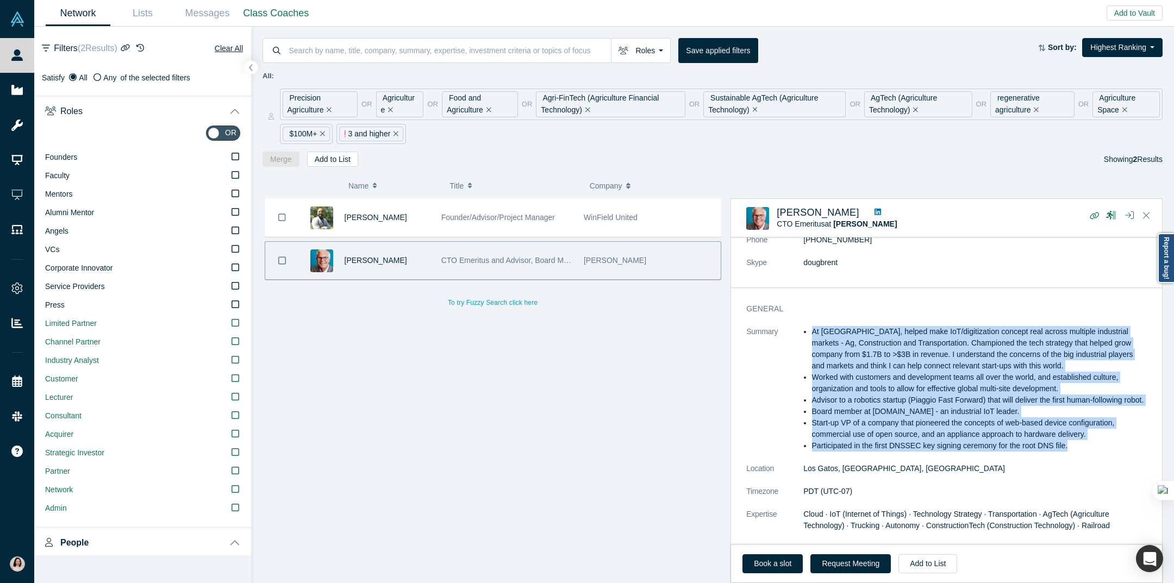
drag, startPoint x: 812, startPoint y: 319, endPoint x: 1079, endPoint y: 445, distance: 295.4
click at [1071, 446] on ul "At [GEOGRAPHIC_DATA], helped make IoT/digitization concept real across multiple…" at bounding box center [974, 389] width 343 height 126
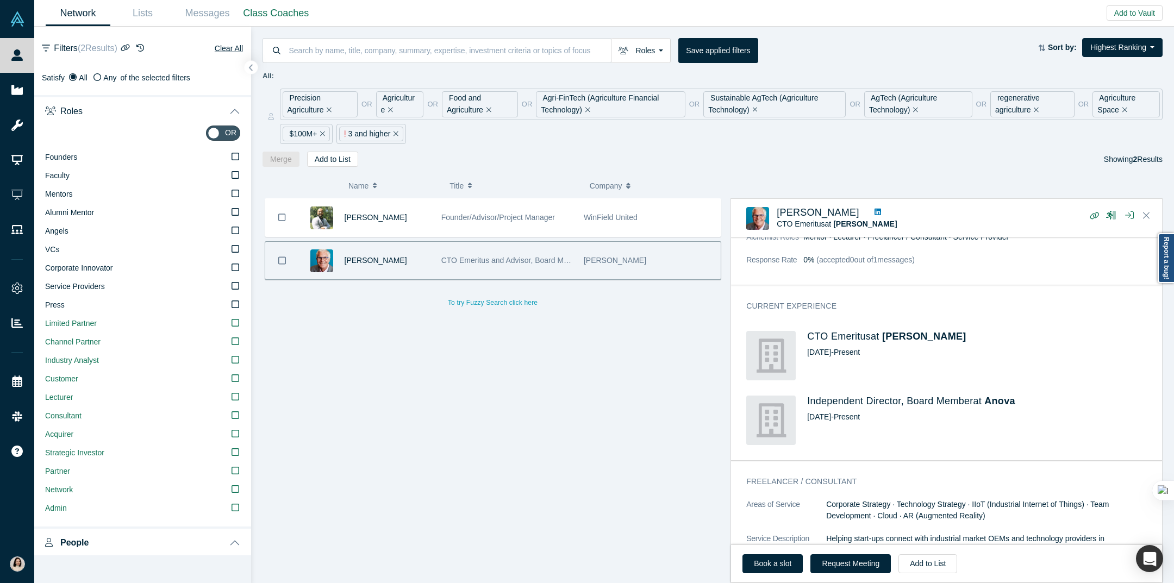
scroll to position [567, 0]
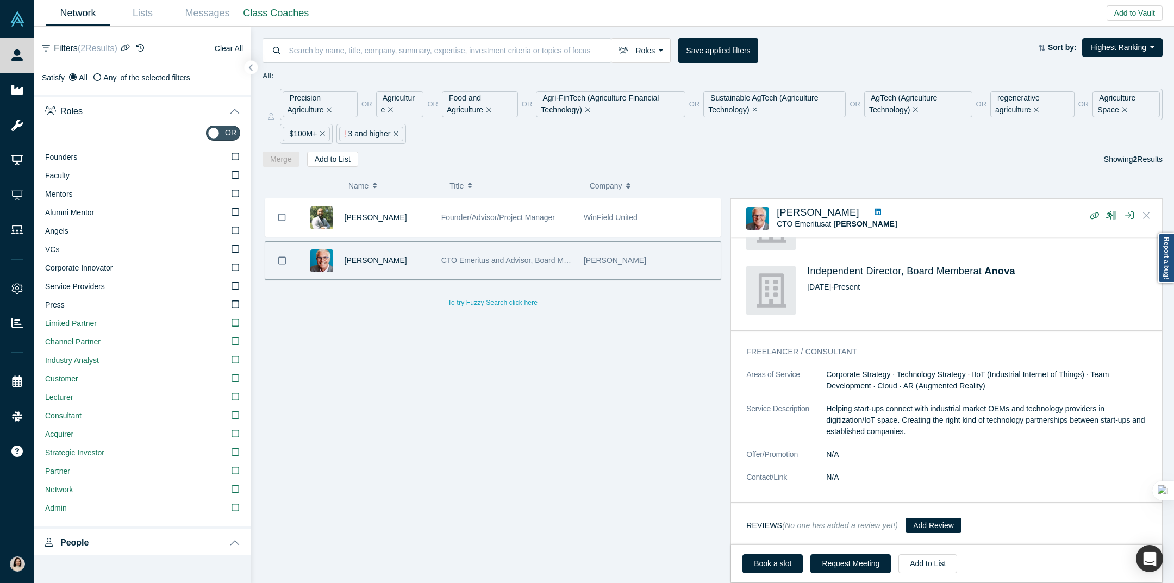
click at [1071, 219] on icon "Close" at bounding box center [1146, 215] width 7 height 10
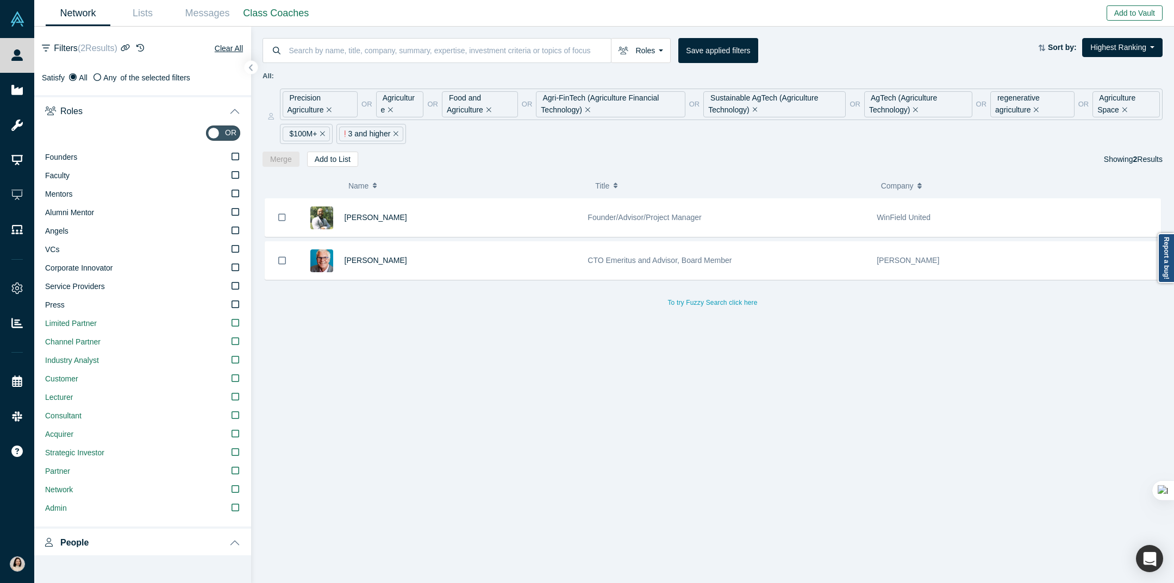
click at [1071, 13] on button "Add to Vault" at bounding box center [1135, 12] width 56 height 15
click at [1071, 11] on div "Network Lists Messages Class Coaches Add to Vault Invite/Remind Contacts Invite…" at bounding box center [604, 13] width 1140 height 27
click at [1071, 10] on button "Add to Vault" at bounding box center [1135, 12] width 56 height 15
click at [443, 156] on div "Merge Add to List Showing 2 Results" at bounding box center [712, 159] width 900 height 15
click at [235, 47] on button "Clear All" at bounding box center [228, 48] width 29 height 13
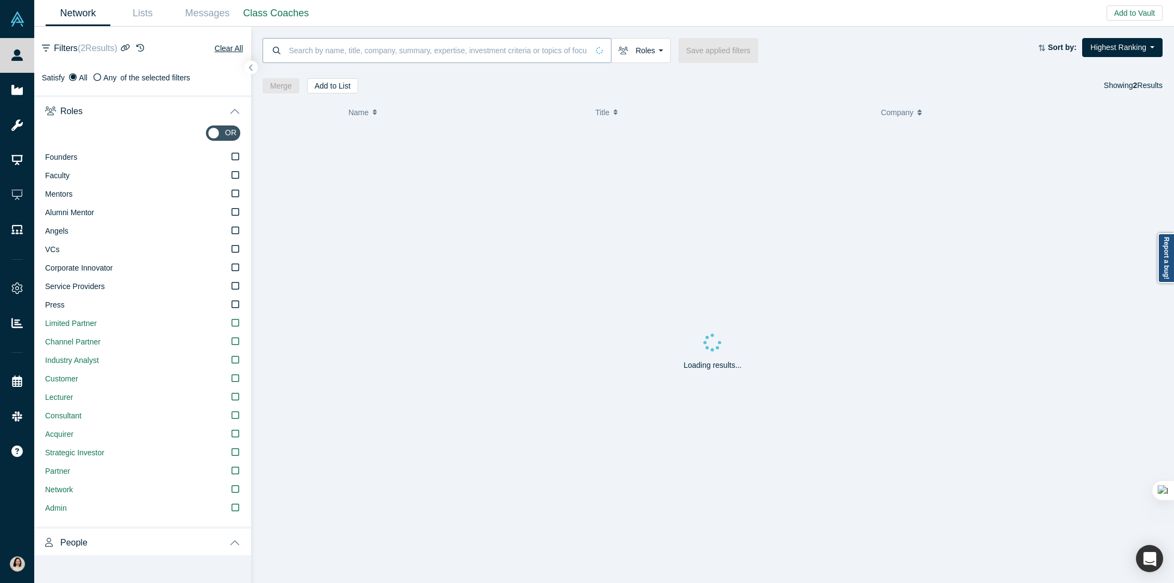
click at [299, 49] on input at bounding box center [438, 50] width 301 height 26
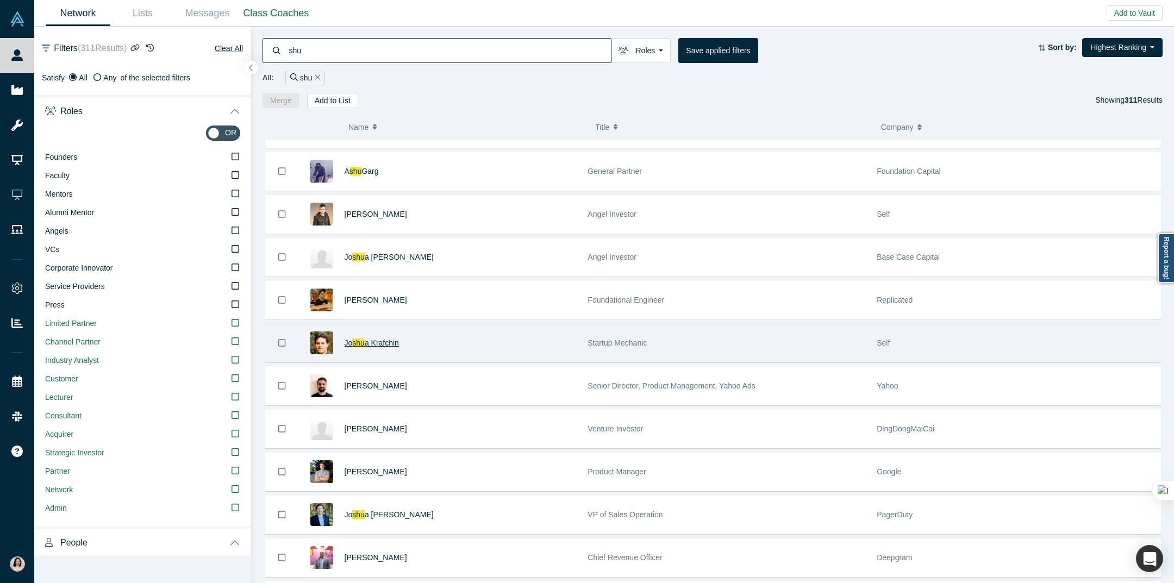
scroll to position [75, 0]
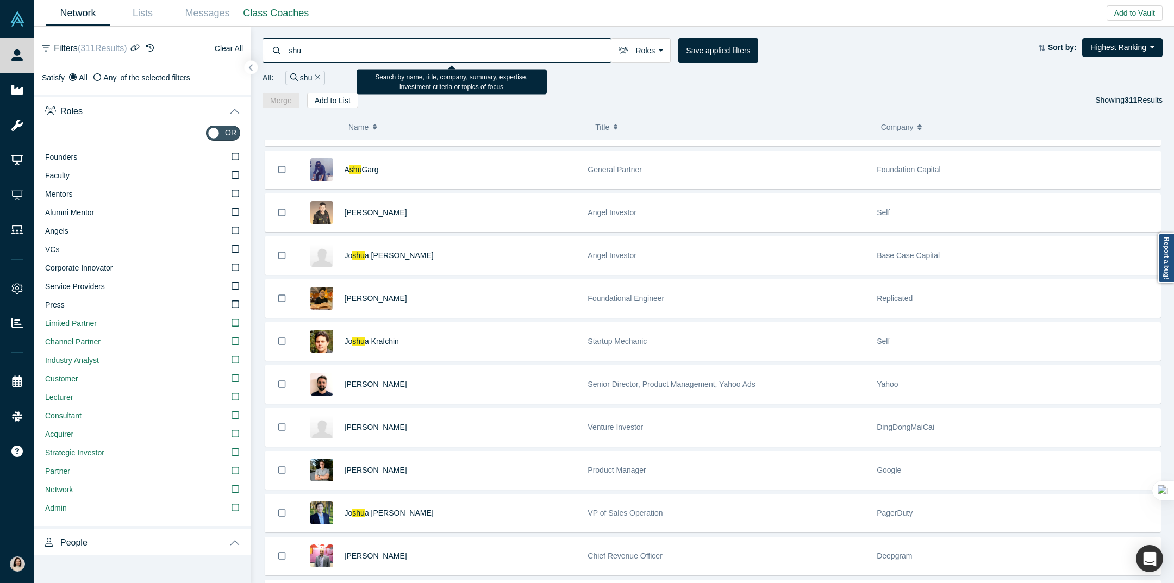
click at [379, 49] on input "shu" at bounding box center [449, 50] width 323 height 26
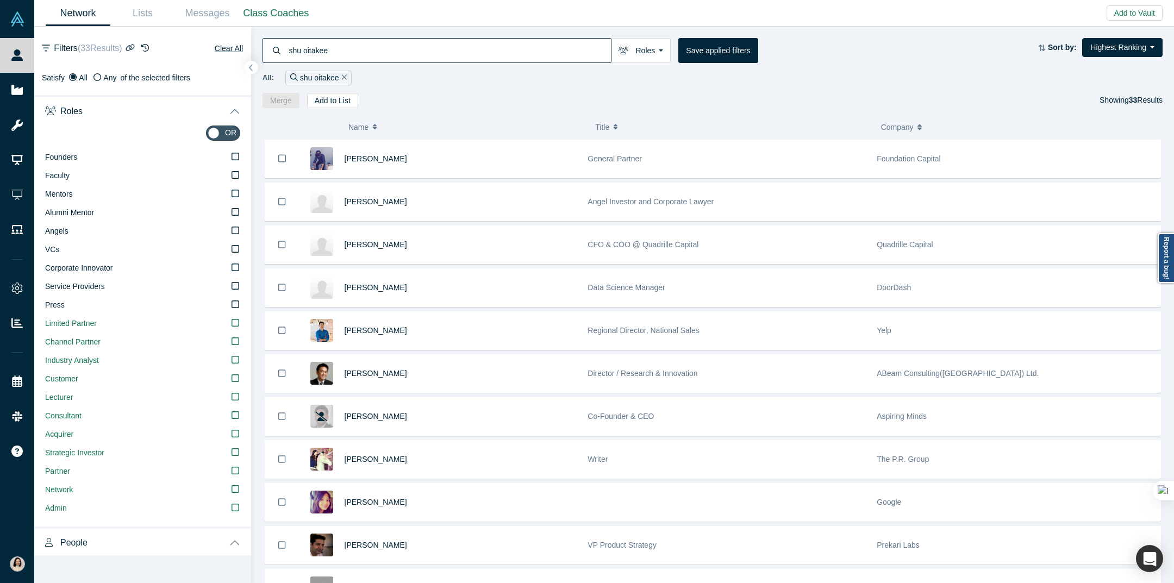
type input "shu oitake"
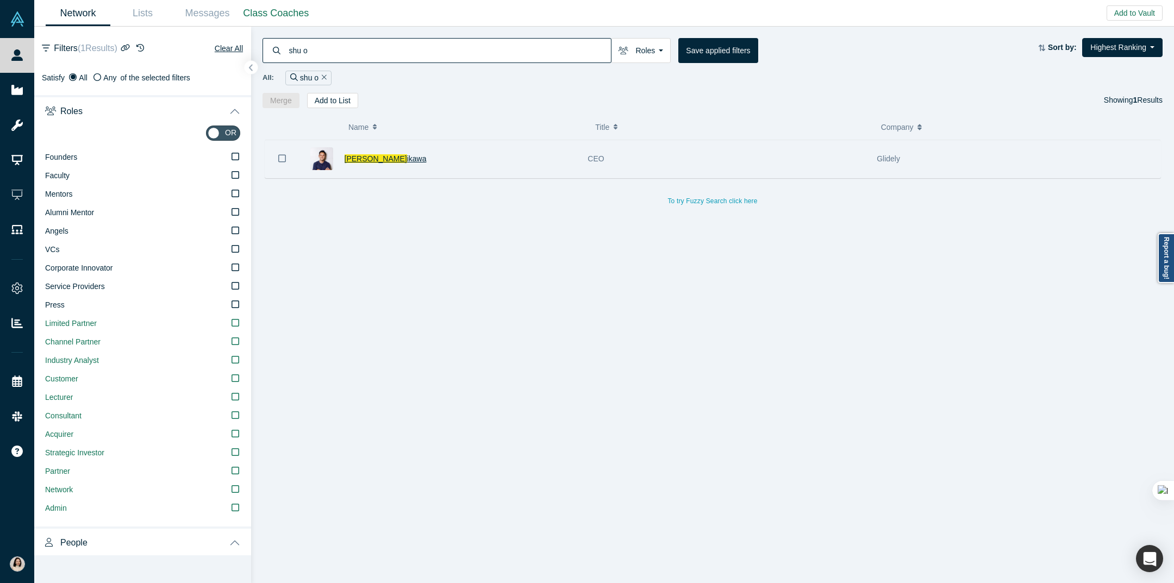
type input "shu o"
click at [407, 156] on span "ikawa" at bounding box center [417, 158] width 20 height 9
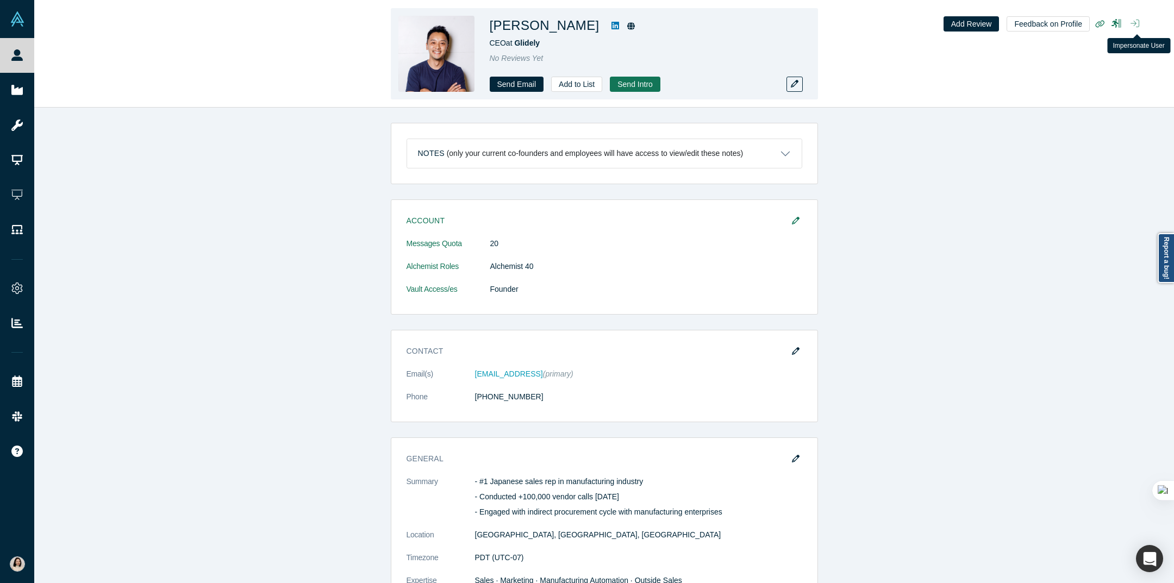
click at [1071, 23] on icon "button" at bounding box center [1134, 24] width 9 height 8
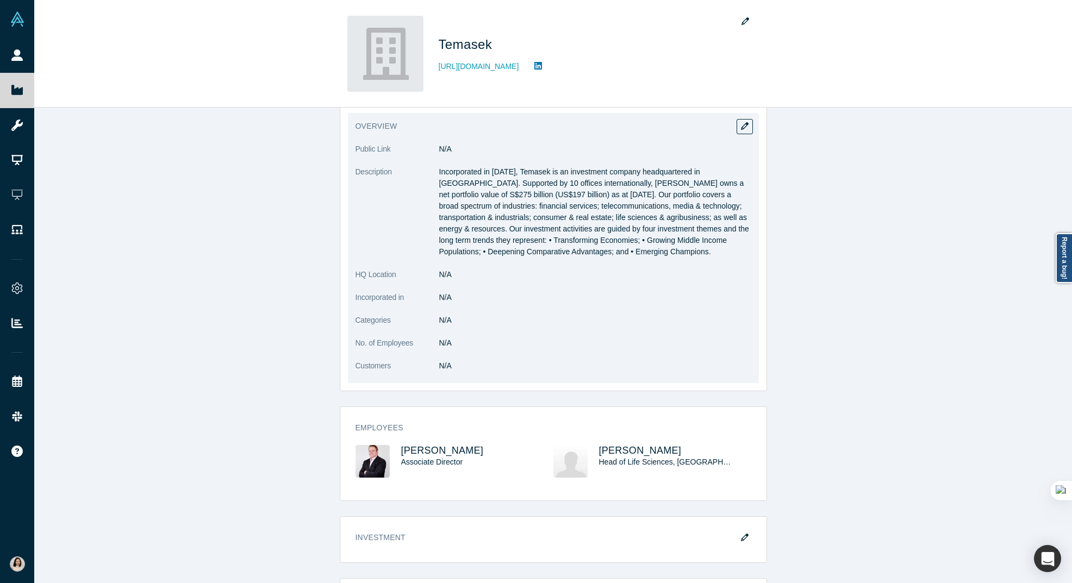
scroll to position [152, 0]
